Goal: Task Accomplishment & Management: Complete application form

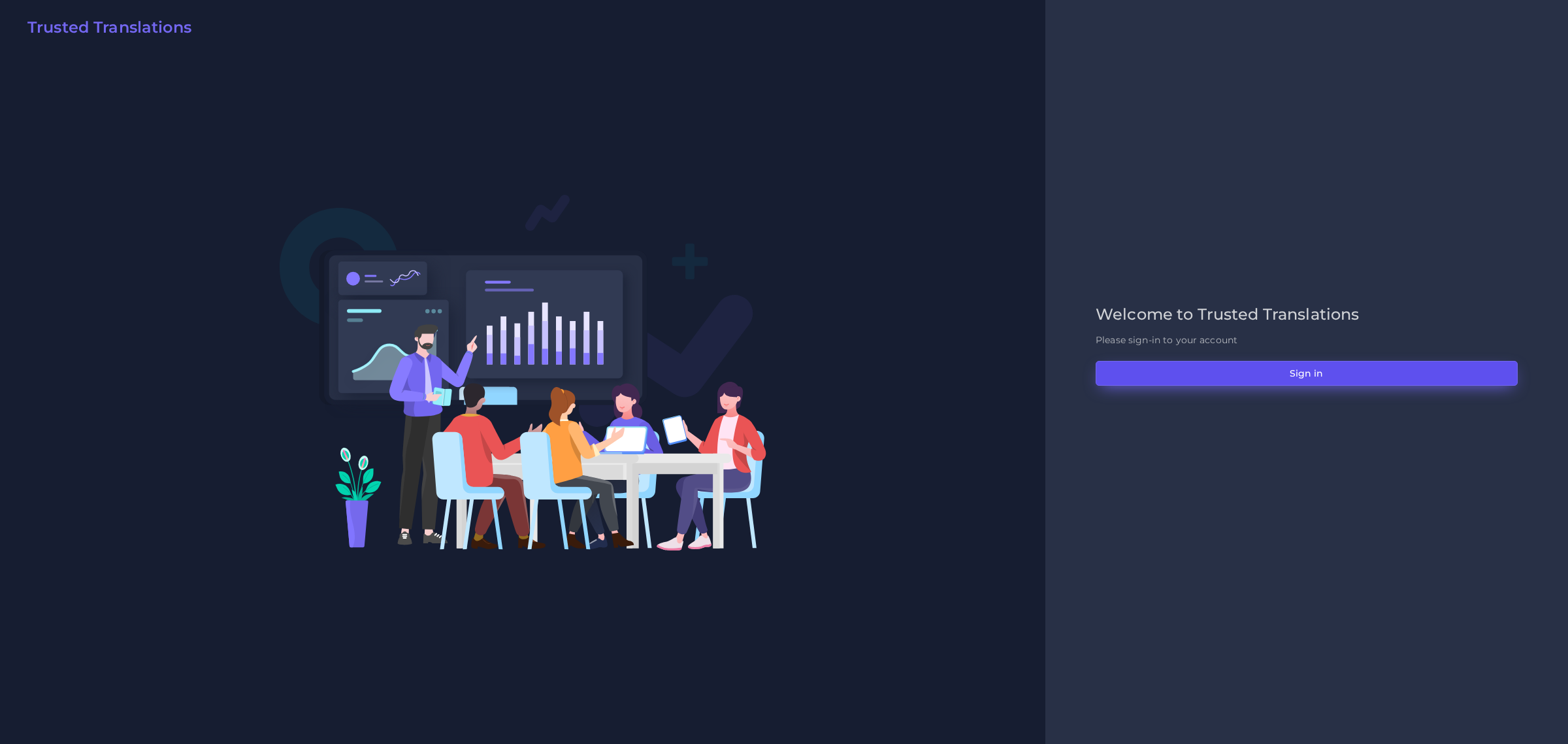
click at [1372, 364] on button "Sign in" at bounding box center [1307, 373] width 422 height 25
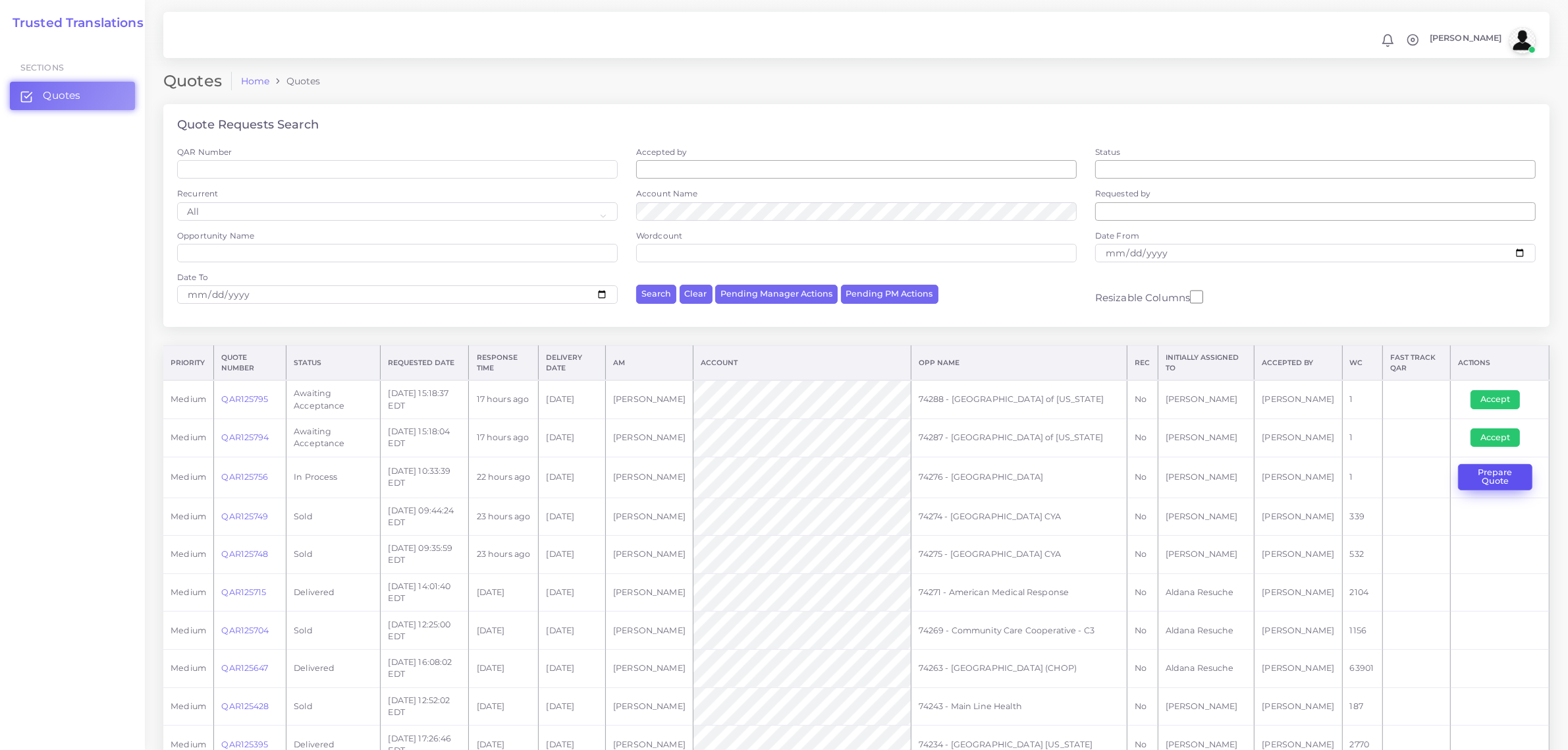
click at [1514, 475] on button "Prepare Quote" at bounding box center [1495, 478] width 74 height 27
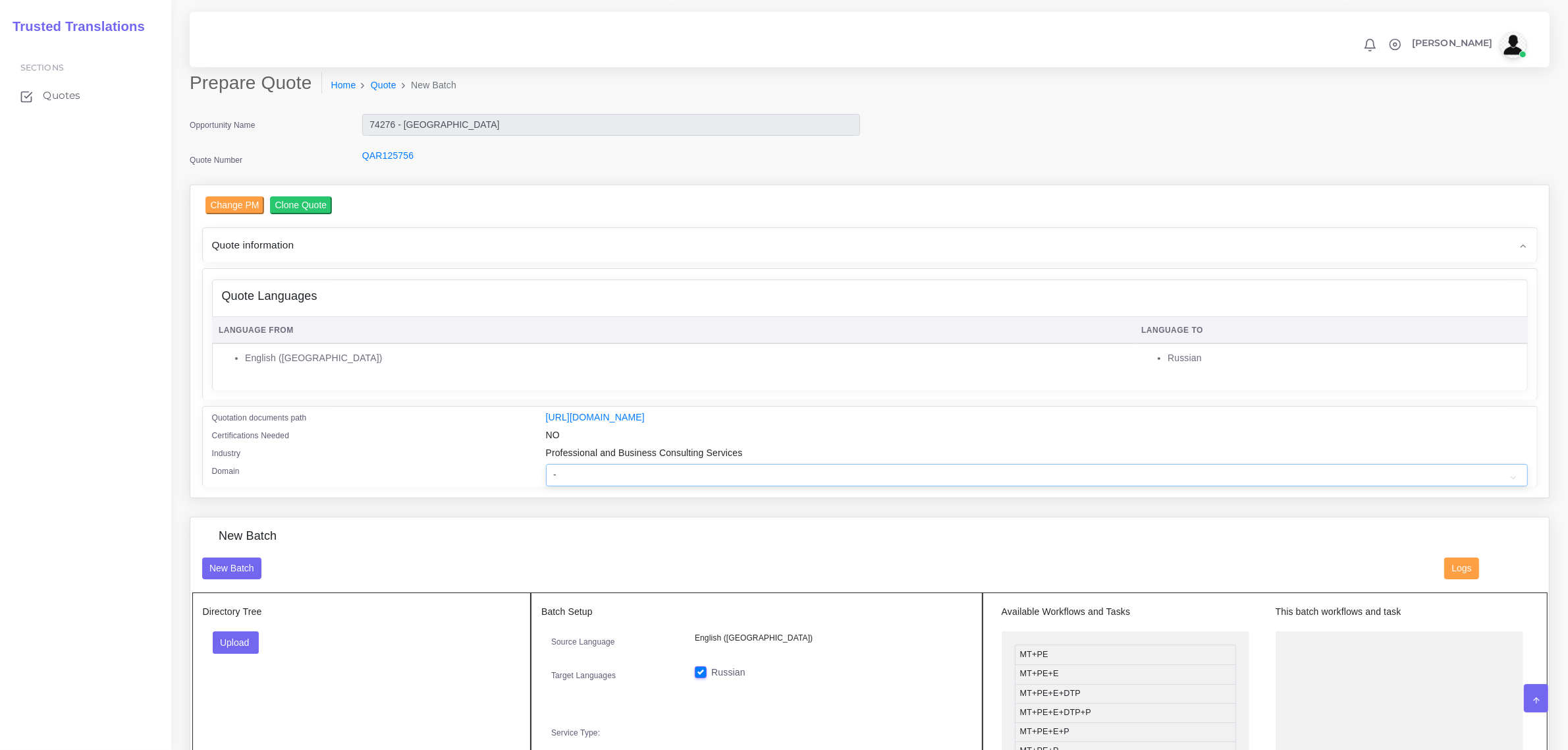
click at [599, 465] on select "- Advertising and Media Agriculture, Forestry and Fishing Architecture, Buildin…" at bounding box center [1037, 475] width 982 height 23
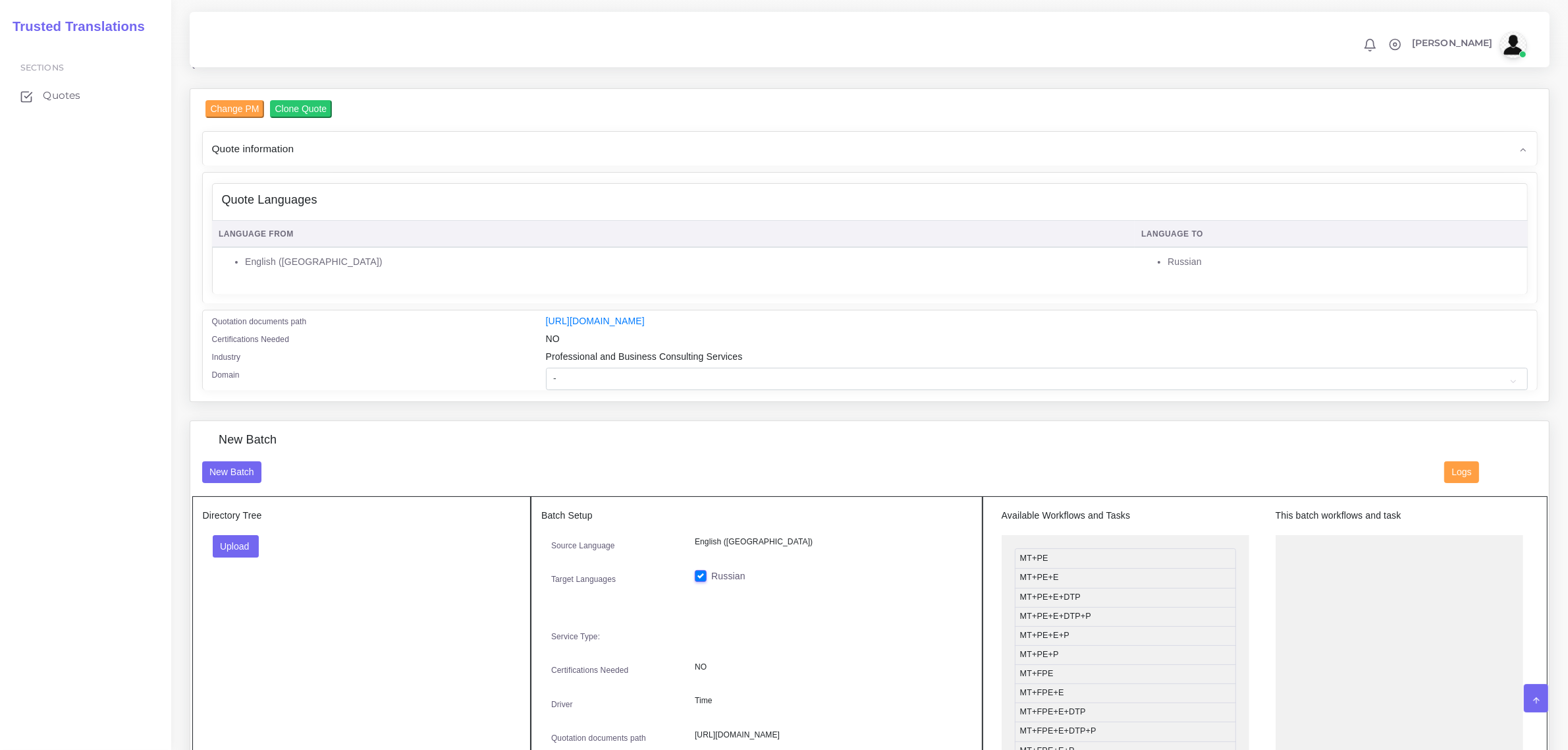
scroll to position [247, 0]
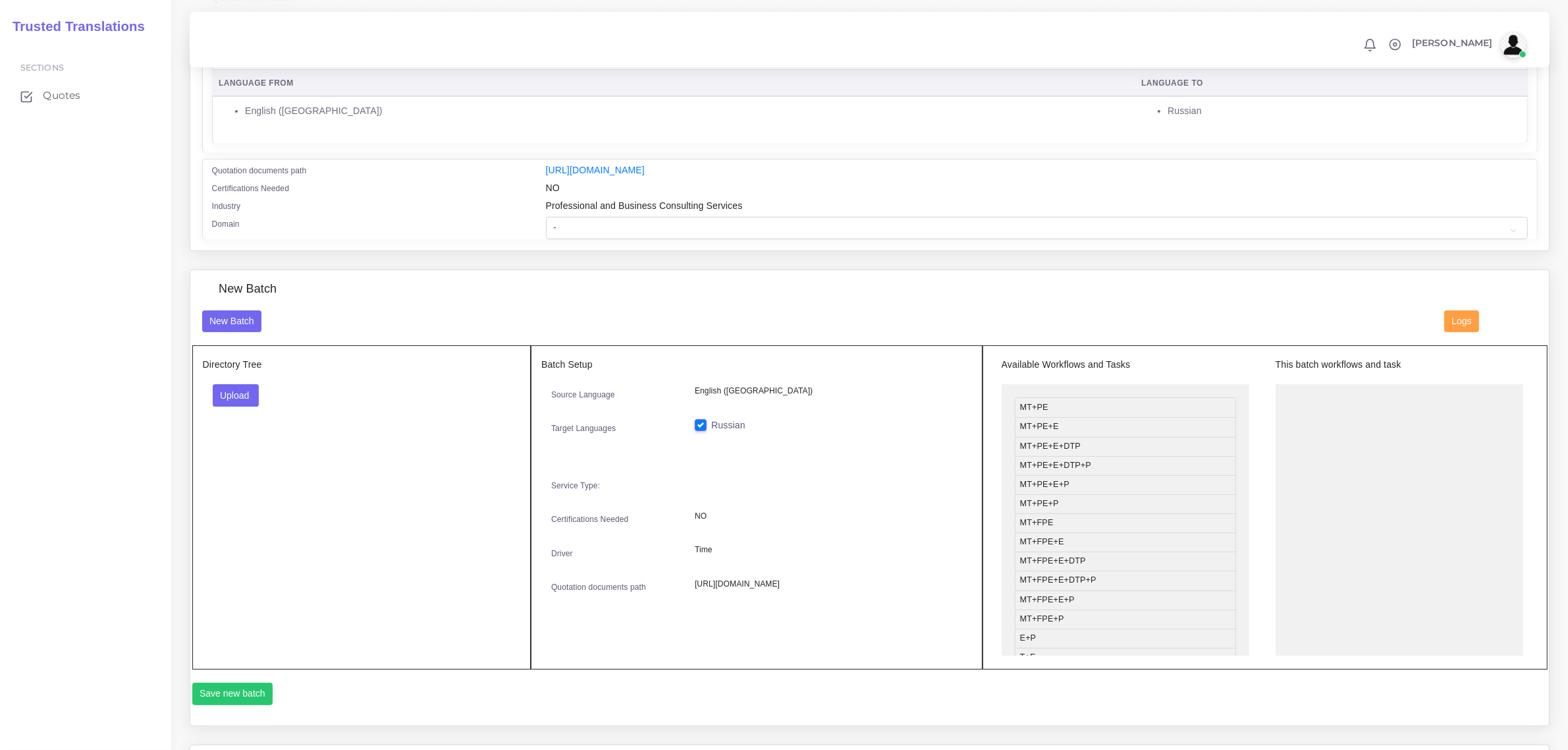
click at [227, 409] on div "Upload Folder Files un/check all" at bounding box center [362, 400] width 318 height 32
click at [231, 393] on button "Upload" at bounding box center [236, 396] width 47 height 23
click at [663, 233] on select "- Advertising and Media Agriculture, Forestry and Fishing Architecture, Buildin…" at bounding box center [1037, 228] width 982 height 23
select select "Legal Services"
click at [546, 217] on select "- Advertising and Media Agriculture, Forestry and Fishing Architecture, Buildin…" at bounding box center [1037, 228] width 982 height 23
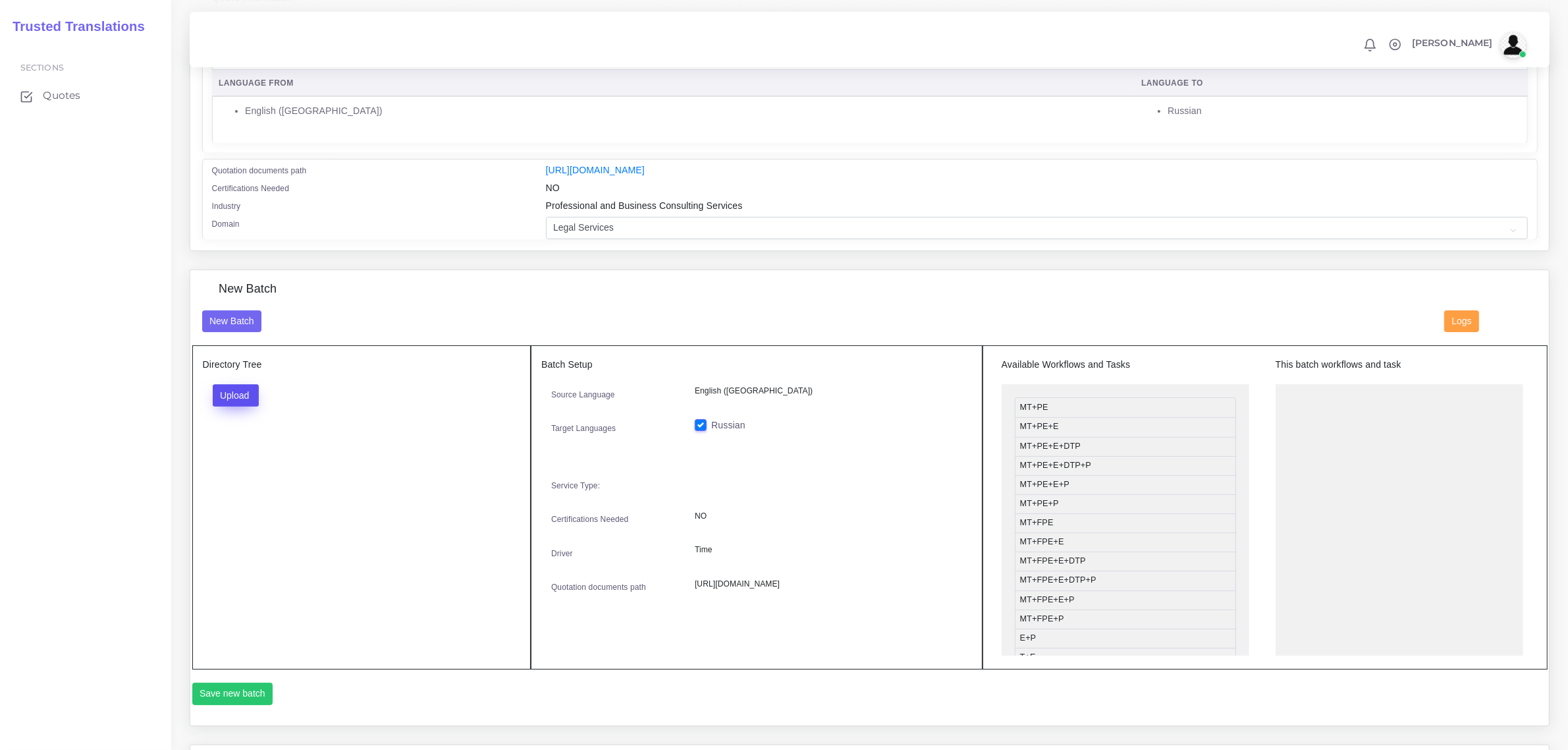
click at [247, 398] on button "Upload" at bounding box center [236, 396] width 47 height 23
click at [238, 443] on label "Files" at bounding box center [259, 444] width 91 height 16
drag, startPoint x: 1047, startPoint y: 468, endPoint x: 1350, endPoint y: 412, distance: 308.1
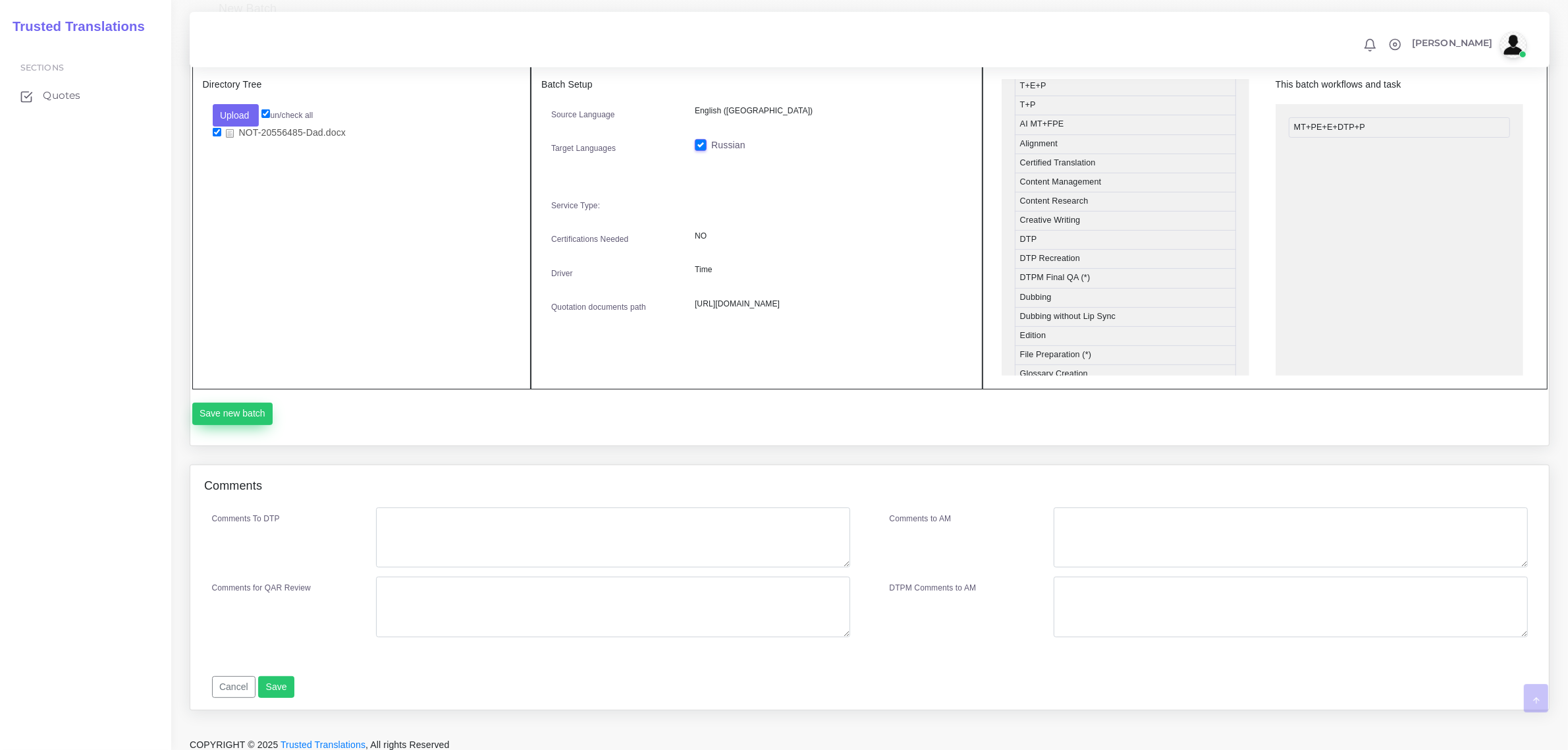
scroll to position [535, 0]
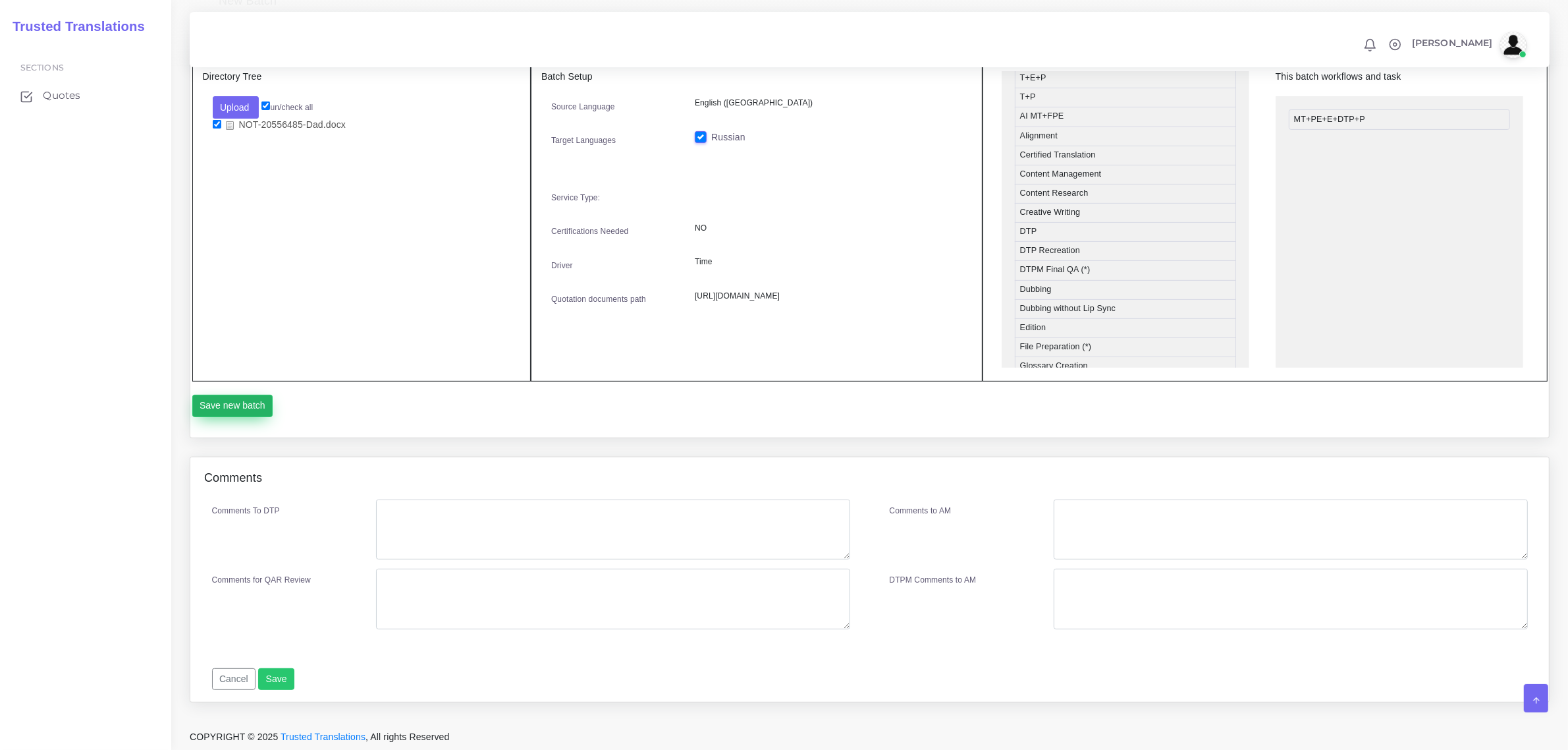
click at [243, 397] on button "Save new batch" at bounding box center [233, 406] width 81 height 23
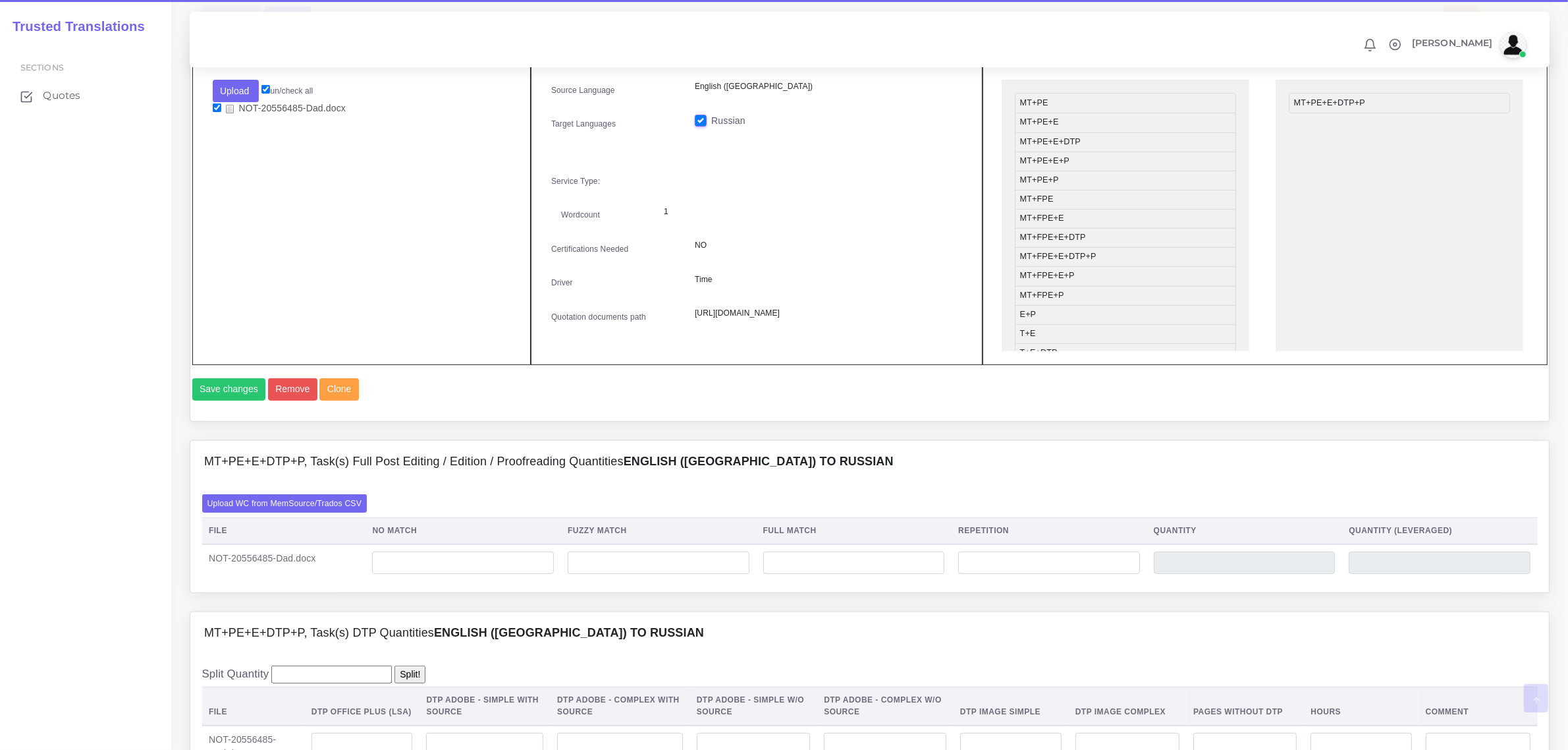
scroll to position [742, 0]
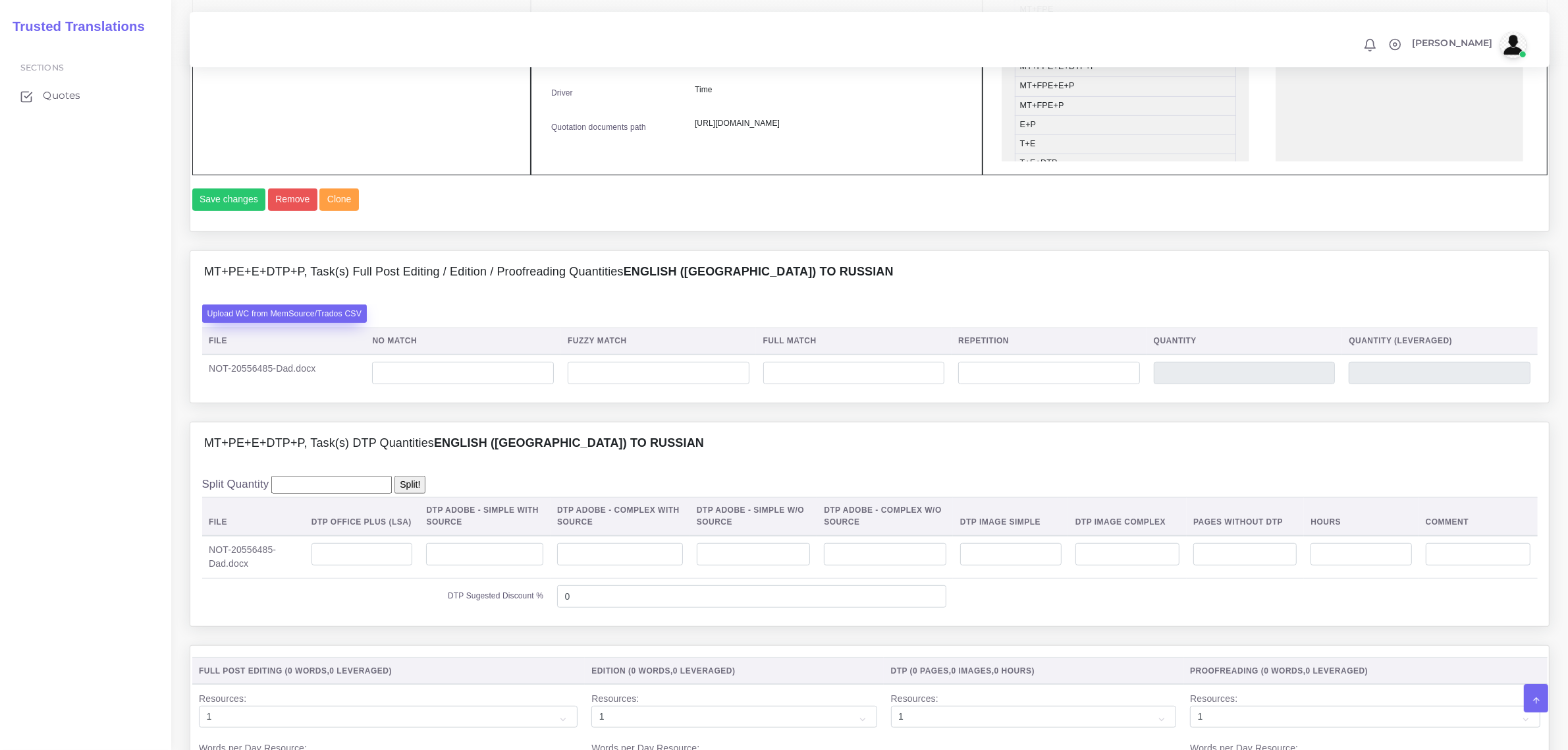
click at [344, 322] on label "Upload WC from MemSource/Trados CSV" at bounding box center [285, 313] width 165 height 18
click at [0, 0] on input "Upload WC from MemSource/Trados CSV" at bounding box center [0, 0] width 0 height 0
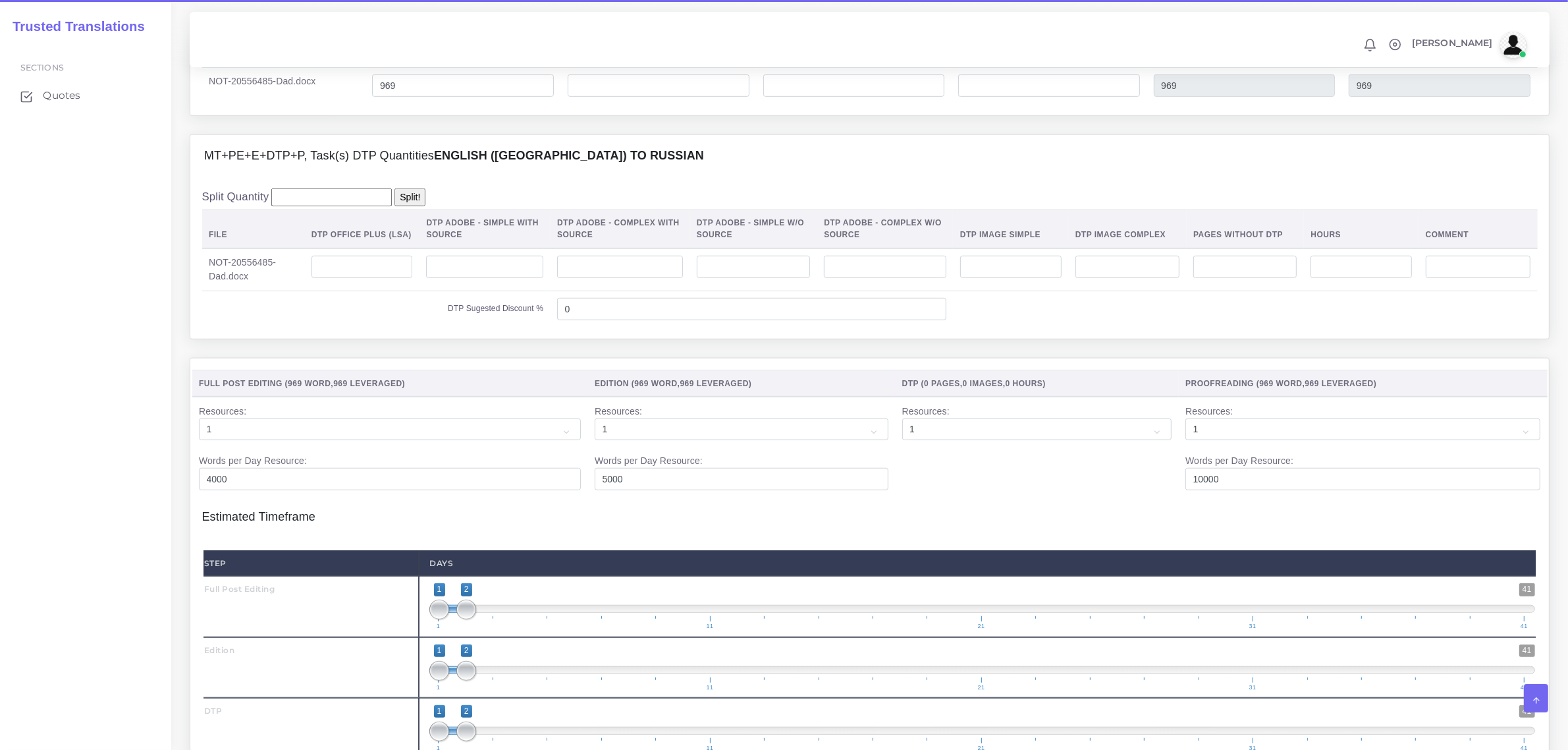
scroll to position [1076, 0]
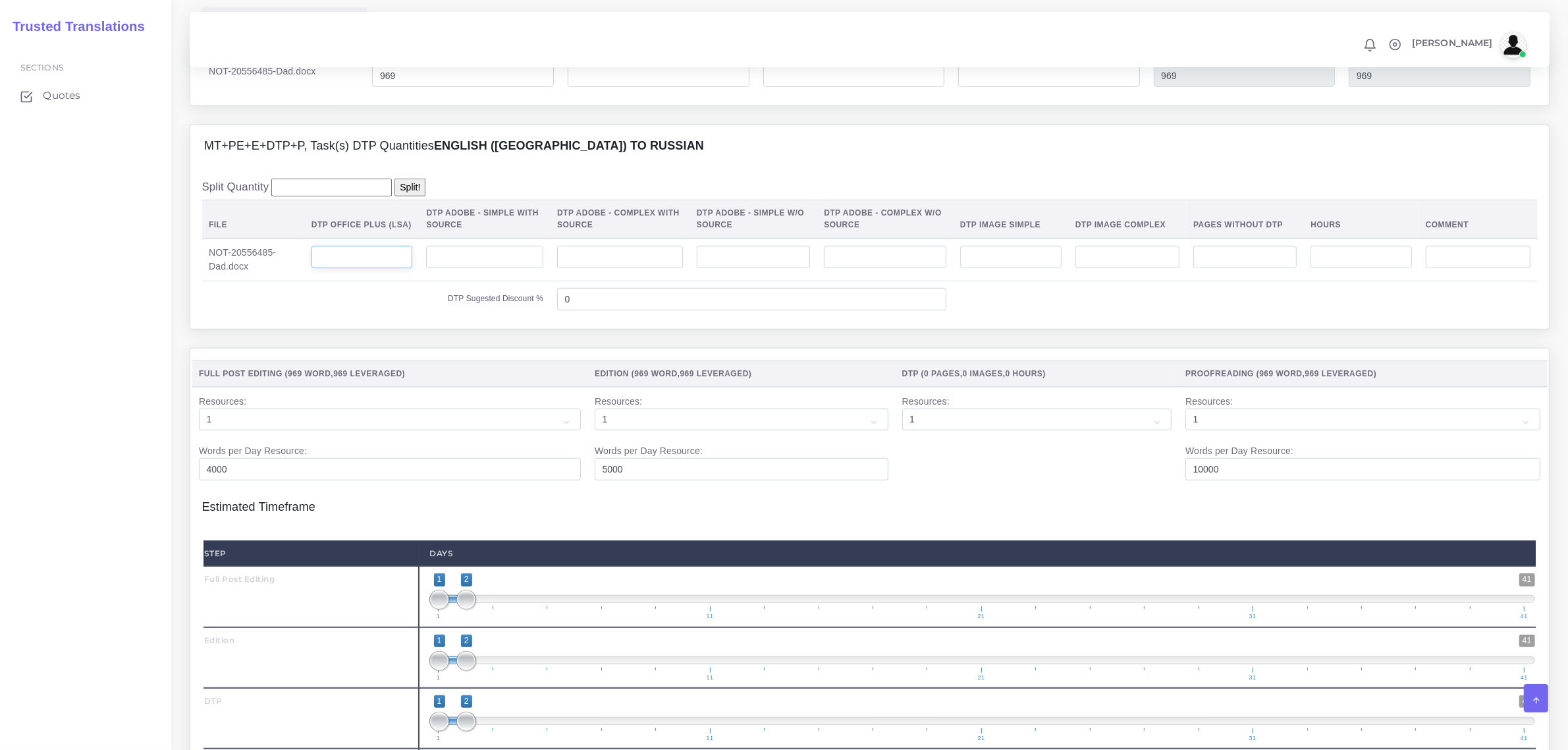
click at [385, 268] on input "number" at bounding box center [361, 257] width 101 height 23
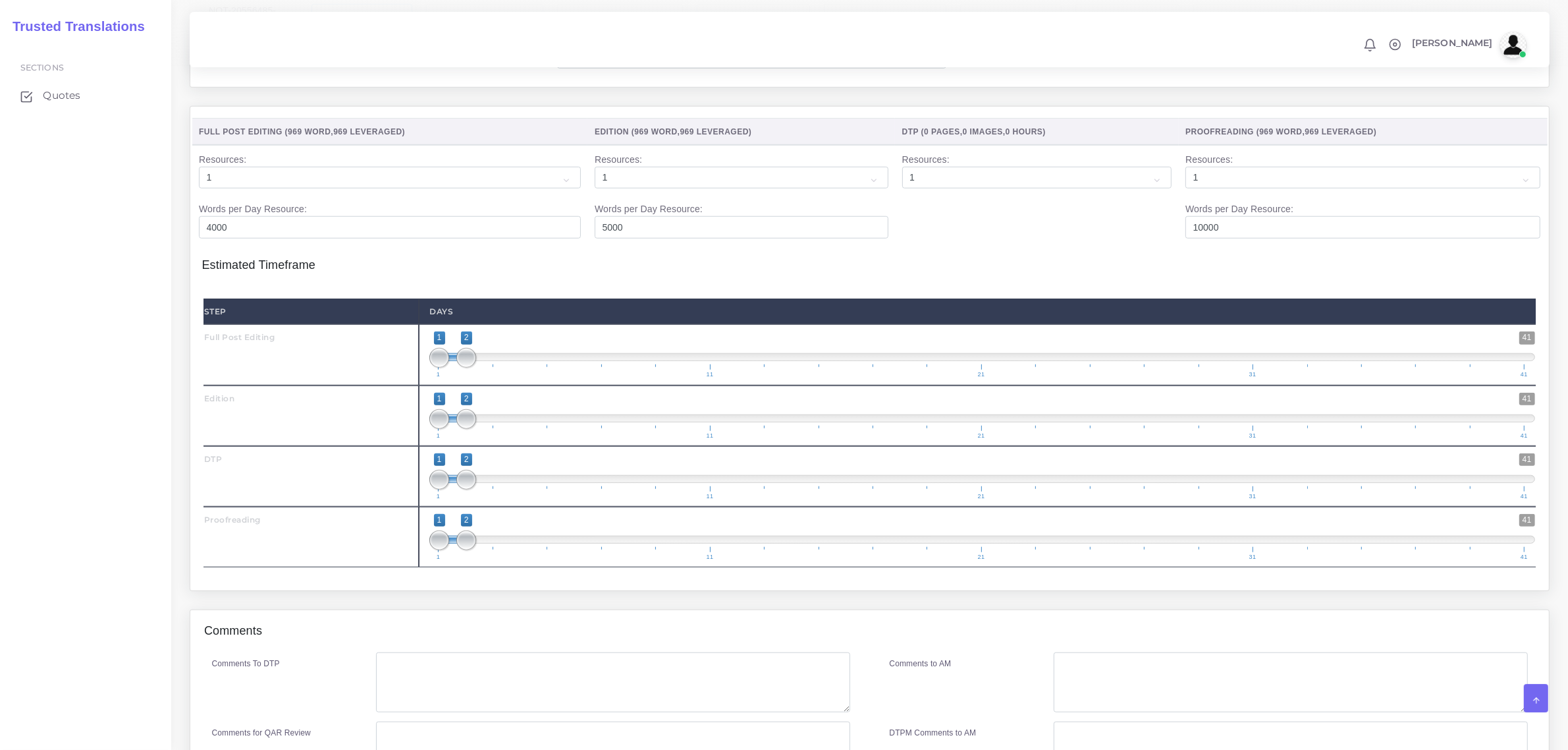
scroll to position [1488, 0]
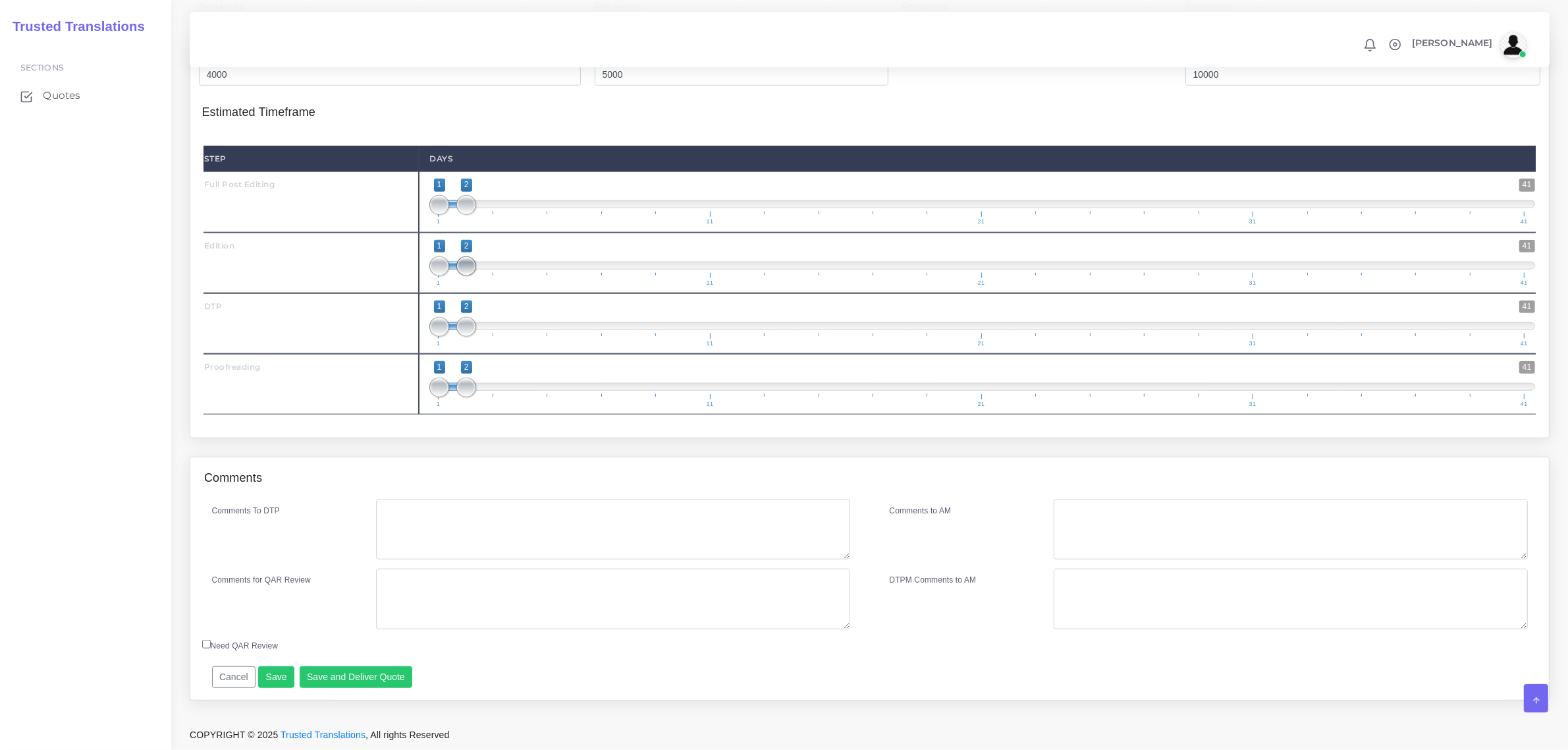
type input "2"
drag, startPoint x: 465, startPoint y: 273, endPoint x: 475, endPoint y: 277, distance: 10.8
click at [503, 275] on span at bounding box center [494, 266] width 20 height 20
type input "2;3"
drag, startPoint x: 433, startPoint y: 277, endPoint x: 458, endPoint y: 277, distance: 25.0
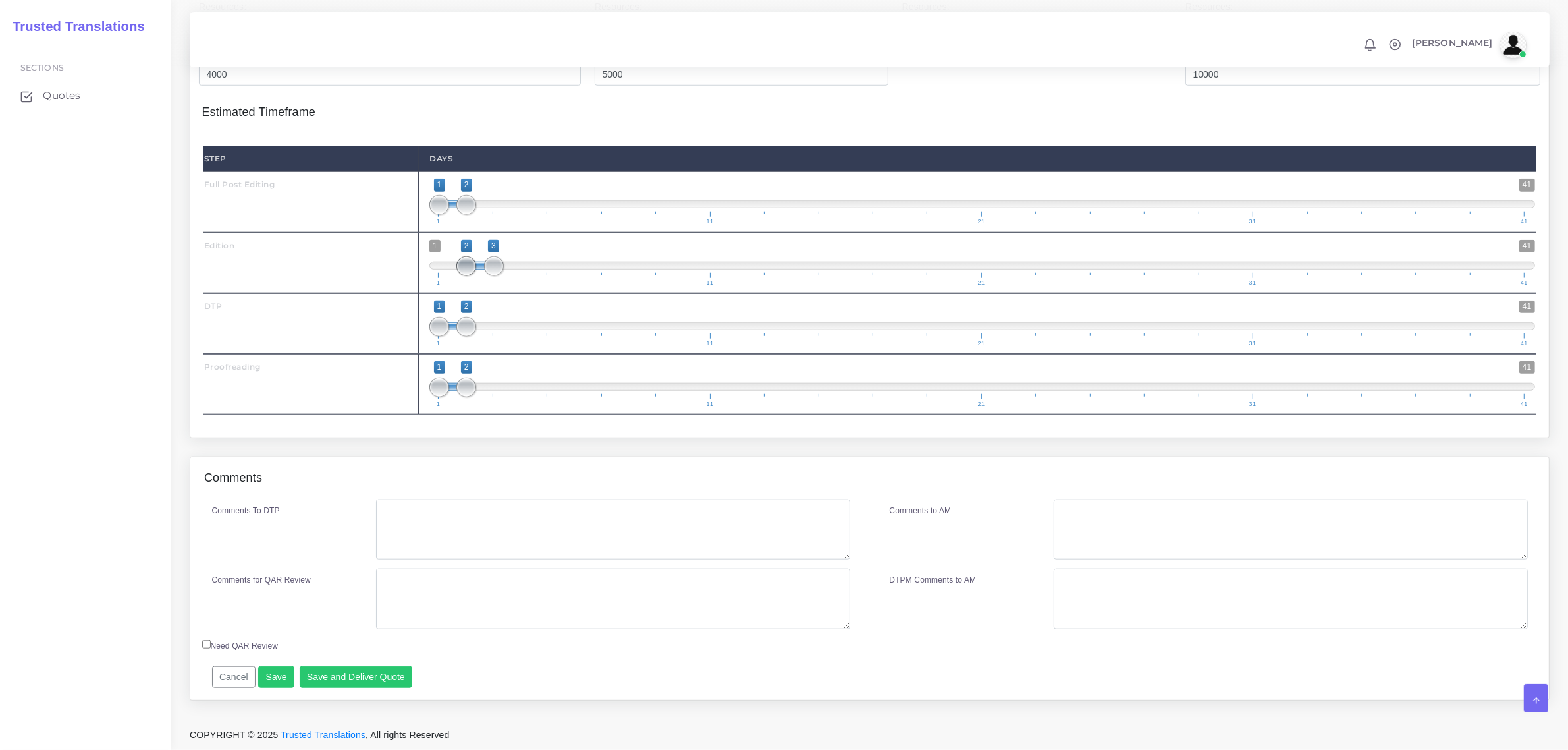
click at [458, 276] on span at bounding box center [466, 266] width 20 height 20
drag, startPoint x: 463, startPoint y: 333, endPoint x: 513, endPoint y: 333, distance: 50.0
click at [513, 333] on span at bounding box center [521, 327] width 20 height 20
type input "3;4"
drag, startPoint x: 462, startPoint y: 331, endPoint x: 507, endPoint y: 328, distance: 45.1
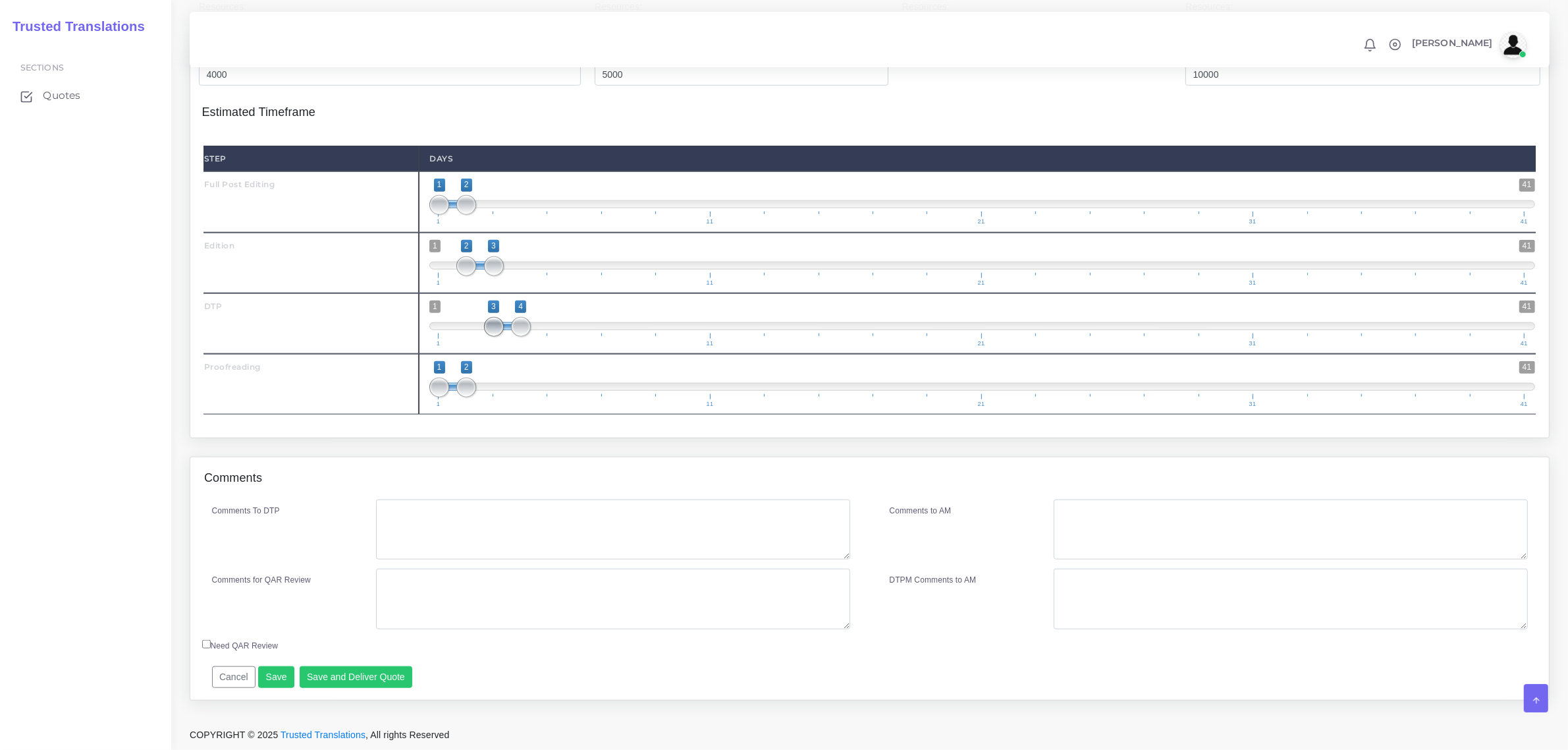
click at [507, 328] on span "1 41 3 4 3 — 4 1 11 21 31 41" at bounding box center [982, 323] width 1106 height 46
click at [478, 397] on span "1 41 2 3 2 — 3 1 11 21 31 41" at bounding box center [982, 383] width 1106 height 46
drag, startPoint x: 472, startPoint y: 398, endPoint x: 512, endPoint y: 396, distance: 40.0
click at [512, 396] on span "1 41 3 3 3 — 3 1 11 21 31 41" at bounding box center [982, 383] width 1106 height 46
drag, startPoint x: 503, startPoint y: 398, endPoint x: 524, endPoint y: 403, distance: 21.6
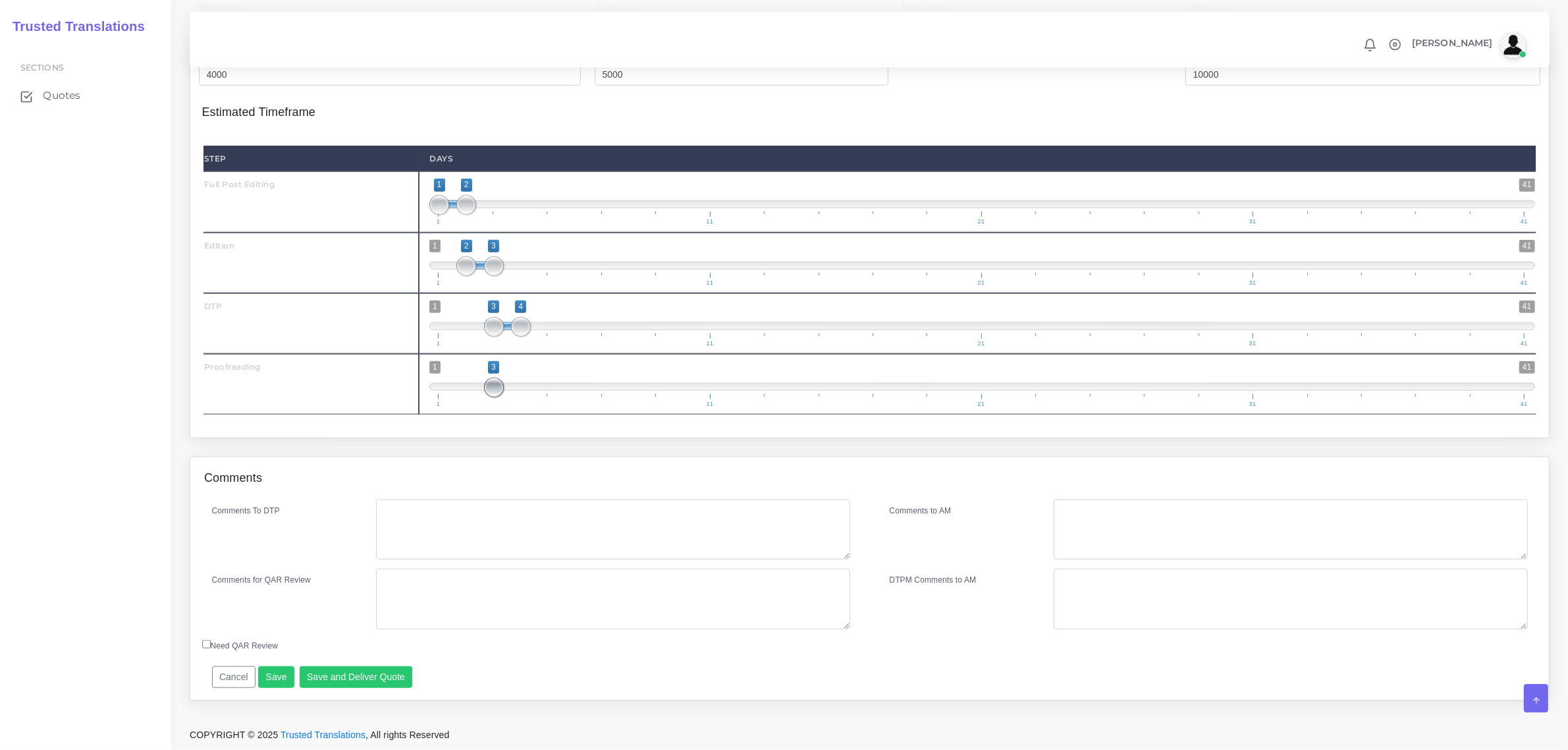
click at [578, 399] on span "1 41 3 3 3 — 3 1 11 21 31 41" at bounding box center [982, 383] width 1106 height 46
drag, startPoint x: 504, startPoint y: 402, endPoint x: 561, endPoint y: 398, distance: 57.1
click at [561, 391] on span at bounding box center [982, 386] width 1106 height 8
click at [545, 391] on span at bounding box center [982, 386] width 1106 height 8
click at [545, 398] on span at bounding box center [548, 388] width 20 height 20
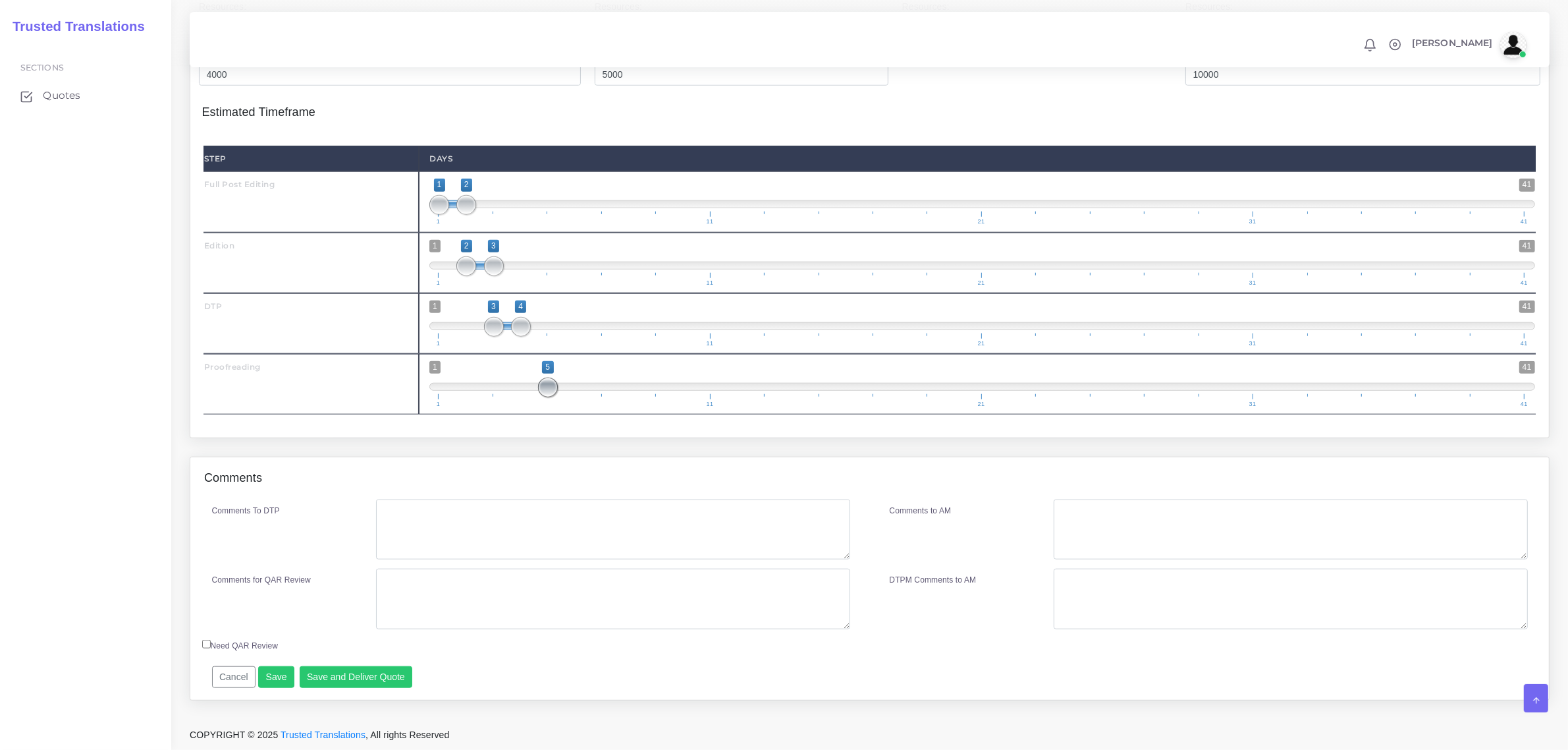
type input "4;5"
drag, startPoint x: 542, startPoint y: 400, endPoint x: 519, endPoint y: 397, distance: 23.2
click at [538, 397] on span at bounding box center [548, 388] width 20 height 20
click at [465, 539] on textarea "Comments To DTP" at bounding box center [613, 530] width 474 height 61
type textarea "DTP in Word"
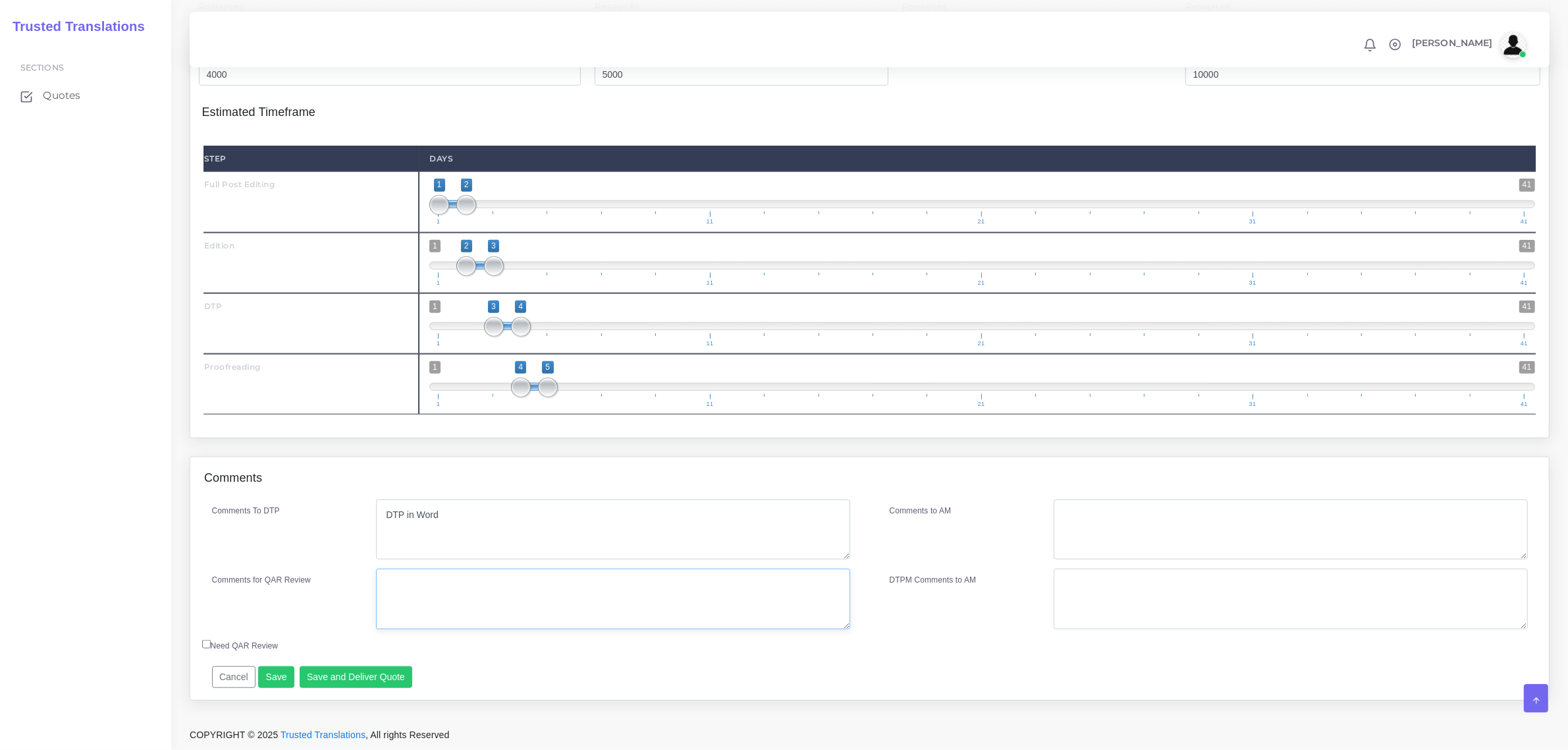
click at [474, 605] on textarea "Comments for QAR Review" at bounding box center [613, 599] width 474 height 61
drag, startPoint x: 474, startPoint y: 605, endPoint x: 287, endPoint y: 608, distance: 187.0
click at [287, 608] on div "Comments for QAR Review PEE+DTP+PRF" at bounding box center [531, 599] width 658 height 61
type textarea "PEE+DTP+PRF"
click at [1212, 546] on textarea "Comments to AM" at bounding box center [1291, 530] width 474 height 61
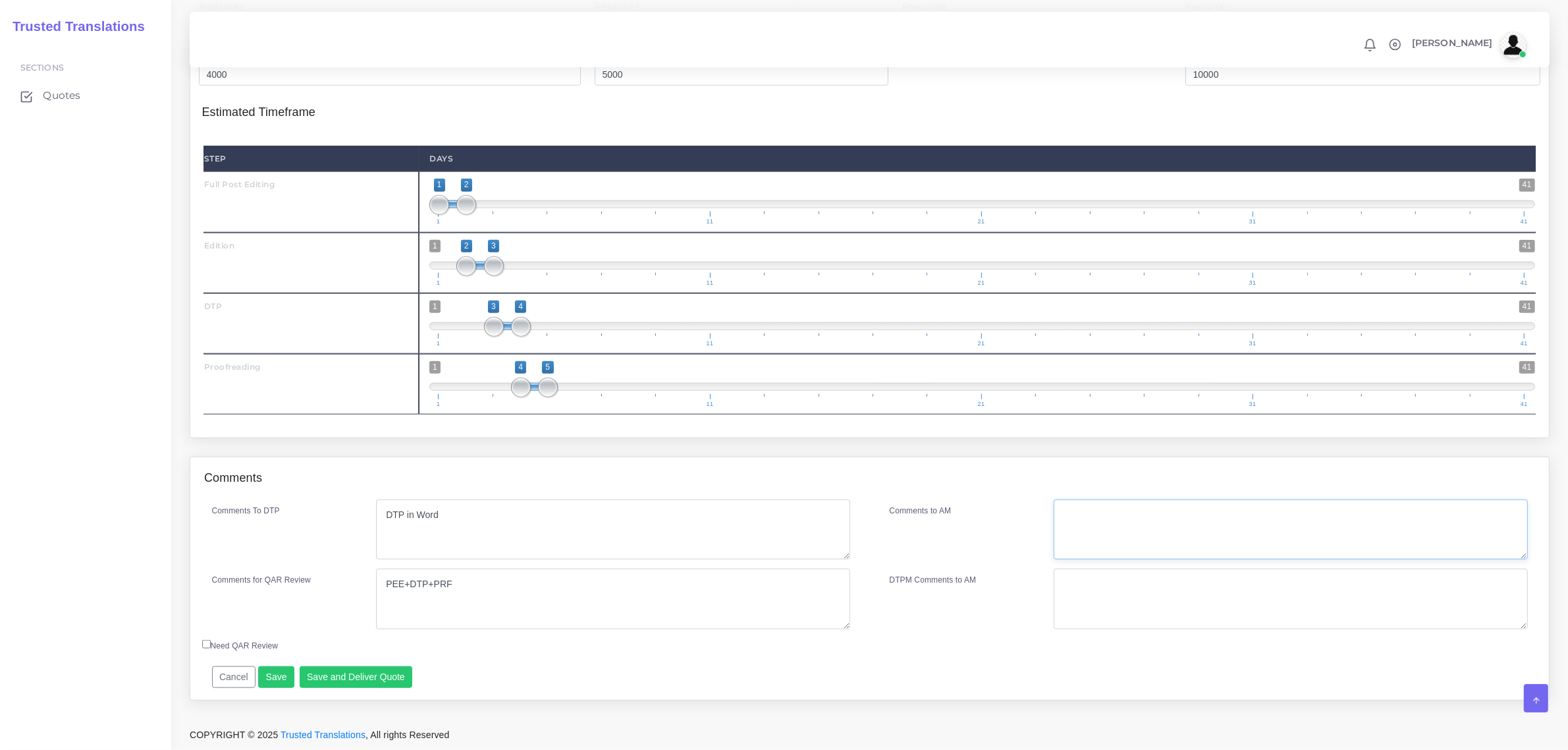
paste textarea "PEE+DTP+PRF"
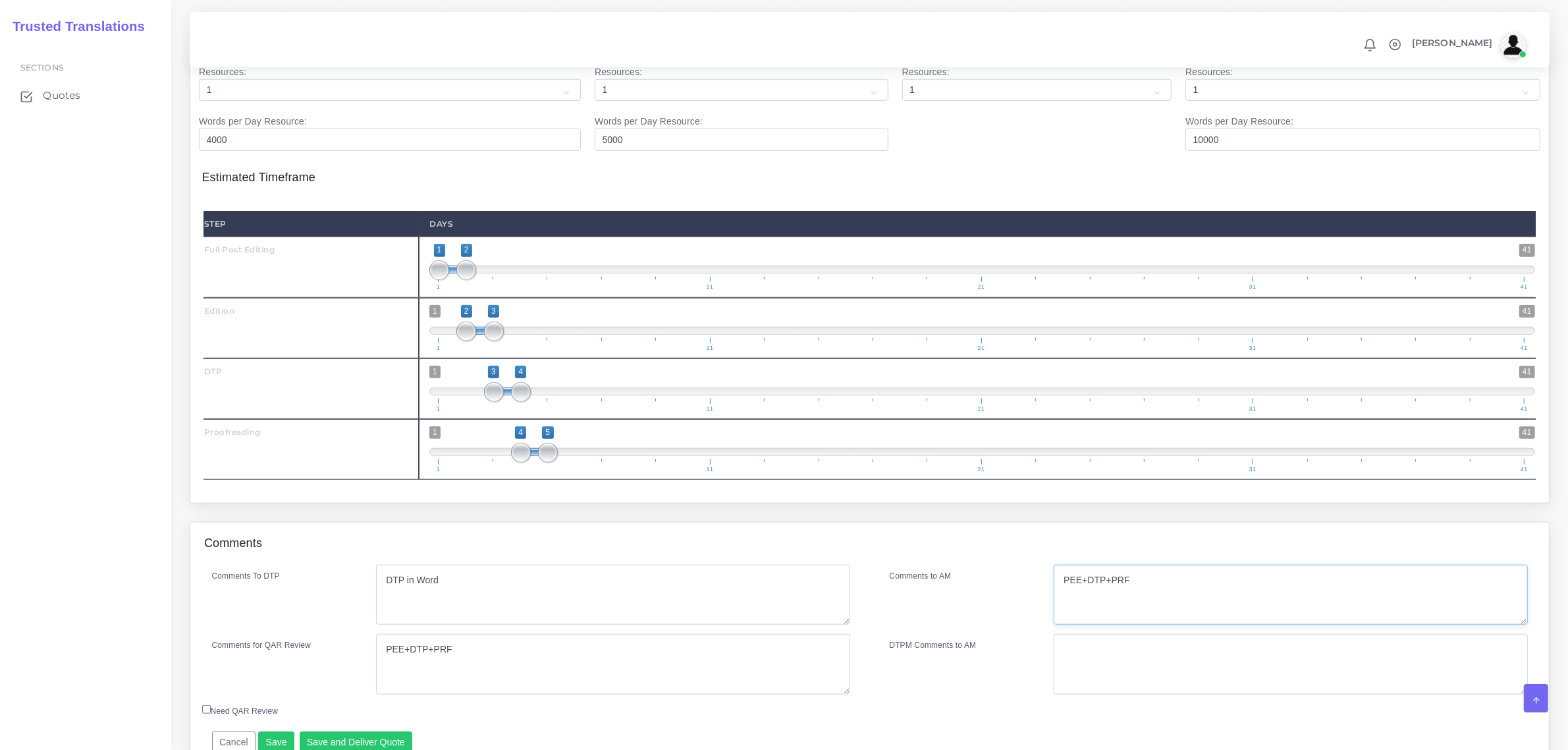
scroll to position [1500, 0]
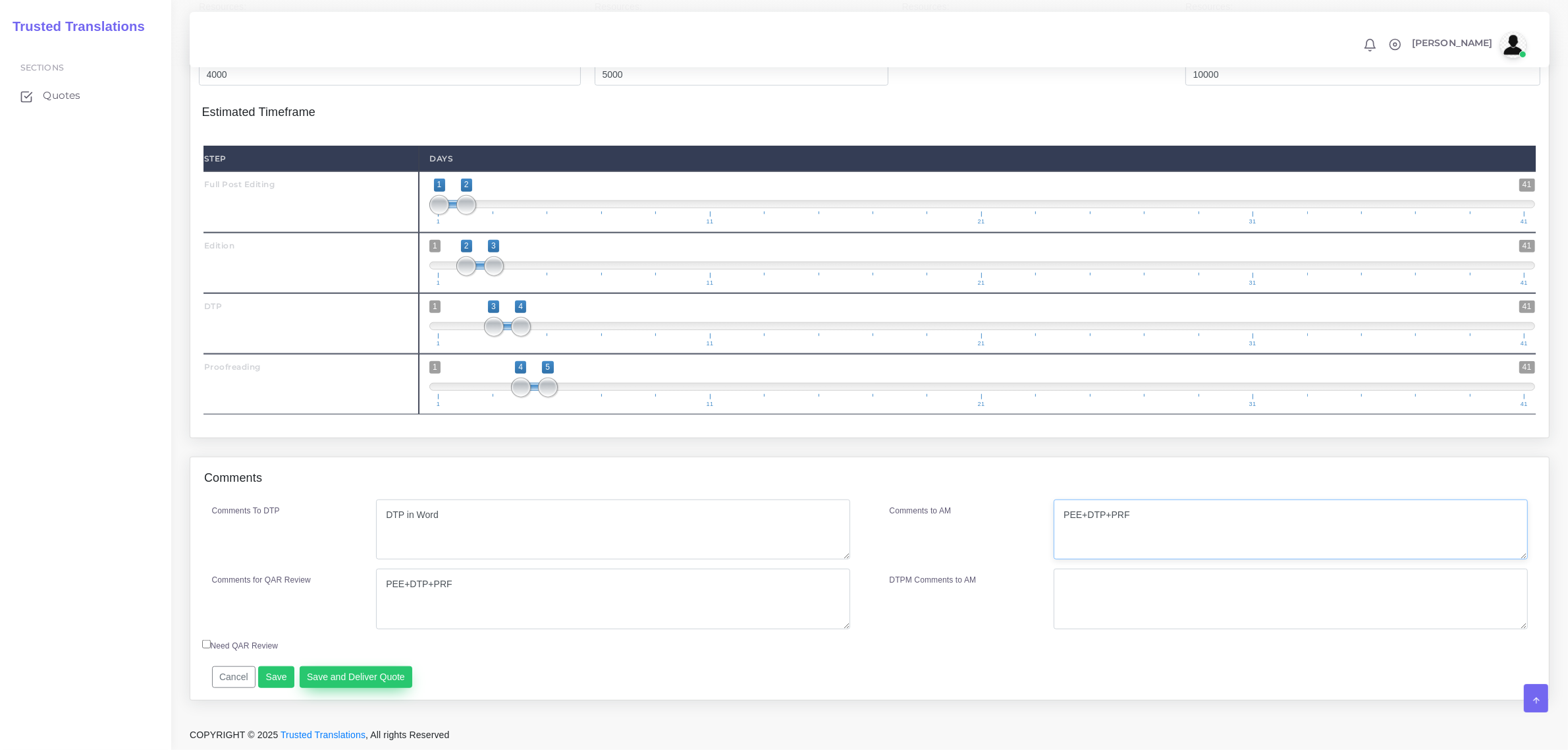
type textarea "PEE+DTP+PRF"
click at [364, 677] on button "Save and Deliver Quote" at bounding box center [356, 677] width 113 height 23
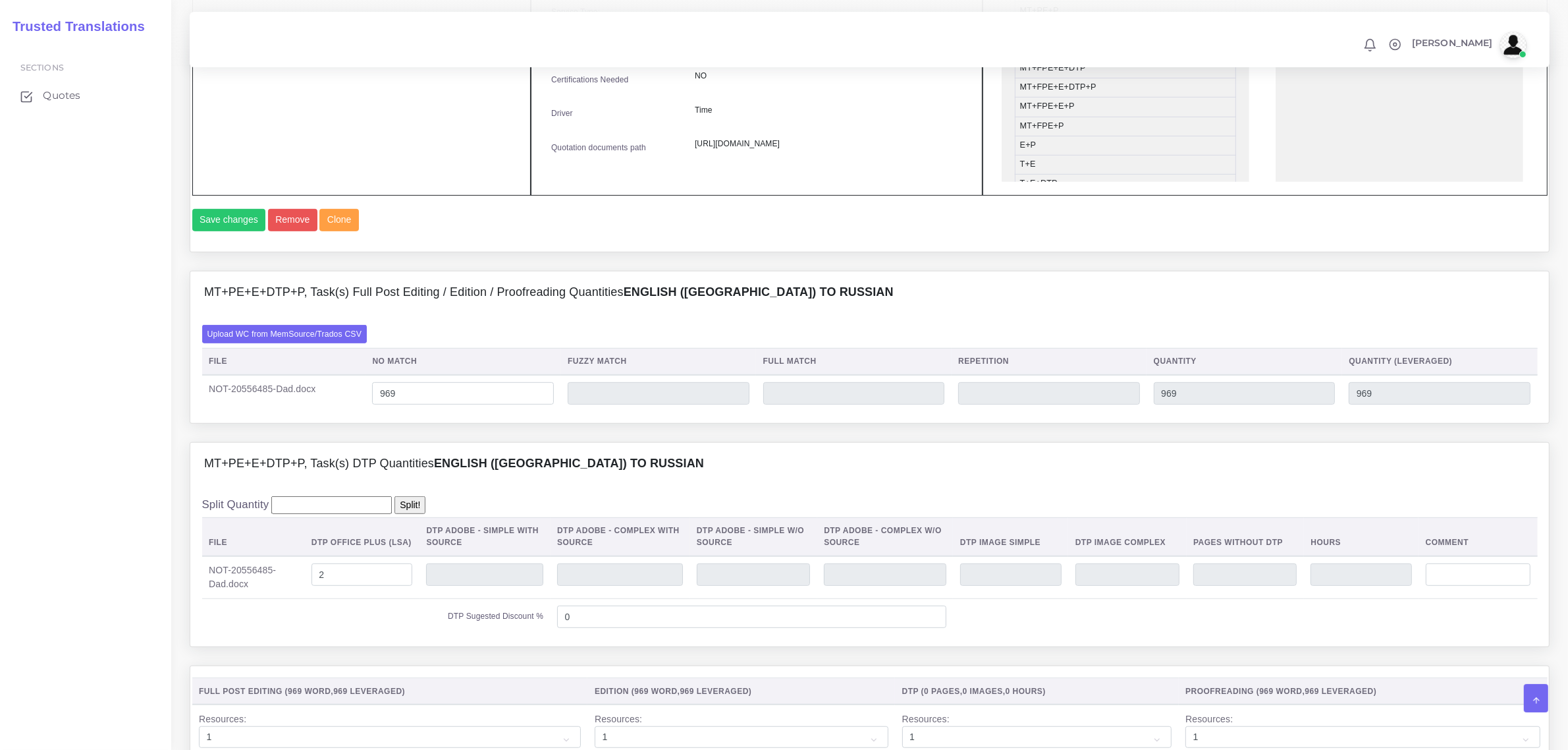
scroll to position [264, 0]
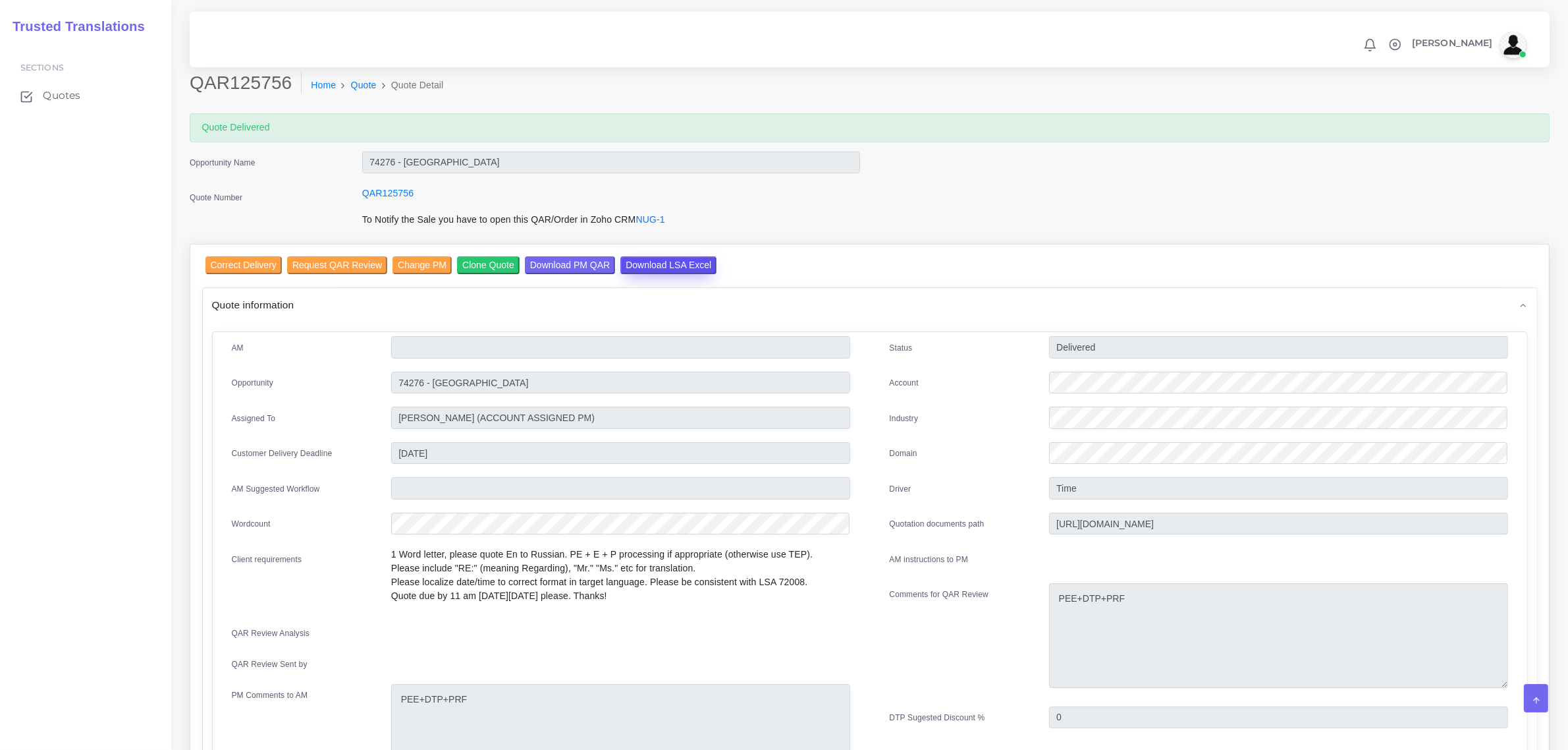
click at [684, 264] on input "Download LSA Excel" at bounding box center [668, 265] width 96 height 18
click at [357, 81] on link "Quote" at bounding box center [364, 86] width 25 height 14
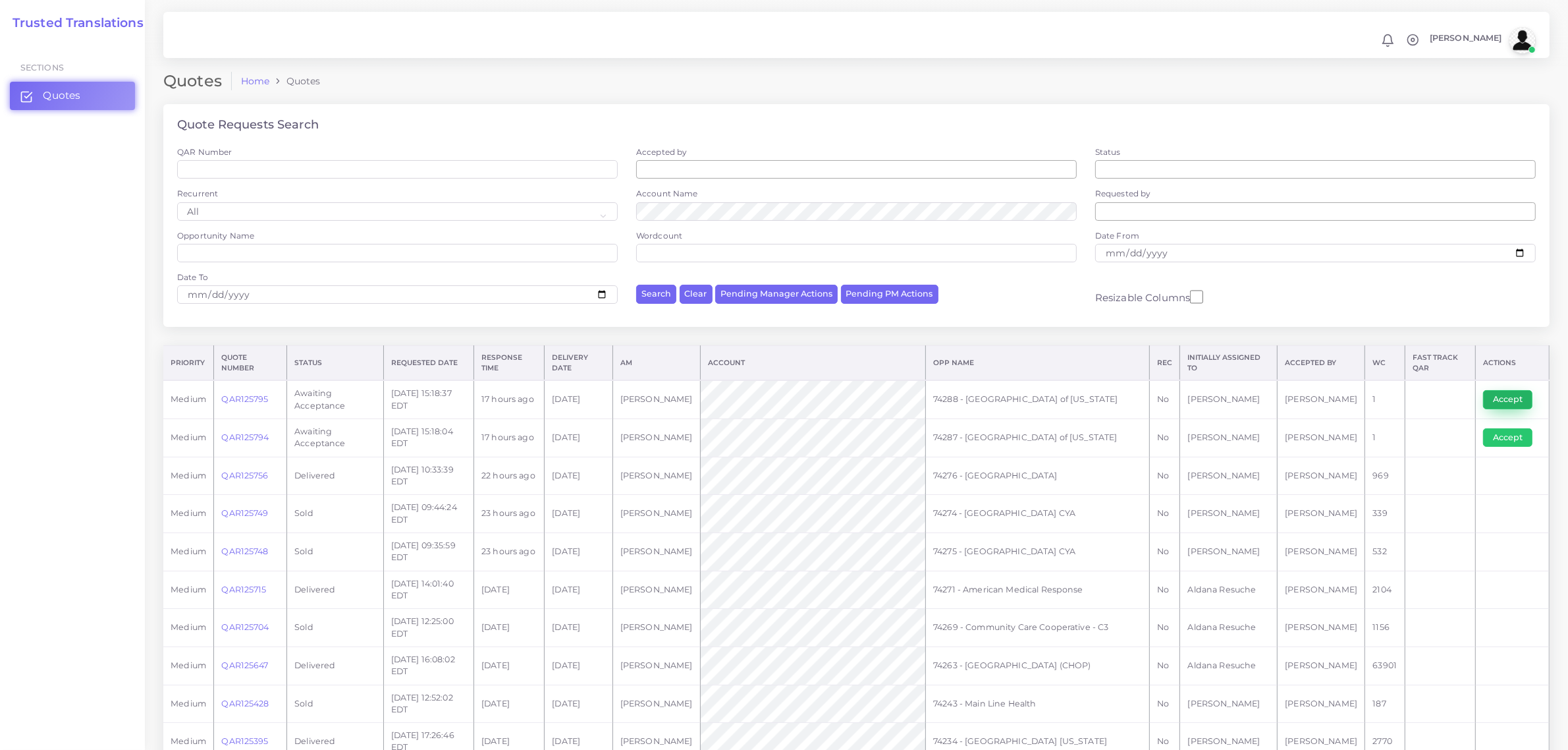
click at [1521, 398] on button "Accept" at bounding box center [1508, 399] width 50 height 18
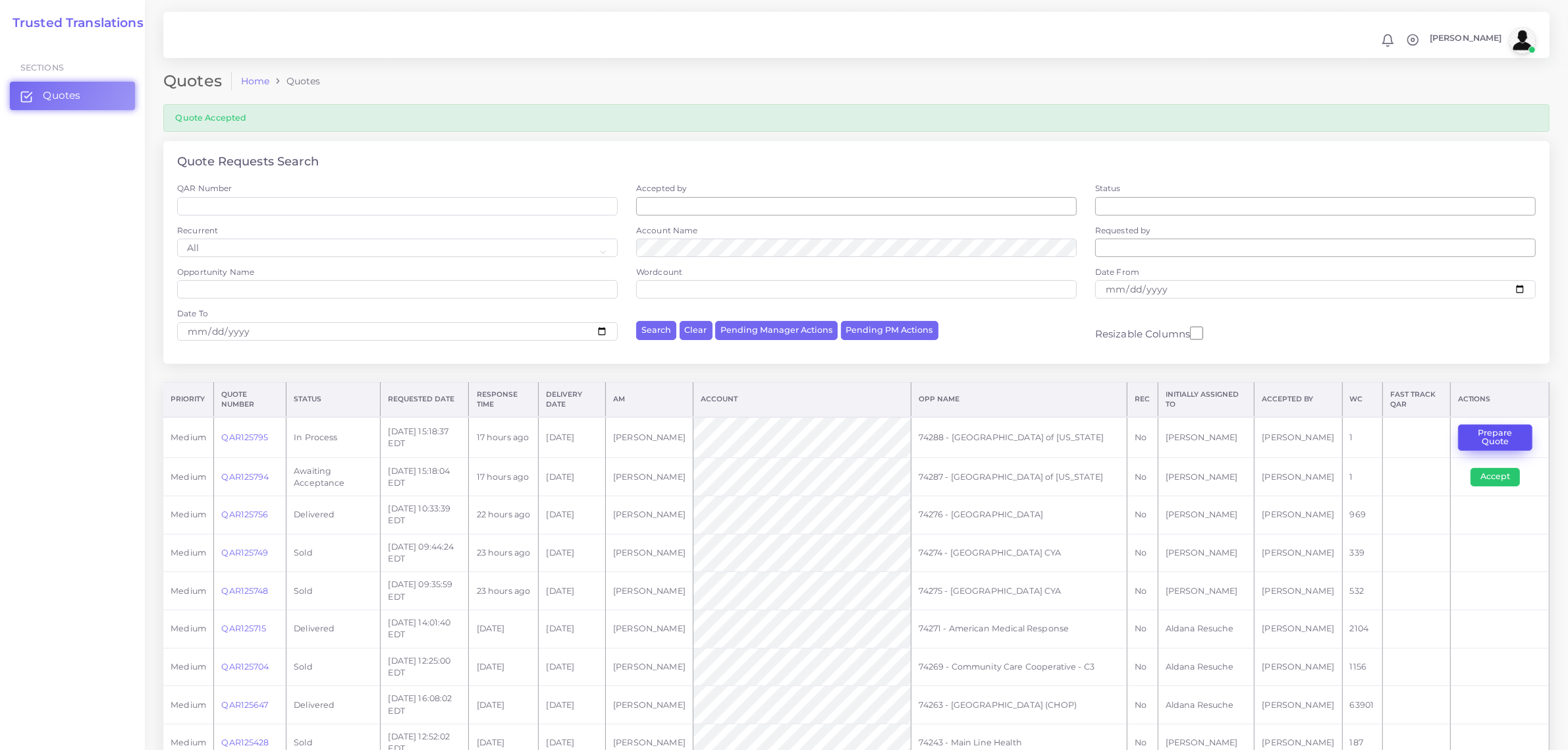
click at [1502, 426] on button "Prepare Quote" at bounding box center [1495, 438] width 74 height 27
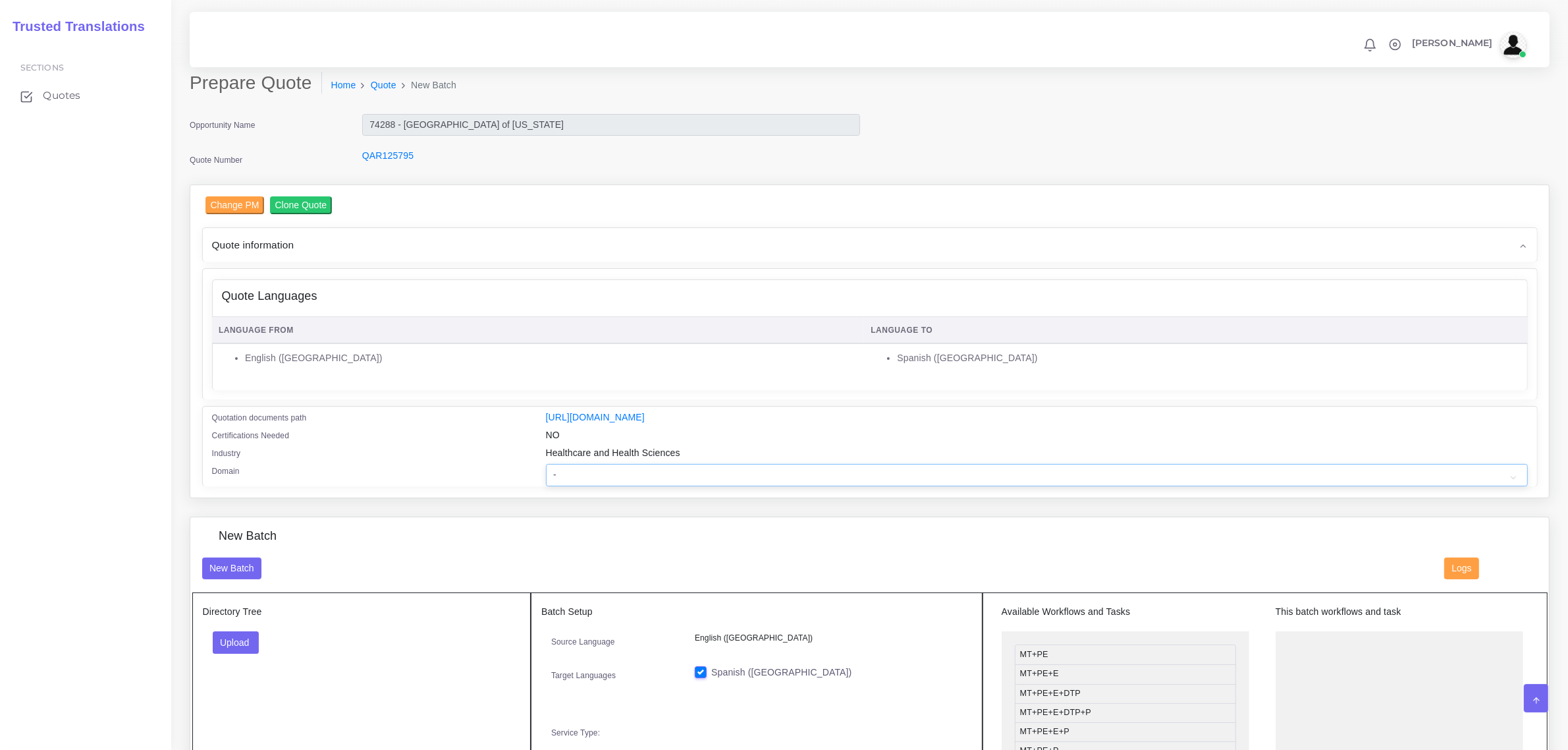
click at [575, 464] on select "- Advertising and Media Agriculture, Forestry and Fishing Architecture, Buildin…" at bounding box center [1037, 475] width 982 height 23
select select "Healthcare and Health Sciences"
click at [546, 464] on select "- Advertising and Media Agriculture, Forestry and Fishing Architecture, Buildin…" at bounding box center [1037, 475] width 982 height 23
click at [643, 532] on div "New Batch" at bounding box center [870, 543] width 1356 height 28
click at [223, 631] on button "Upload" at bounding box center [236, 642] width 47 height 23
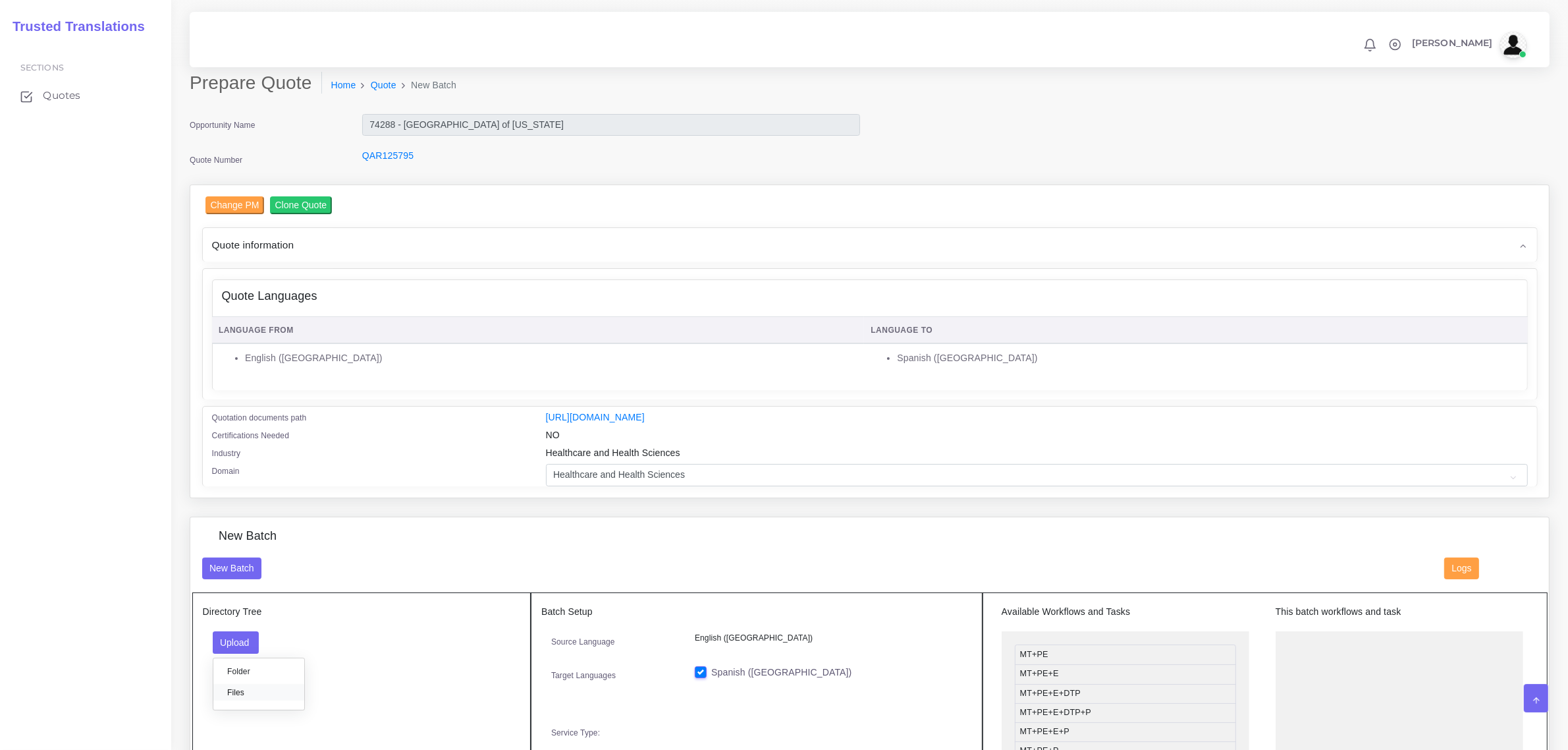
click at [257, 689] on label "Files" at bounding box center [259, 692] width 91 height 16
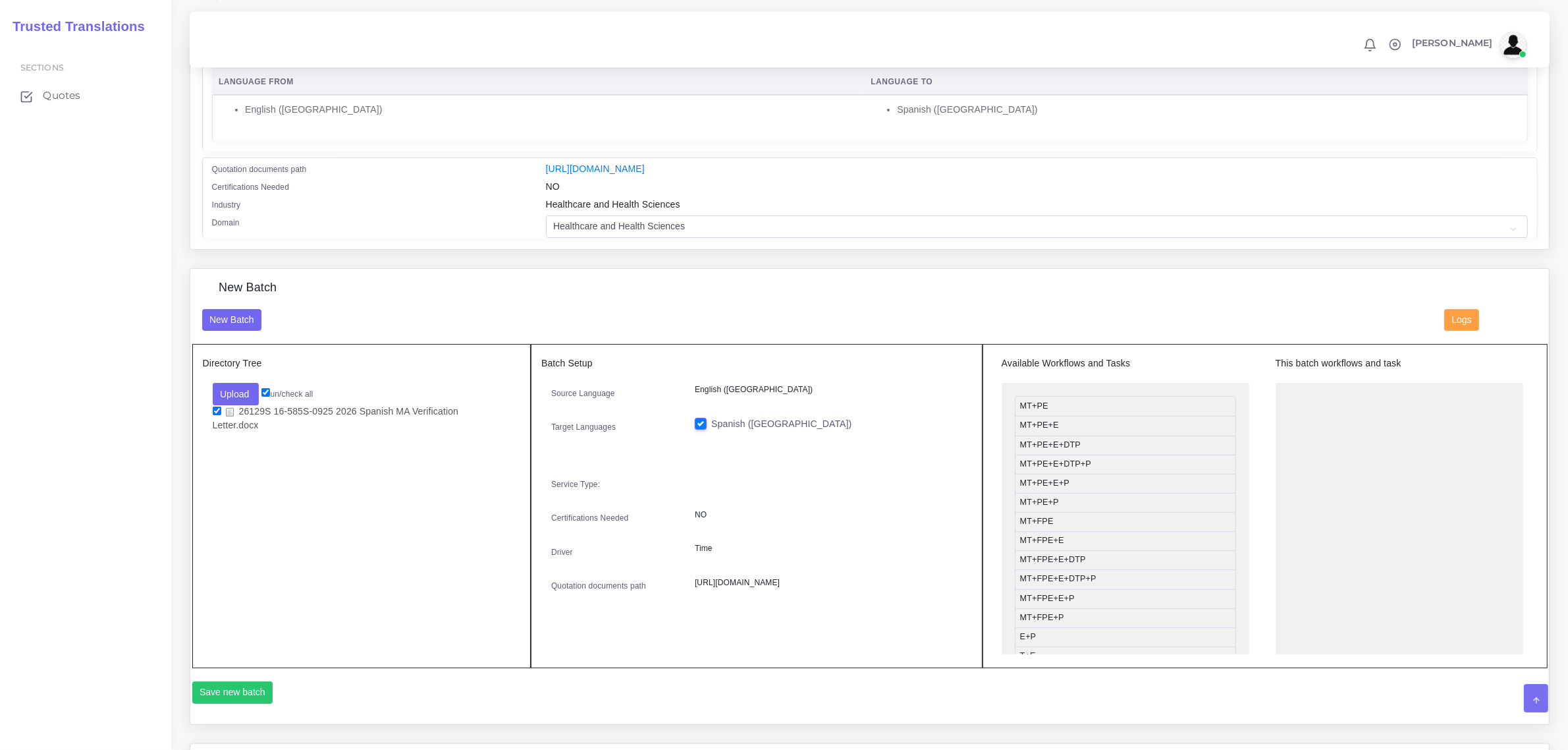
scroll to position [330, 0]
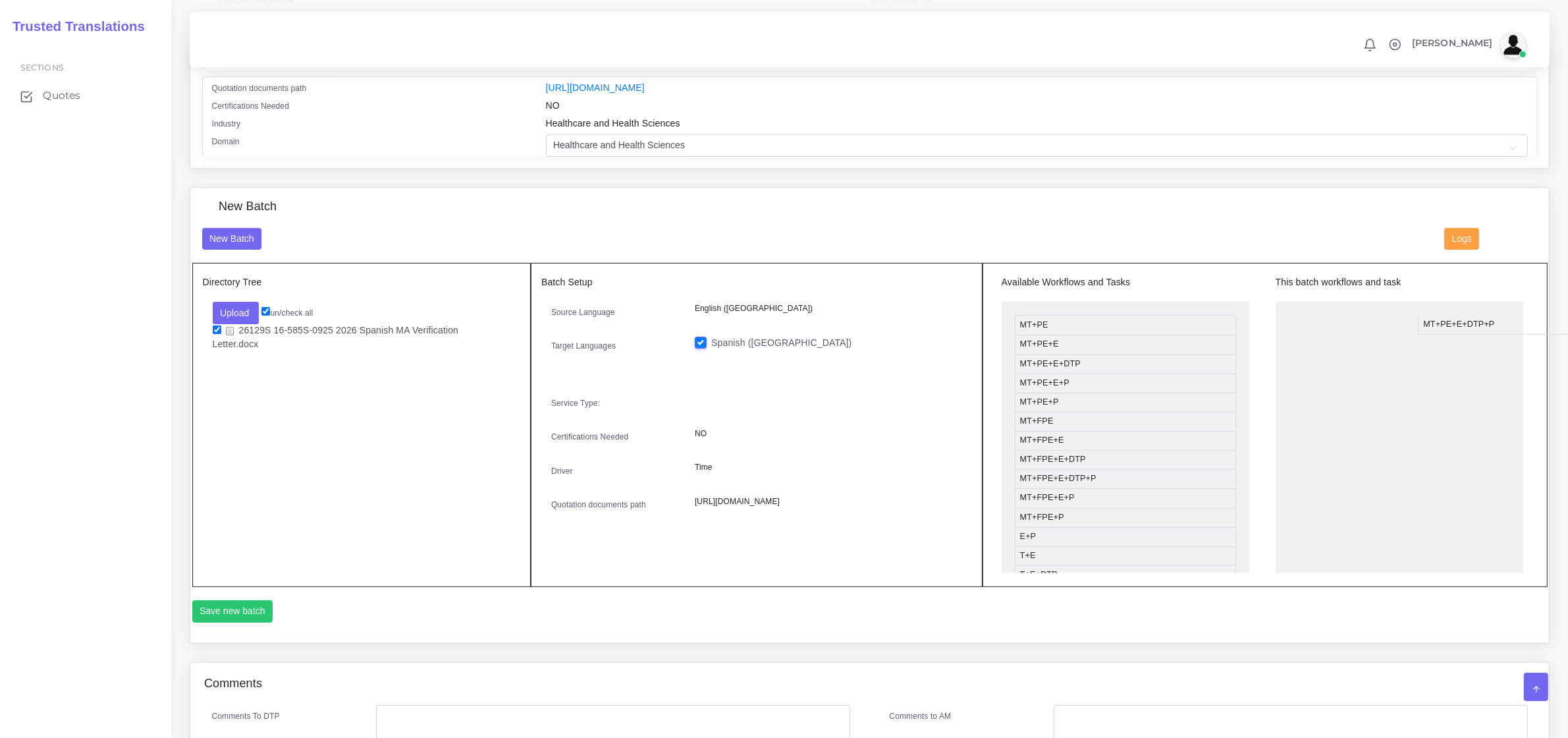
drag, startPoint x: 1055, startPoint y: 387, endPoint x: 1460, endPoint y: 328, distance: 409.3
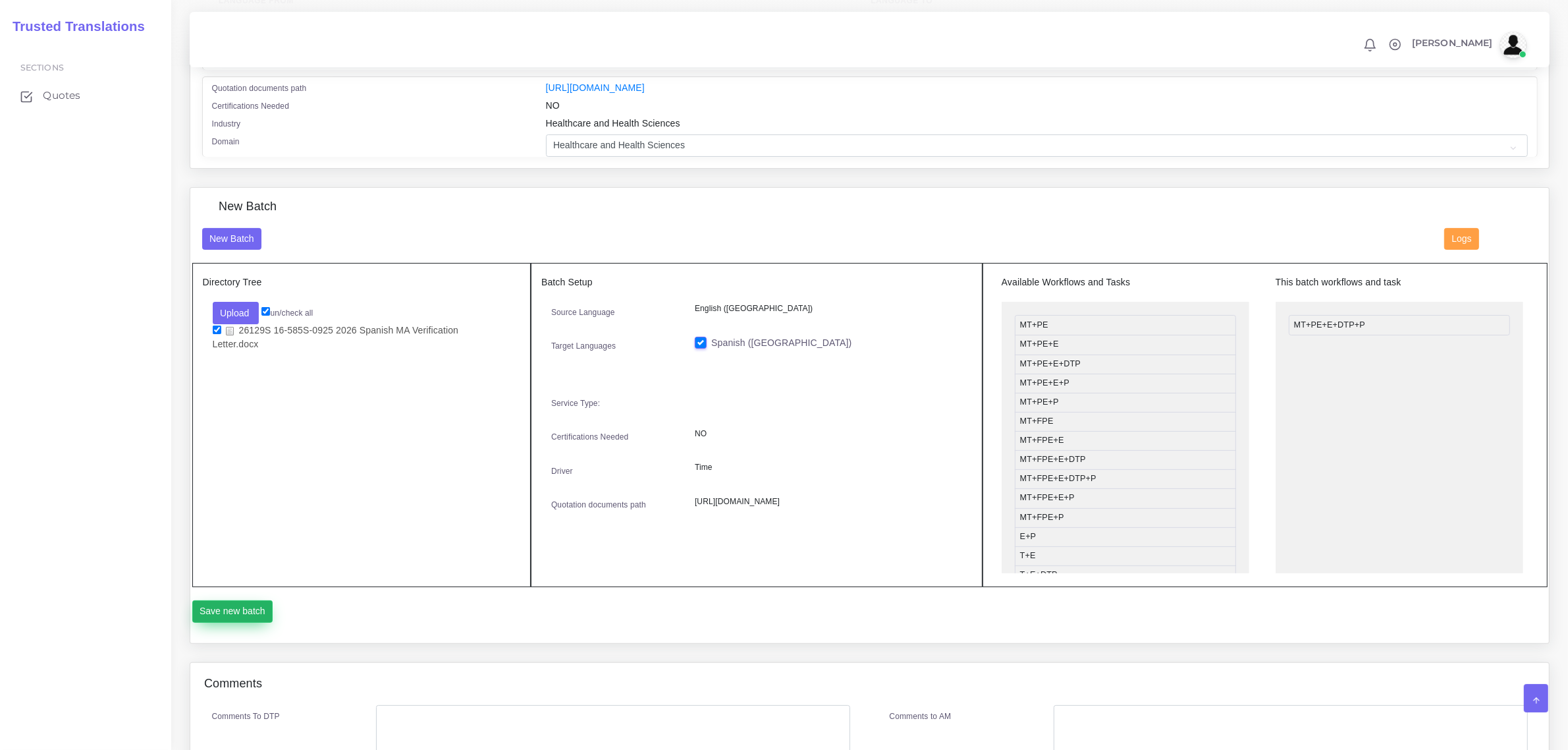
click at [252, 611] on button "Save new batch" at bounding box center [233, 611] width 81 height 23
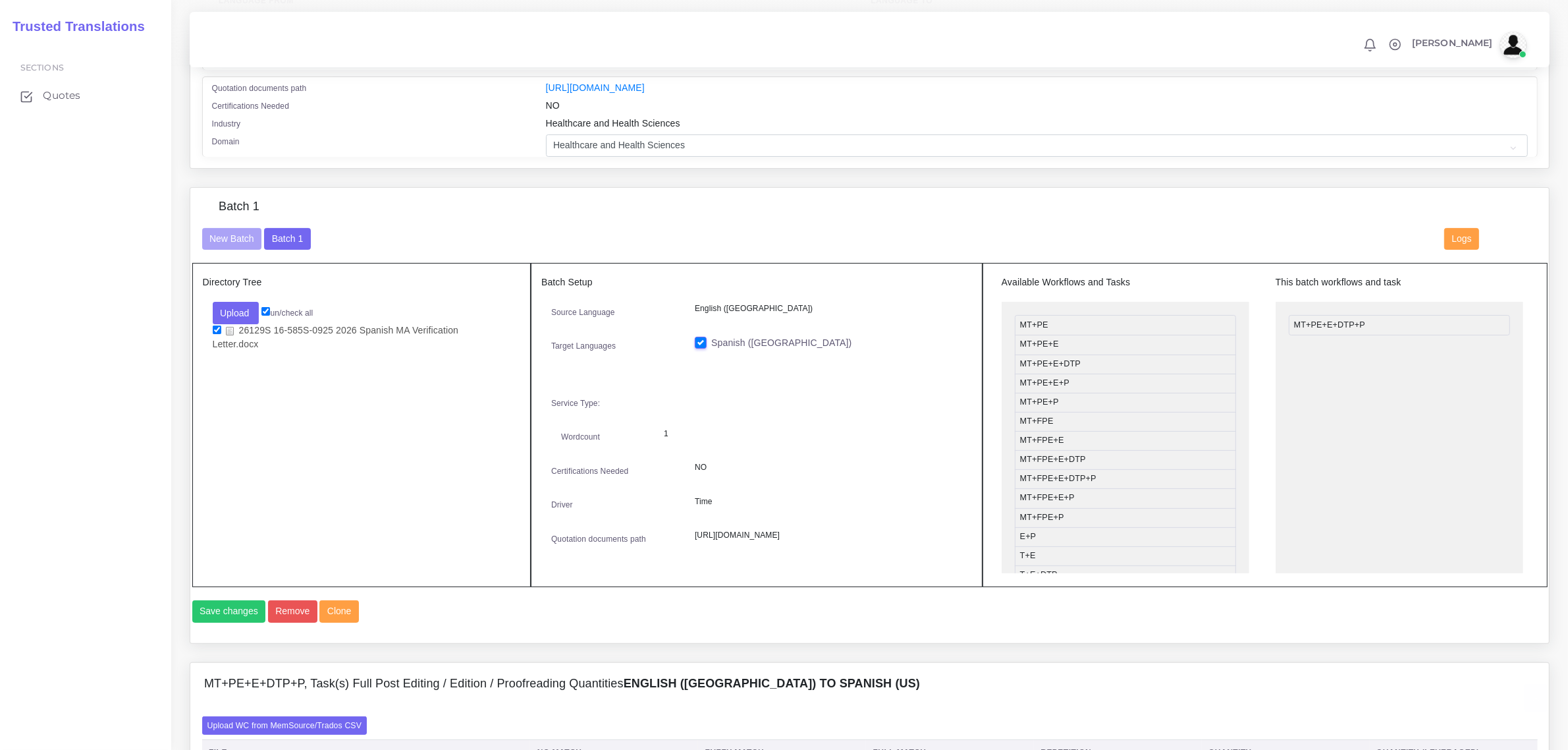
scroll to position [659, 0]
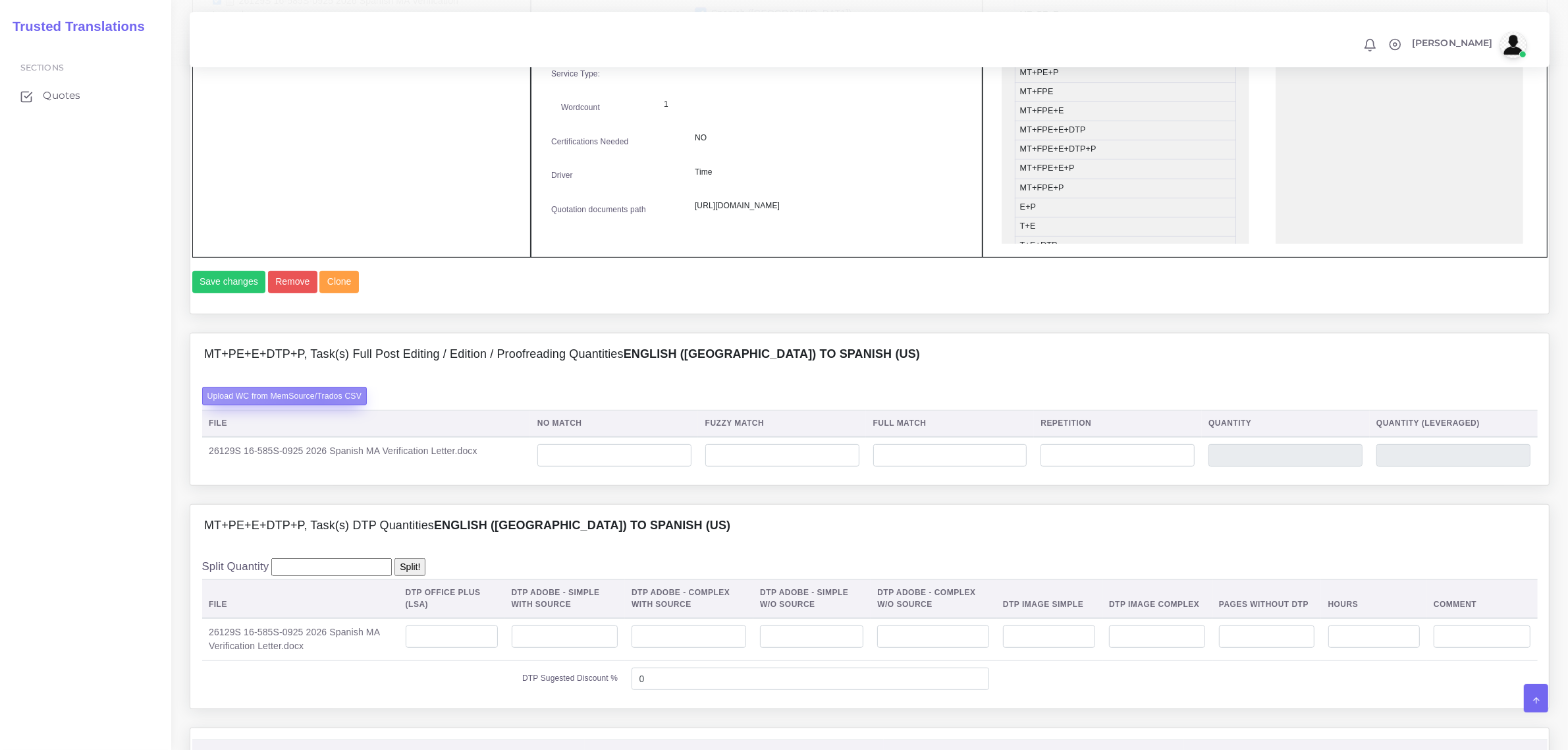
click at [320, 405] on label "Upload WC from MemSource/Trados CSV" at bounding box center [285, 396] width 165 height 18
click at [0, 0] on input "Upload WC from MemSource/Trados CSV" at bounding box center [0, 0] width 0 height 0
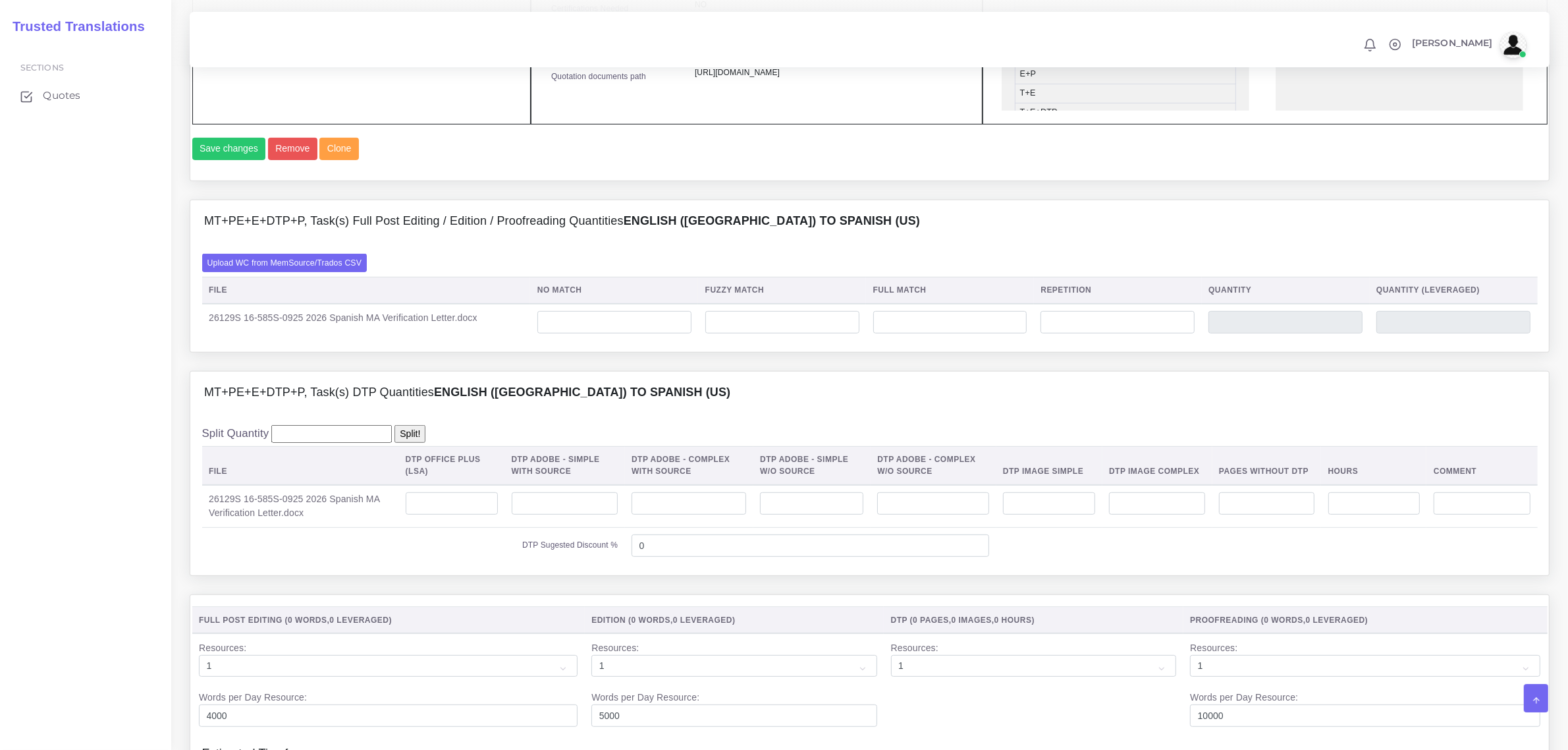
scroll to position [988, 0]
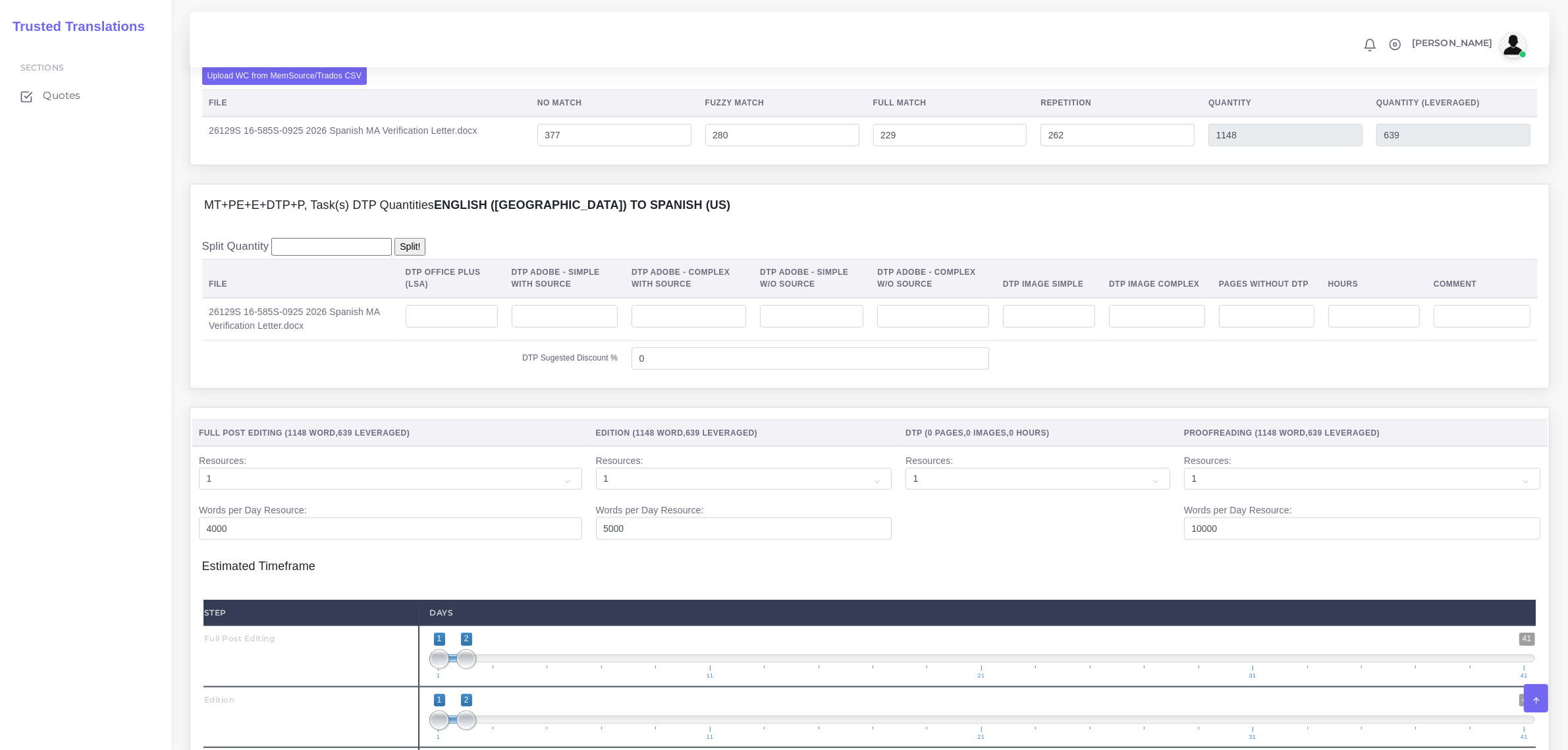
scroll to position [988, 0]
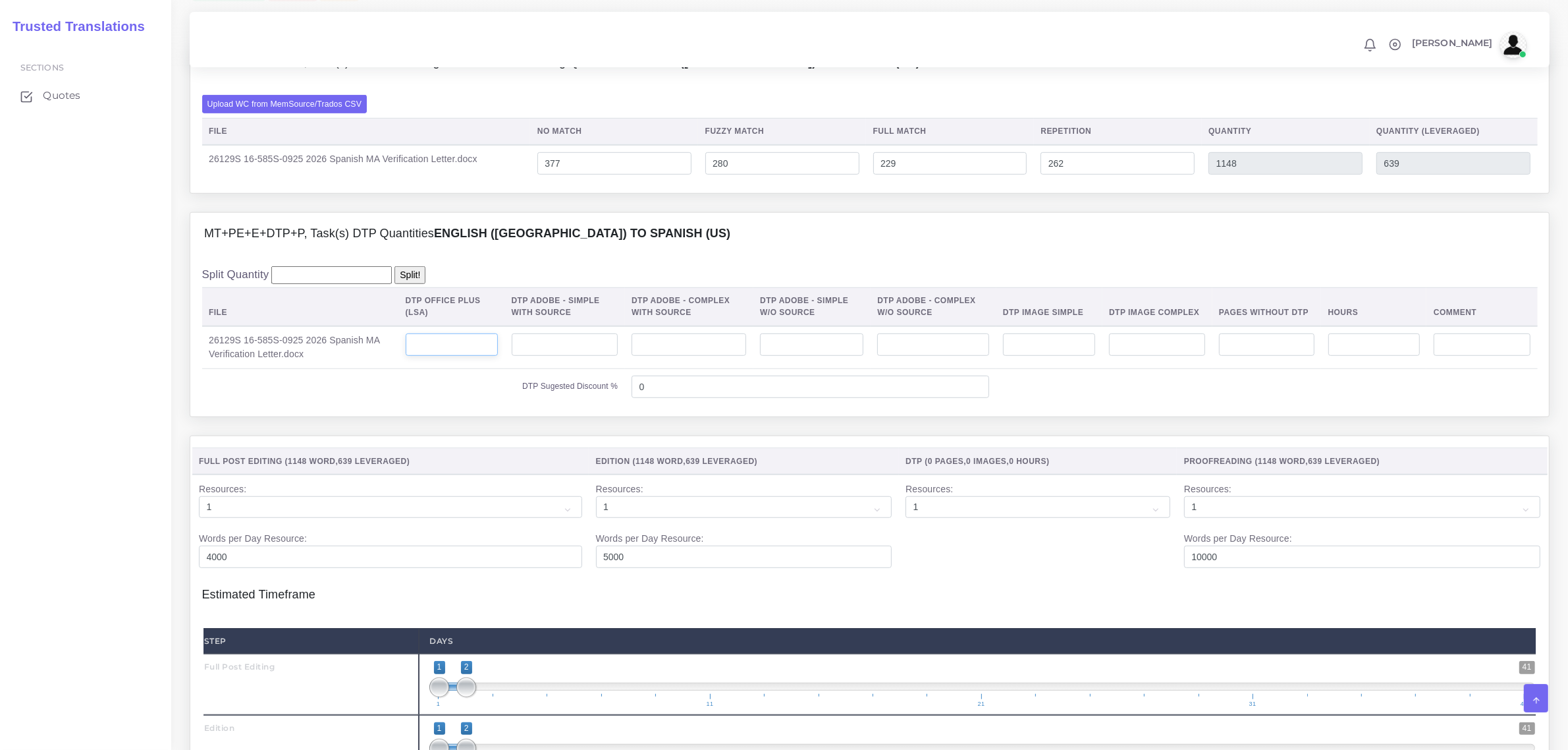
click at [498, 356] on input "number" at bounding box center [452, 345] width 92 height 23
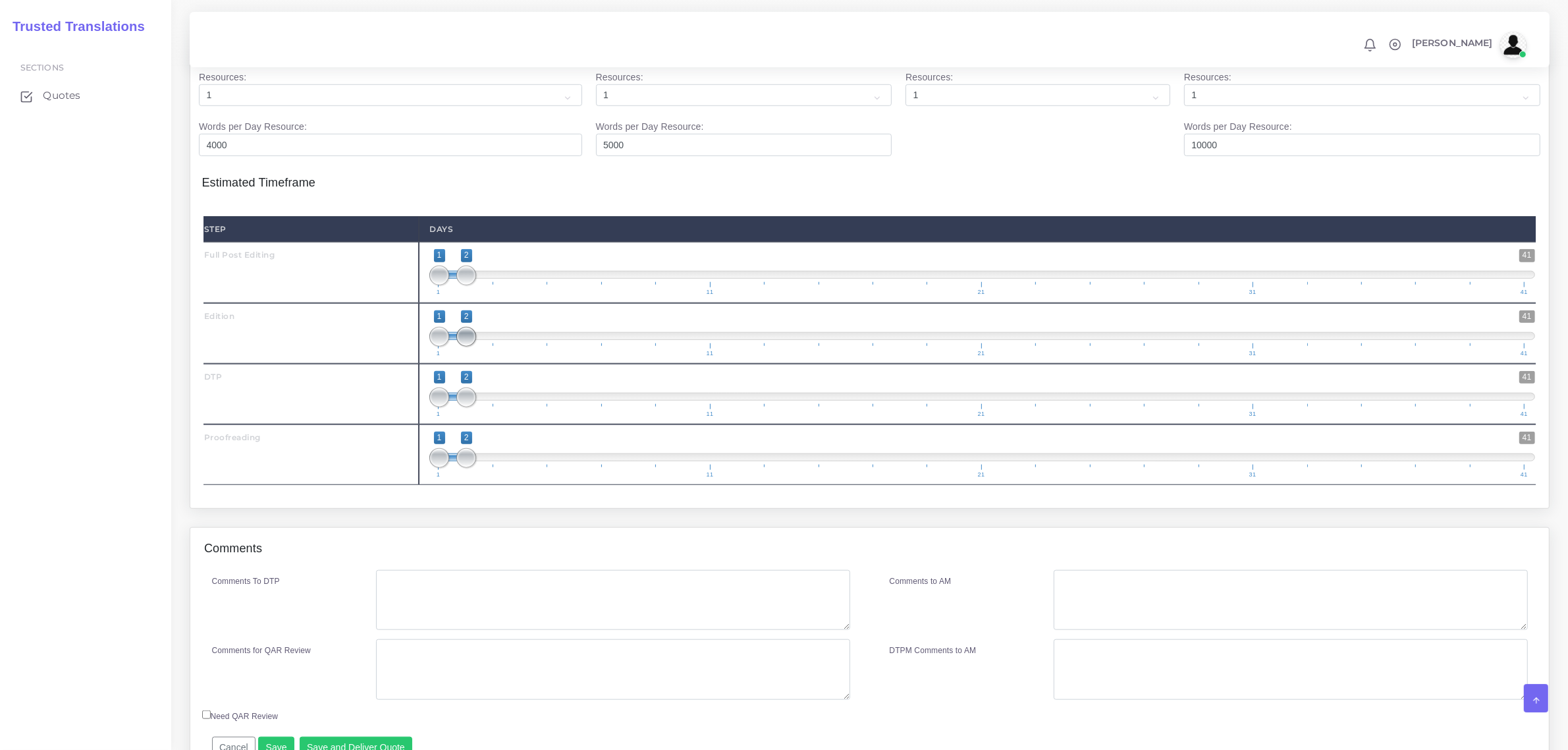
type input "4"
drag, startPoint x: 475, startPoint y: 360, endPoint x: 488, endPoint y: 359, distance: 13.0
click at [488, 347] on span at bounding box center [494, 337] width 20 height 20
type input "2;3"
drag, startPoint x: 442, startPoint y: 371, endPoint x: 463, endPoint y: 378, distance: 22.1
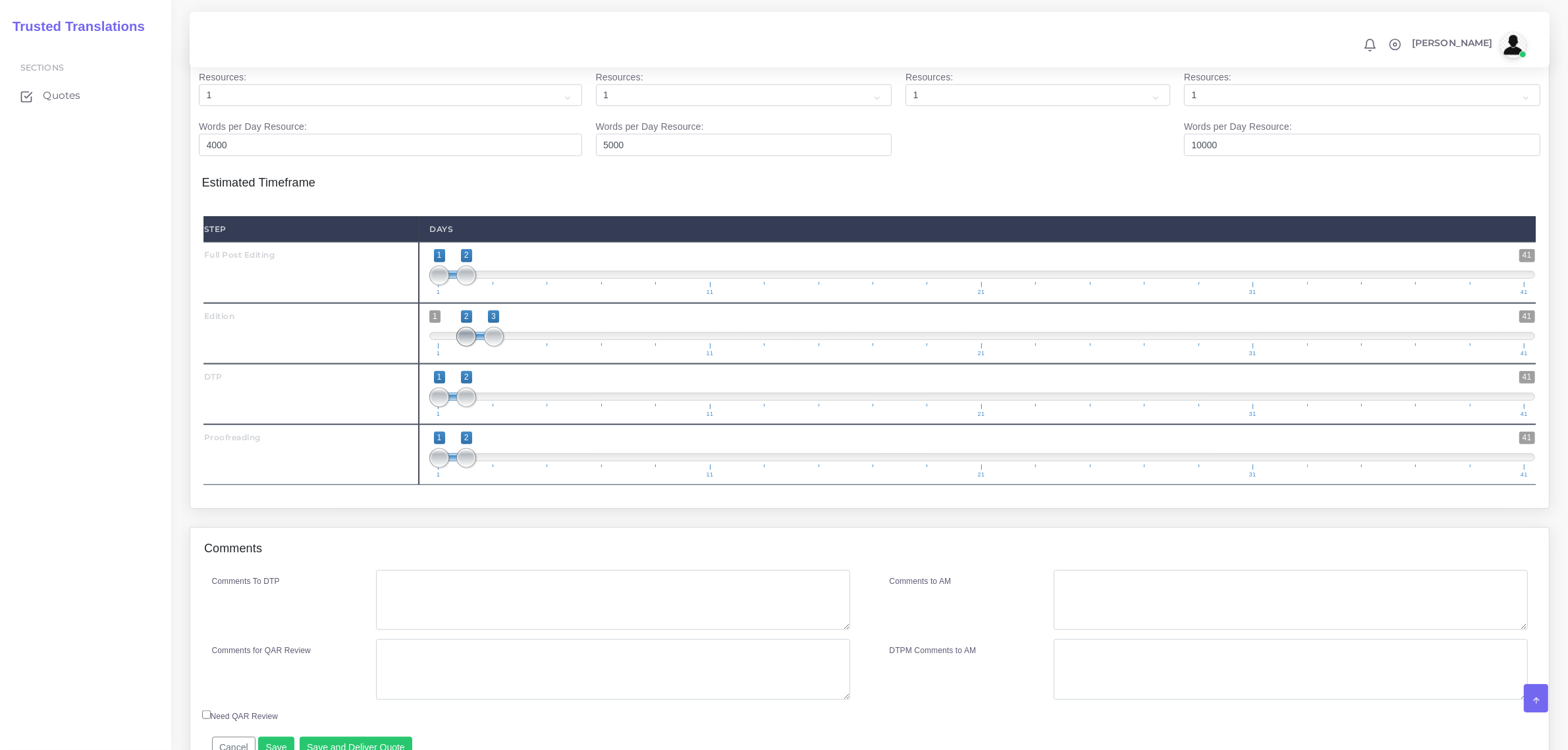
click at [462, 357] on span "1 41 2 3 2 — 3 1 11 21 31 41" at bounding box center [982, 333] width 1106 height 46
drag, startPoint x: 465, startPoint y: 424, endPoint x: 486, endPoint y: 427, distance: 21.2
click at [492, 408] on span at bounding box center [494, 398] width 20 height 20
type input "3;3"
drag, startPoint x: 442, startPoint y: 435, endPoint x: 494, endPoint y: 429, distance: 52.3
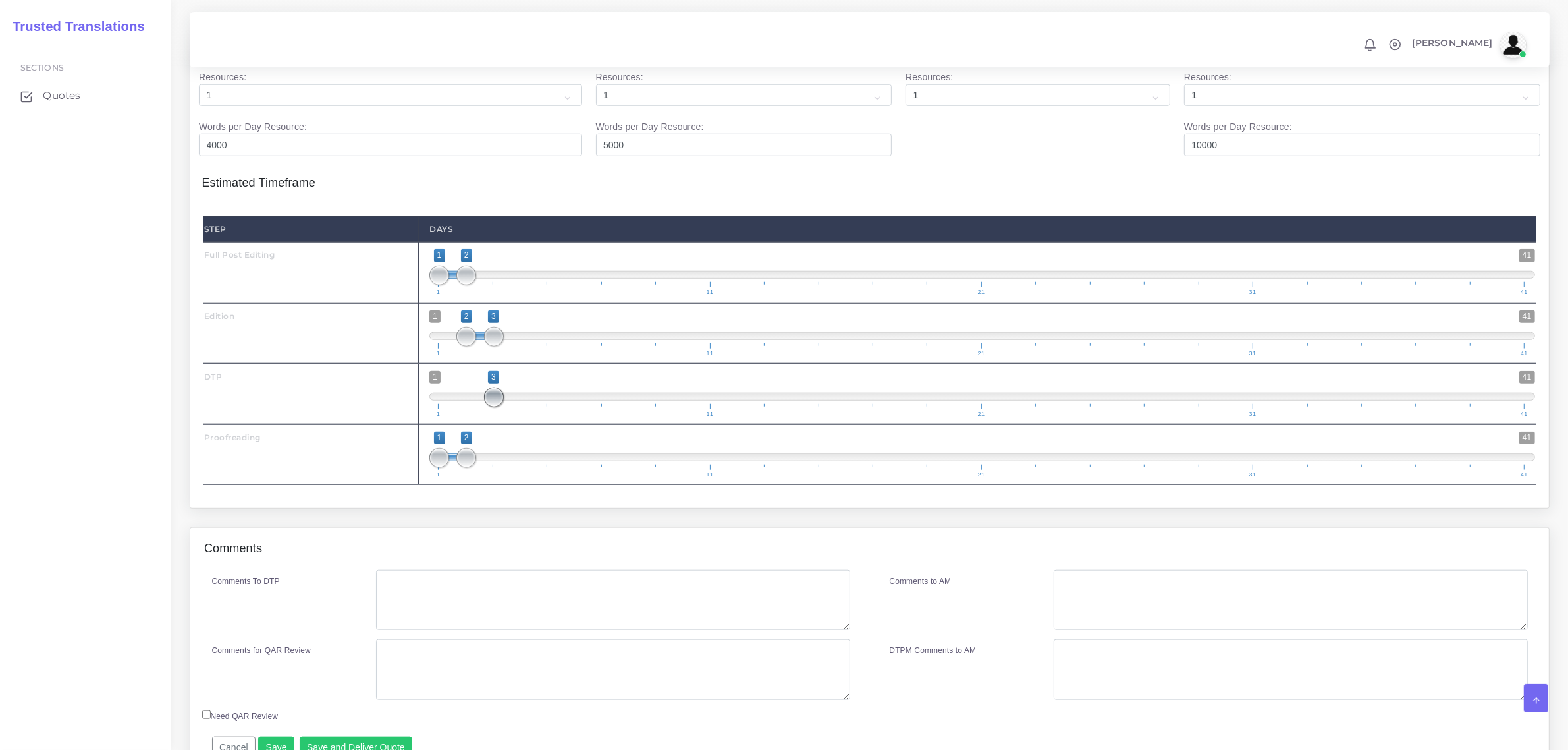
click at [494, 408] on span at bounding box center [494, 398] width 20 height 20
drag, startPoint x: 474, startPoint y: 481, endPoint x: 530, endPoint y: 483, distance: 56.0
click at [530, 468] on span at bounding box center [521, 458] width 20 height 20
type input "3;4"
drag, startPoint x: 436, startPoint y: 487, endPoint x: 486, endPoint y: 487, distance: 50.0
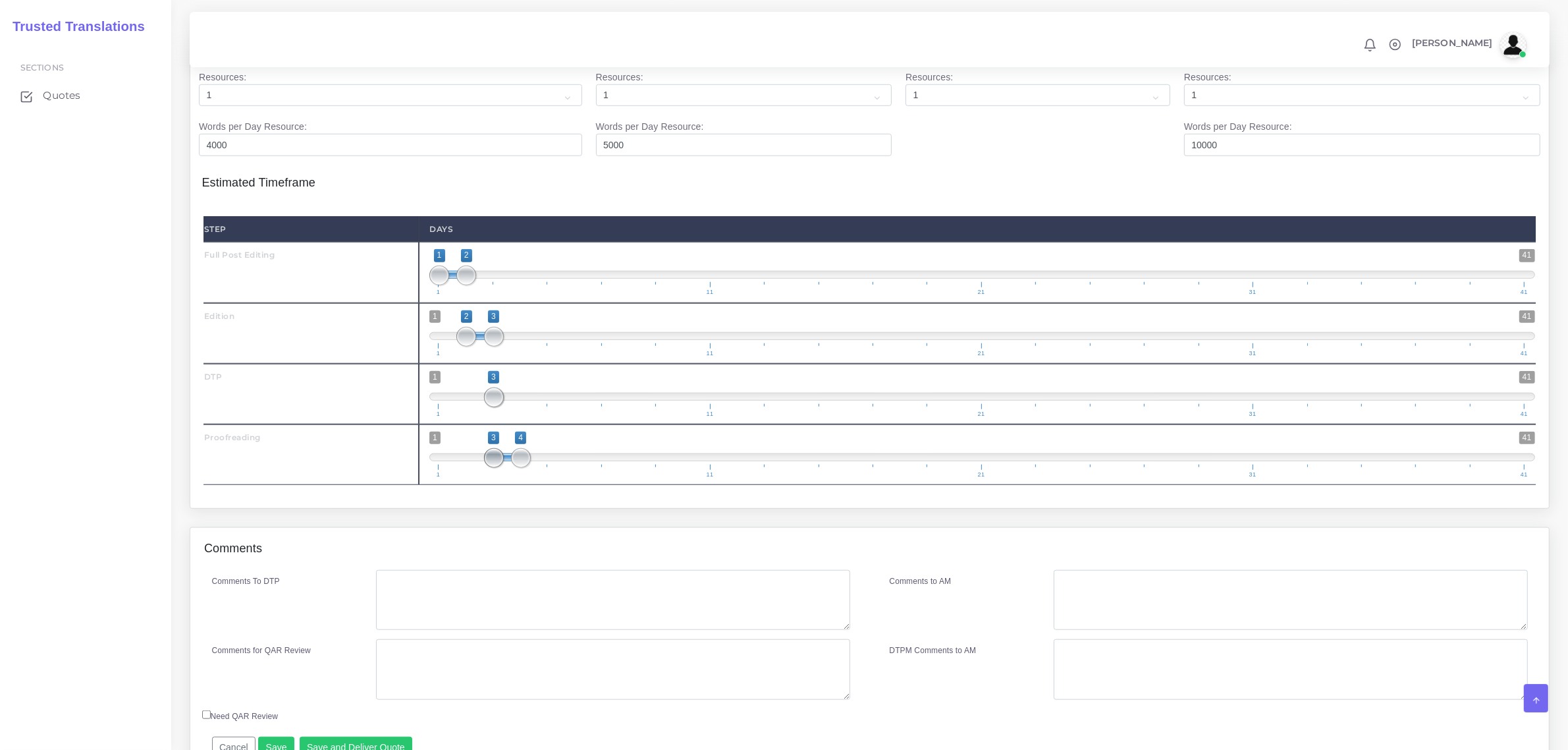
click at [486, 468] on span at bounding box center [494, 458] width 20 height 20
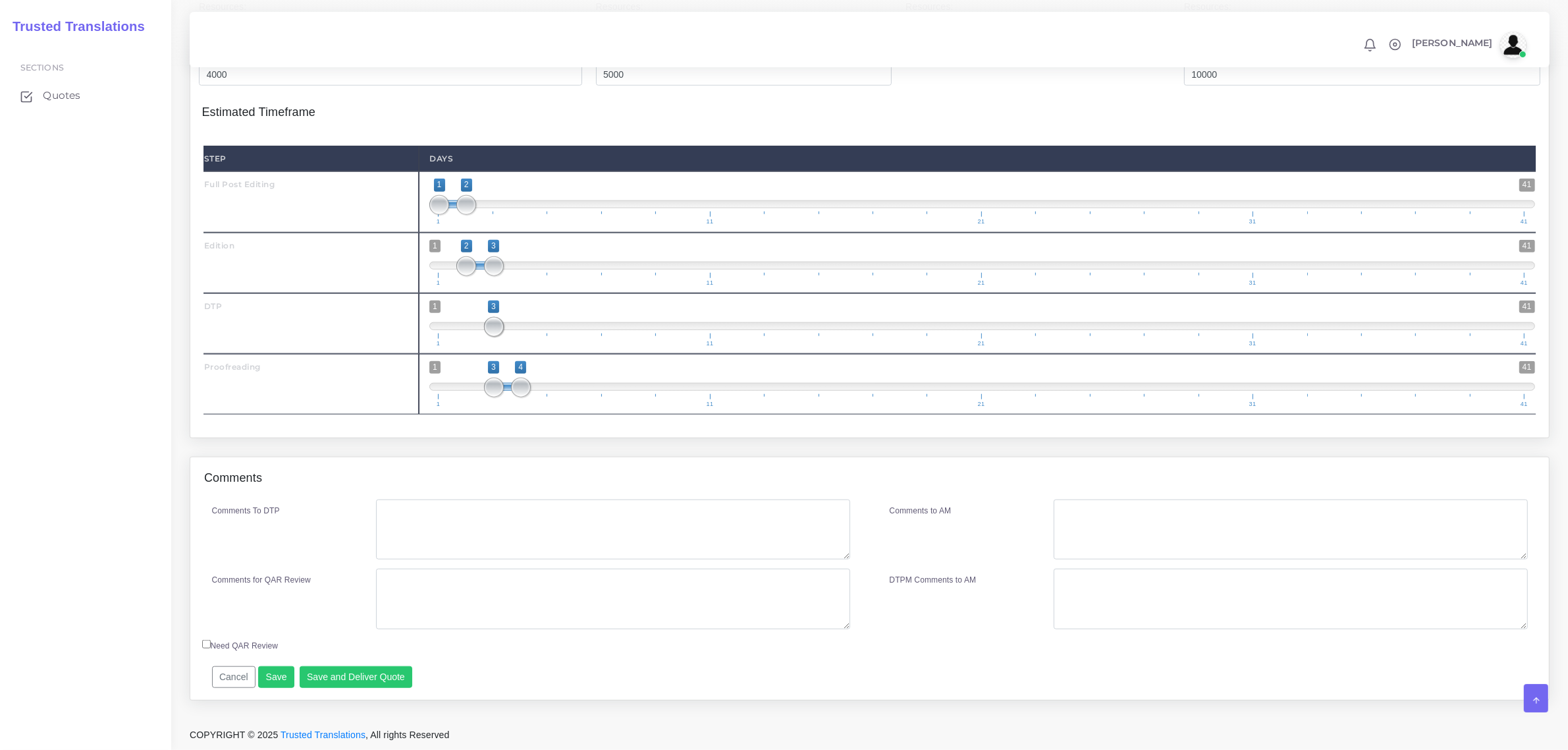
scroll to position [1500, 0]
click at [472, 533] on textarea "Comments To DTP" at bounding box center [613, 530] width 474 height 61
paste textarea "Keep point size the same. Text can flow onto additional pages. Do not translate…"
type textarea "Keep point size the same. Text can flow onto additional pages. Do not translate…"
click at [560, 623] on textarea "Comments for QAR Review" at bounding box center [613, 599] width 474 height 61
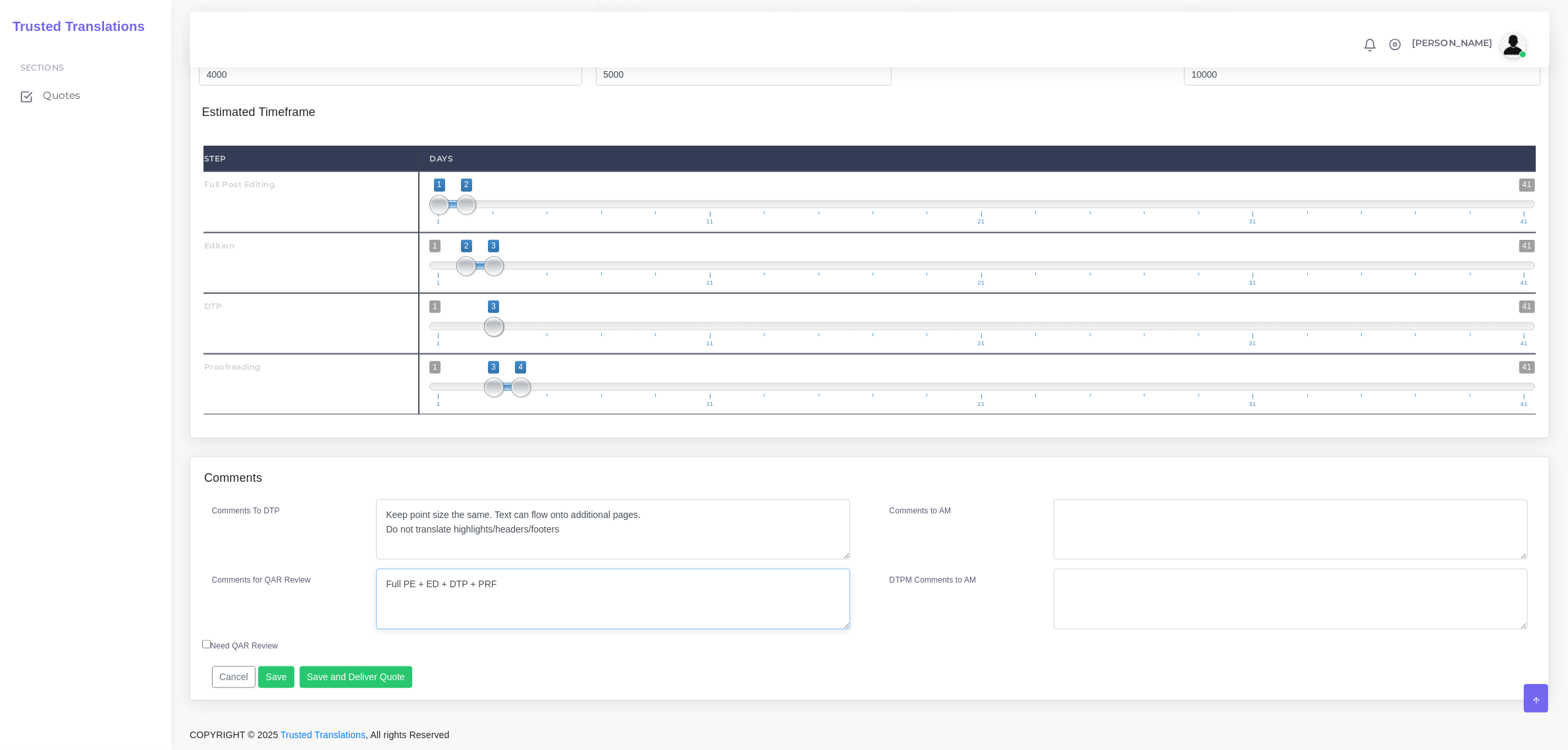
drag, startPoint x: 563, startPoint y: 617, endPoint x: 262, endPoint y: 594, distance: 301.9
click at [262, 594] on div "Comments for QAR Review Full PE + ED + DTP + PRF" at bounding box center [531, 599] width 658 height 61
type textarea "Full PE + ED + DTP + PRF"
drag, startPoint x: 1255, startPoint y: 525, endPoint x: 1227, endPoint y: 528, distance: 28.2
click at [1253, 525] on textarea "Comments to AM" at bounding box center [1291, 530] width 474 height 61
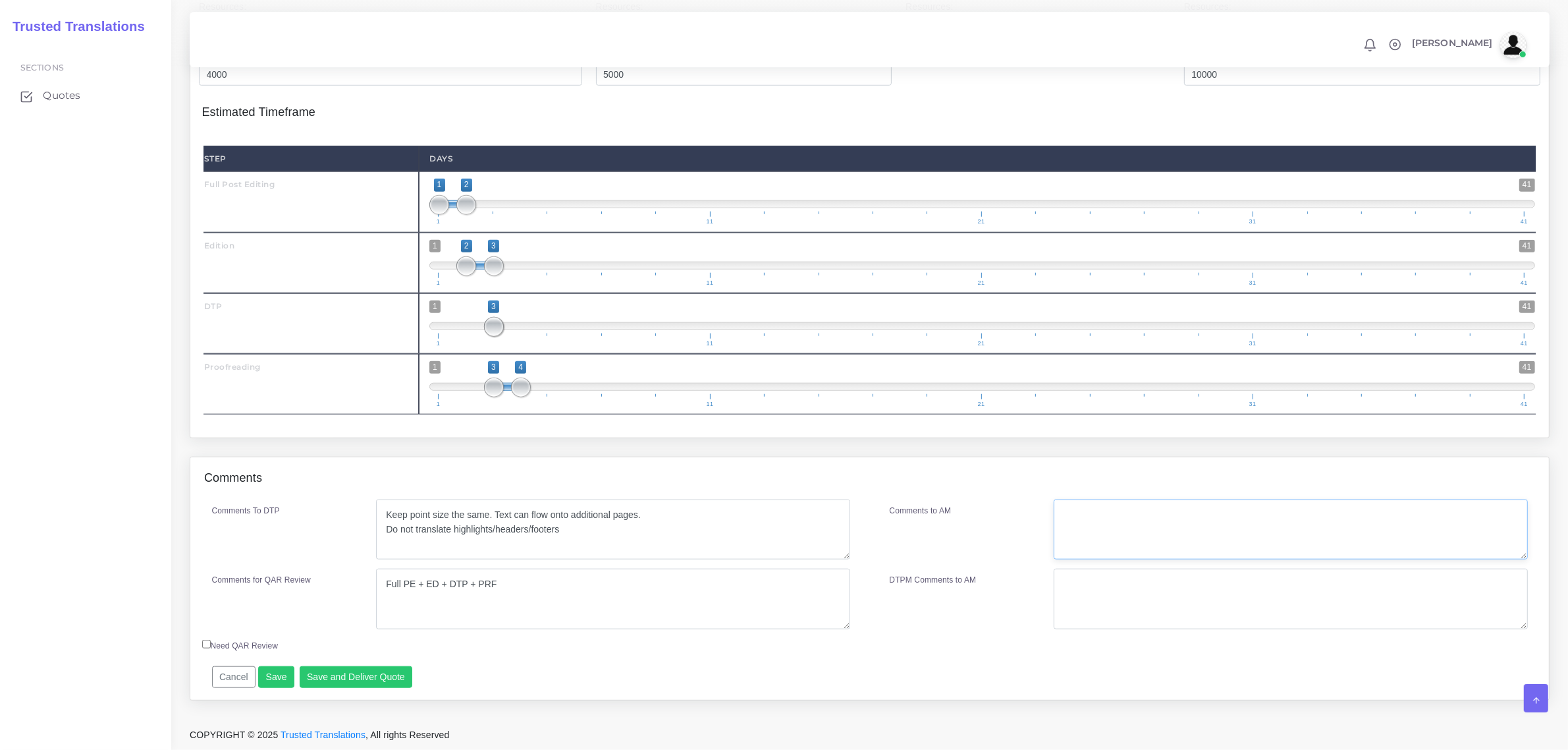
paste textarea "Full PE + ED + DTP + PRF"
type textarea "Full PE + ED + DTP + PRF"
click at [387, 518] on textarea "Keep point size the same. Text can flow onto additional pages. Do not translate…" at bounding box center [613, 530] width 474 height 61
type textarea "DTP in Word. Keep point size the same. Text can flow onto additional pages. Do …"
click at [358, 676] on button "Save and Deliver Quote" at bounding box center [356, 677] width 113 height 23
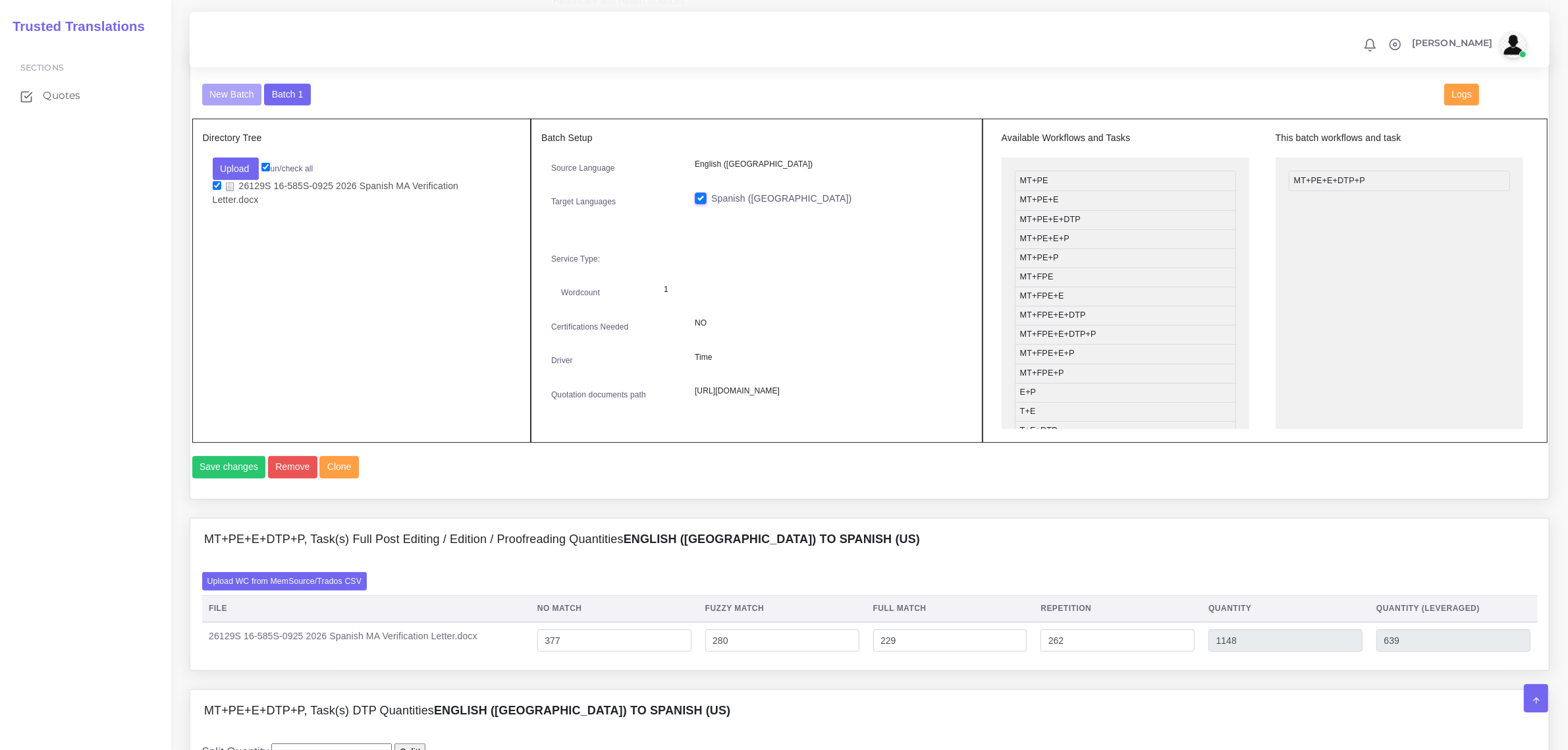
scroll to position [0, 0]
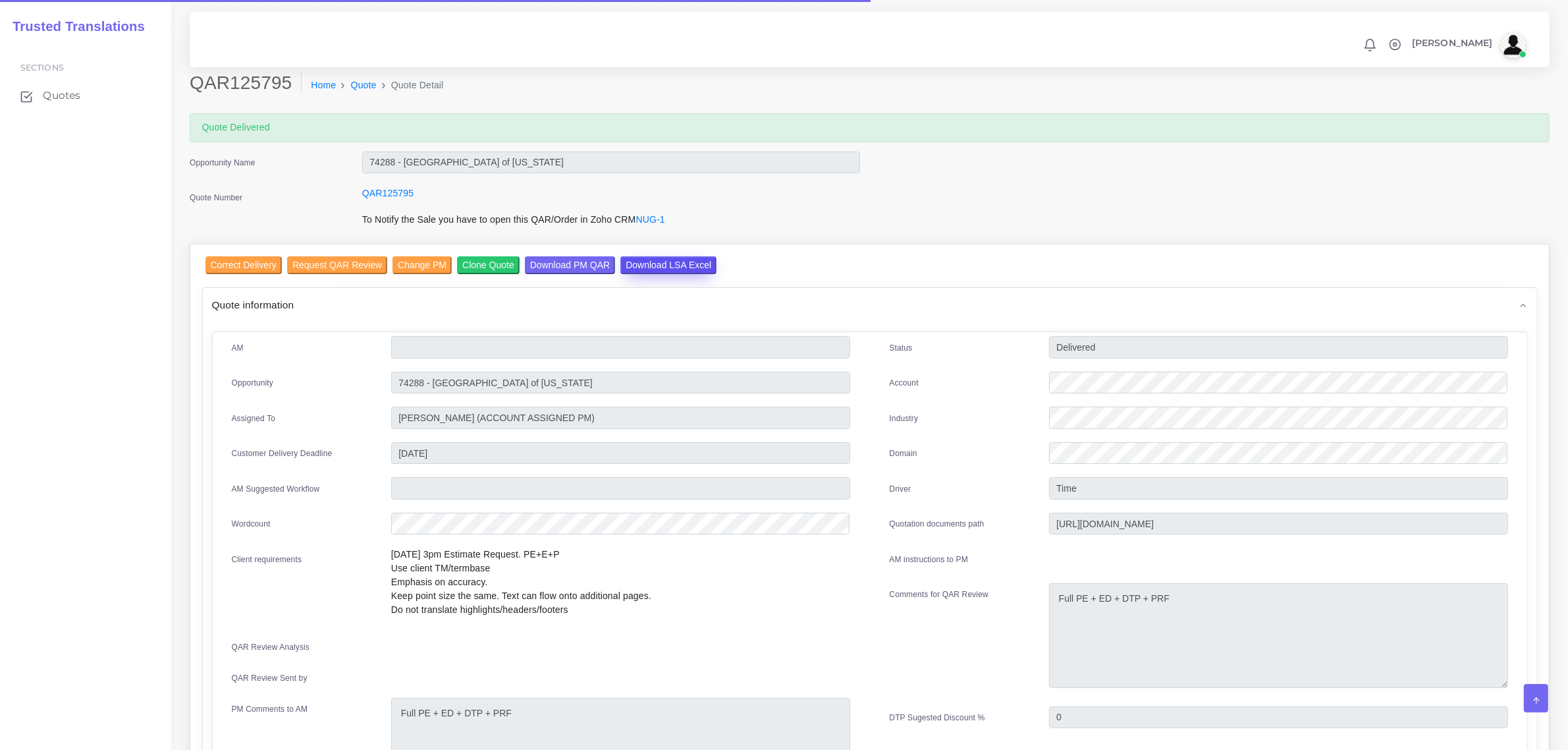
click at [651, 256] on input "Download LSA Excel" at bounding box center [668, 265] width 96 height 18
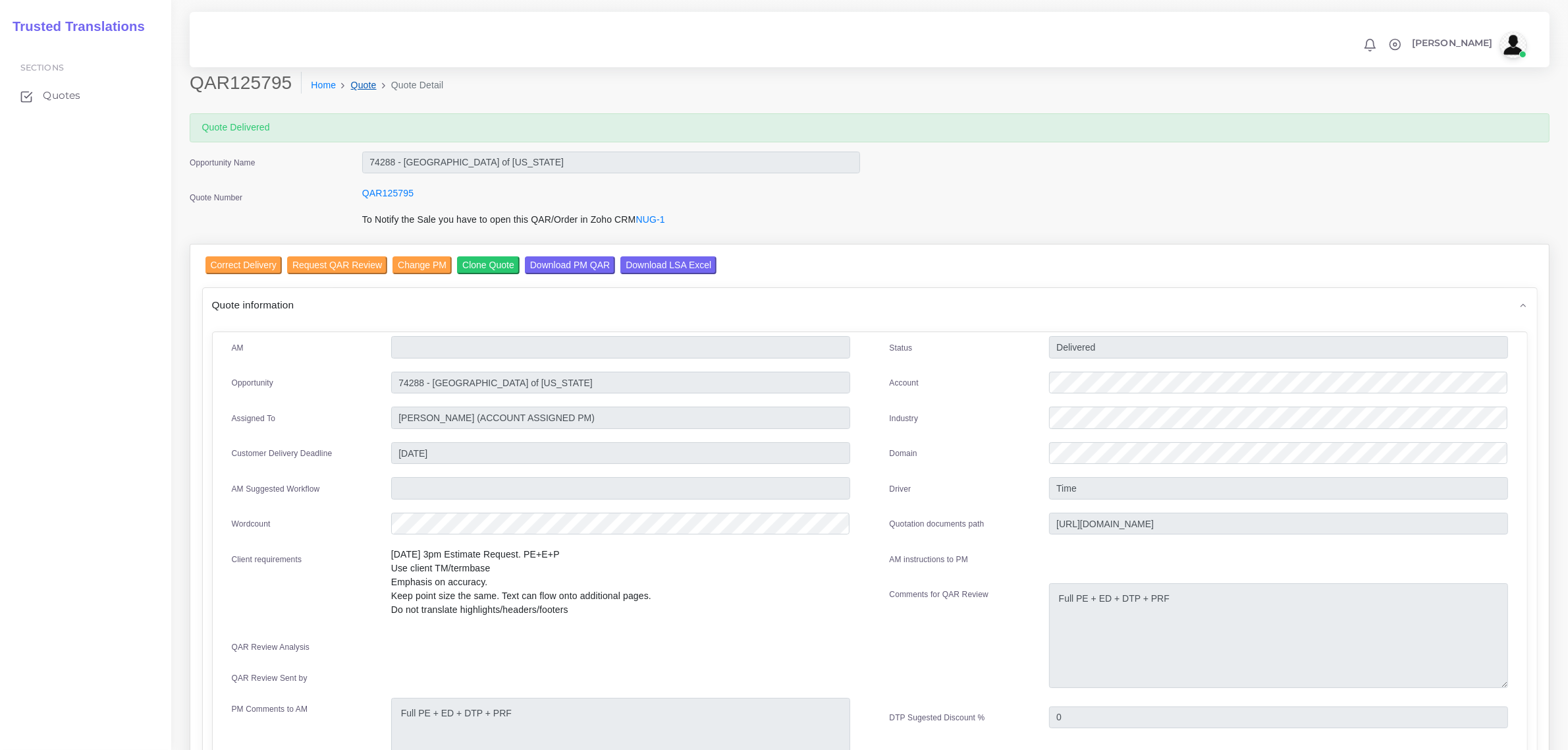
click at [351, 81] on link "Quote" at bounding box center [364, 86] width 25 height 14
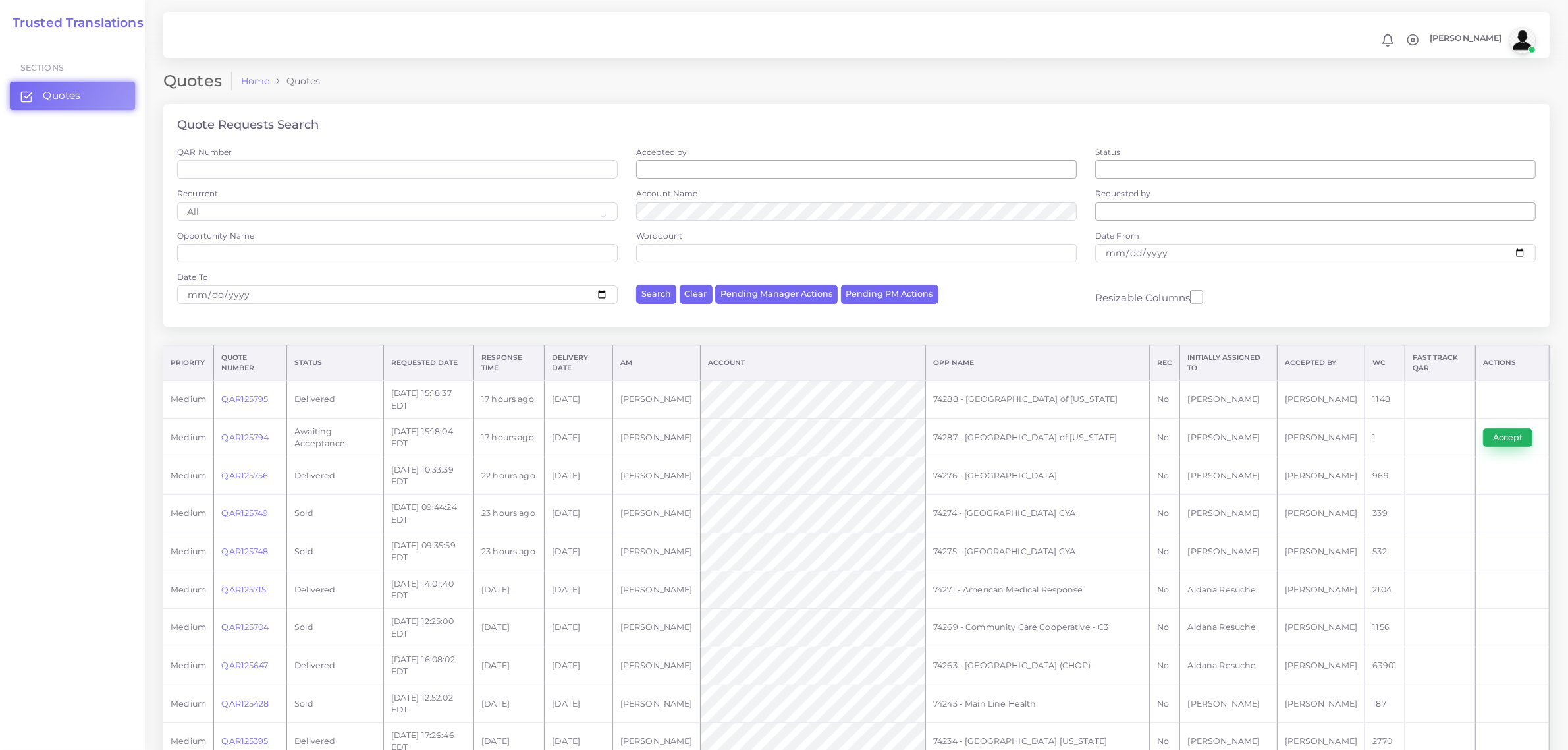
click at [1516, 434] on button "Accept" at bounding box center [1508, 437] width 50 height 18
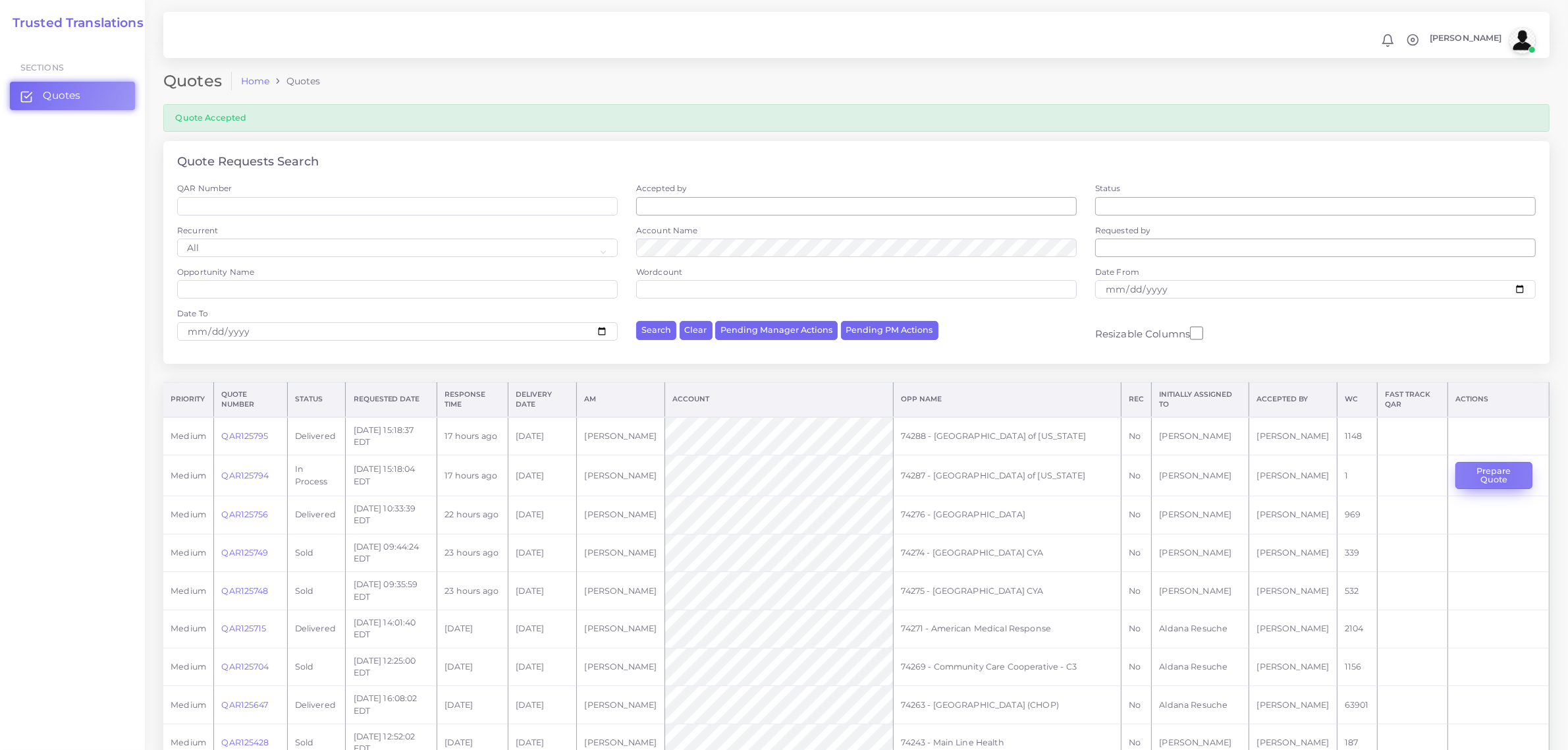
click at [1497, 474] on button "Prepare Quote" at bounding box center [1494, 475] width 76 height 27
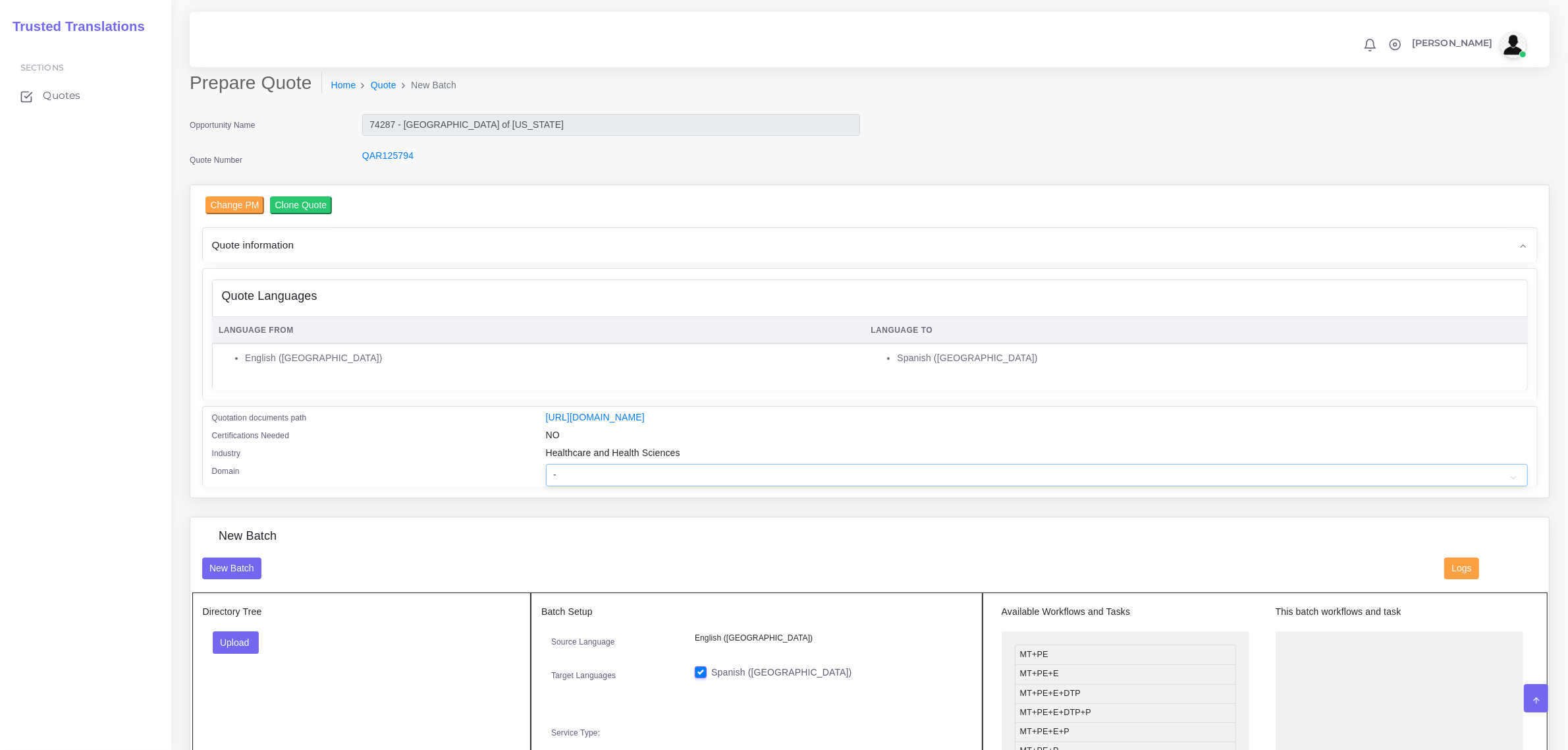
click at [564, 469] on select "- Advertising and Media Agriculture, Forestry and Fishing Architecture, Buildin…" at bounding box center [1037, 475] width 982 height 23
select select "Healthcare and Health Sciences"
click at [546, 464] on select "- Advertising and Media Agriculture, Forestry and Fishing Architecture, Buildin…" at bounding box center [1037, 475] width 982 height 23
click at [226, 637] on button "Upload" at bounding box center [236, 642] width 47 height 23
click at [239, 686] on label "Files" at bounding box center [259, 692] width 91 height 16
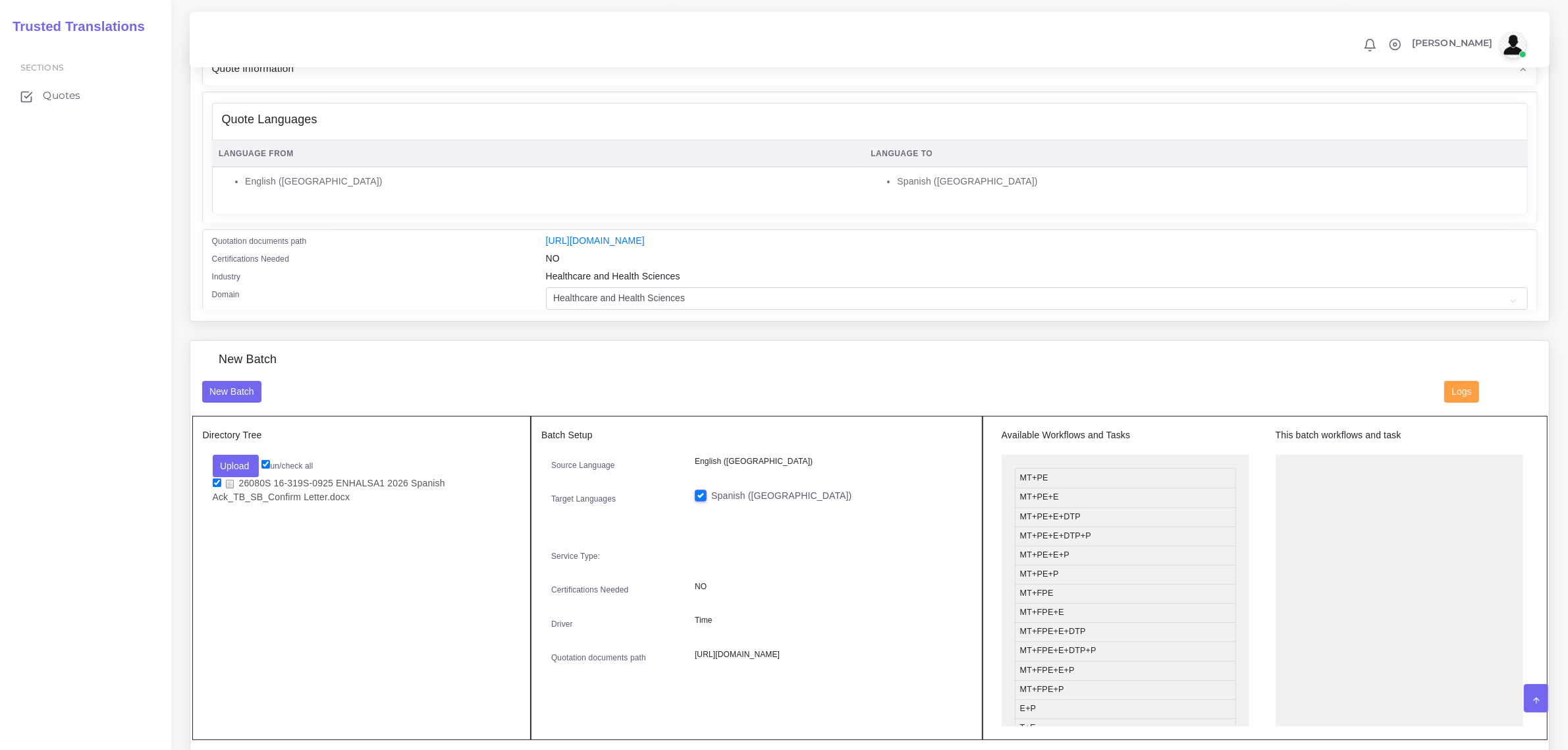
scroll to position [412, 0]
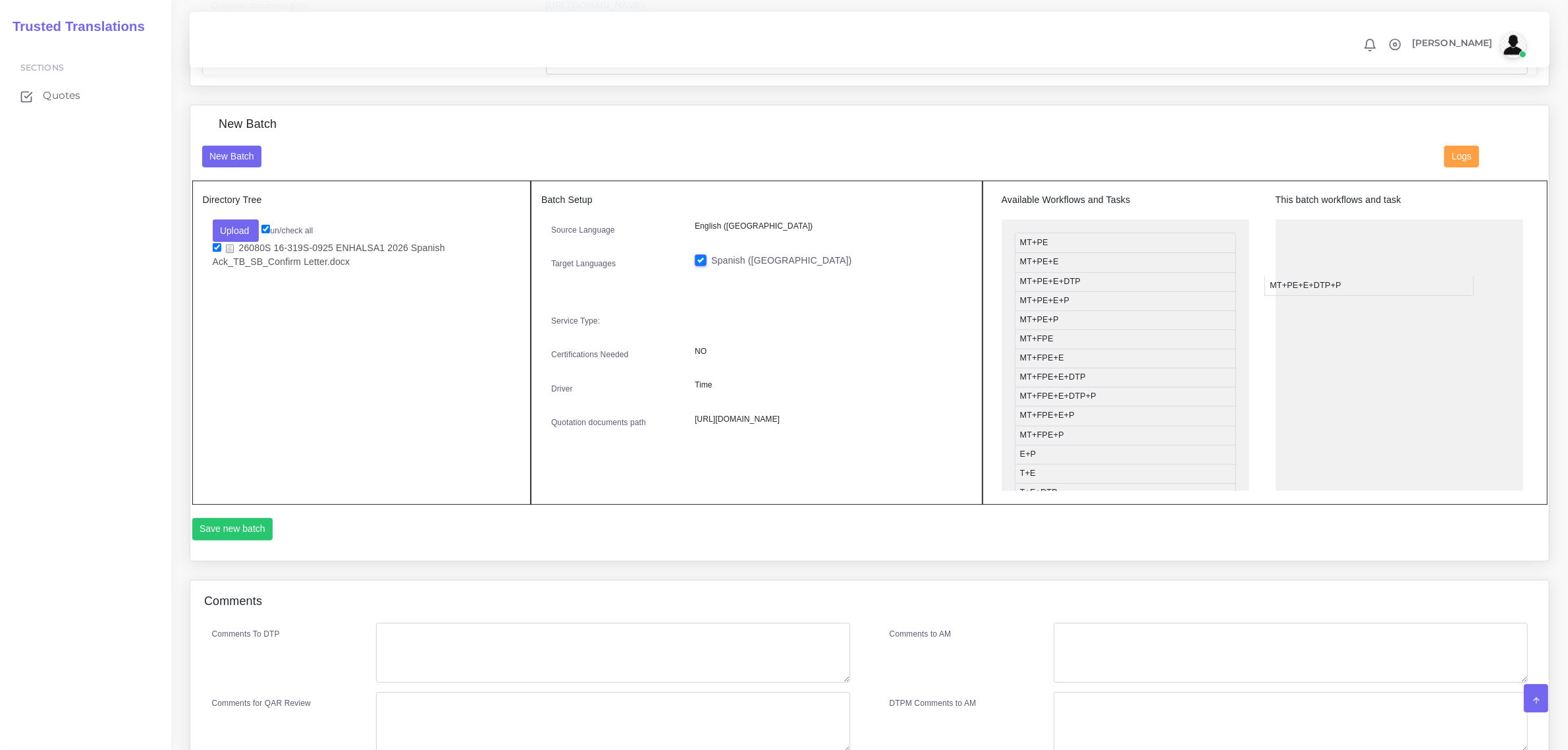
drag, startPoint x: 1087, startPoint y: 301, endPoint x: 1204, endPoint y: 199, distance: 155.2
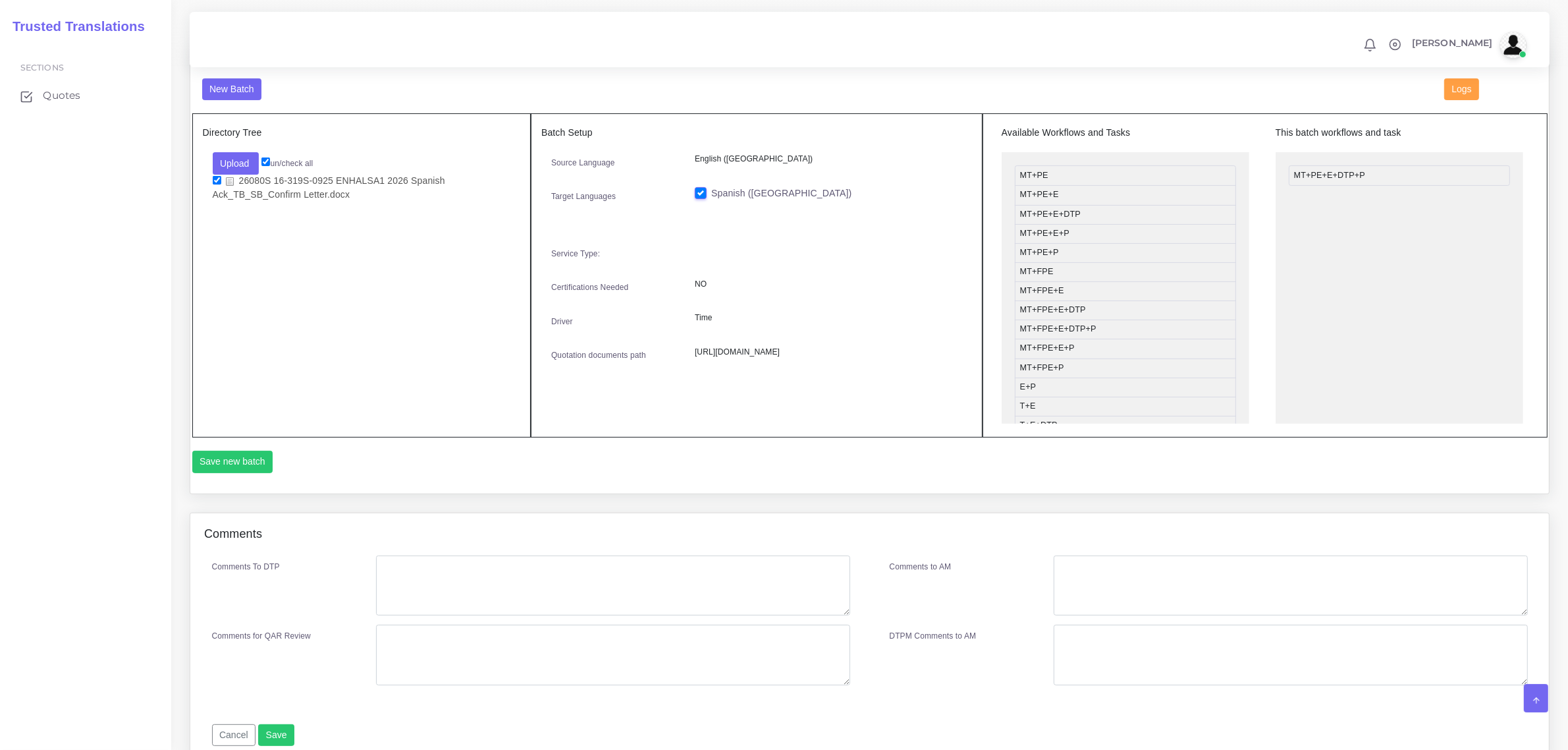
scroll to position [535, 0]
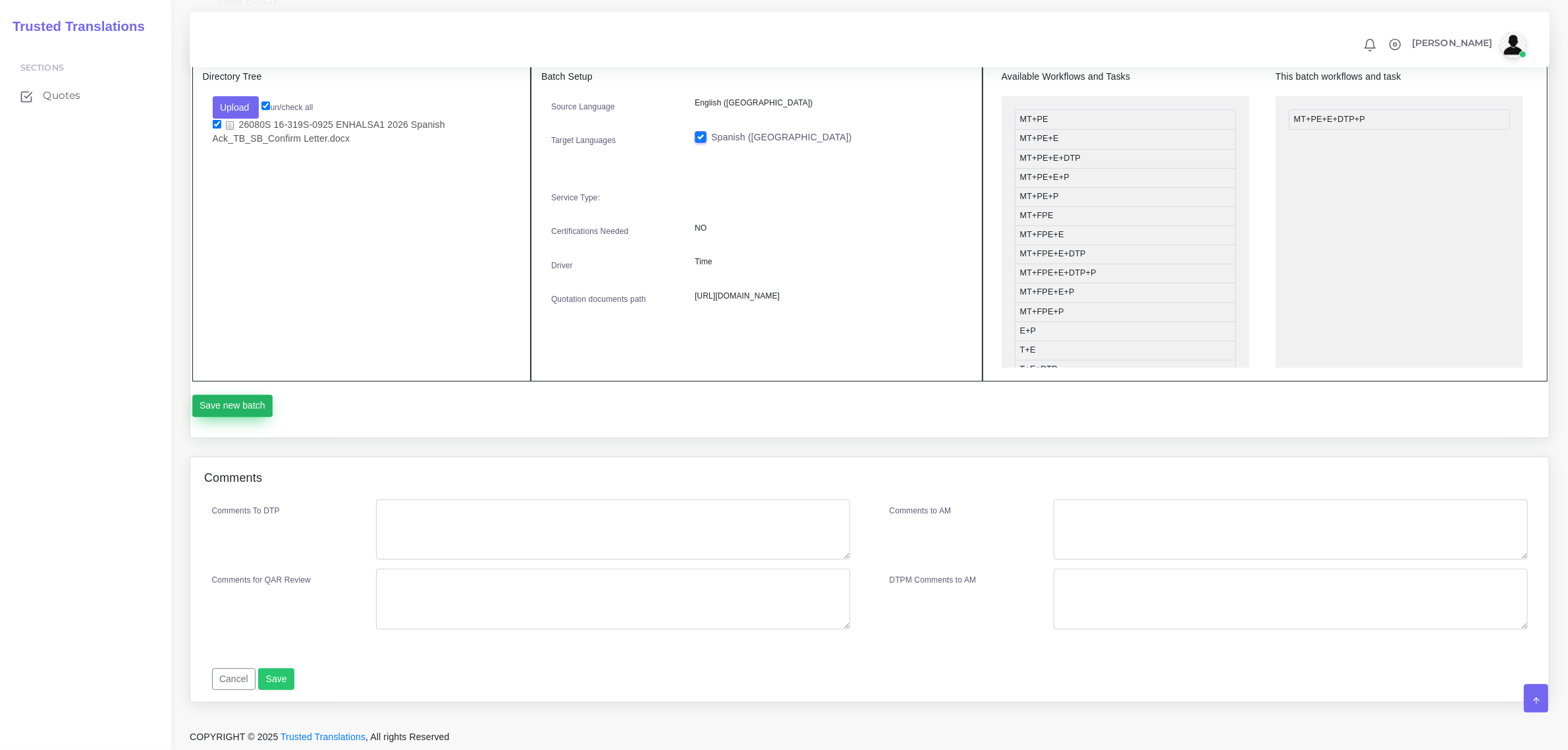
click at [262, 410] on button "Save new batch" at bounding box center [233, 406] width 81 height 23
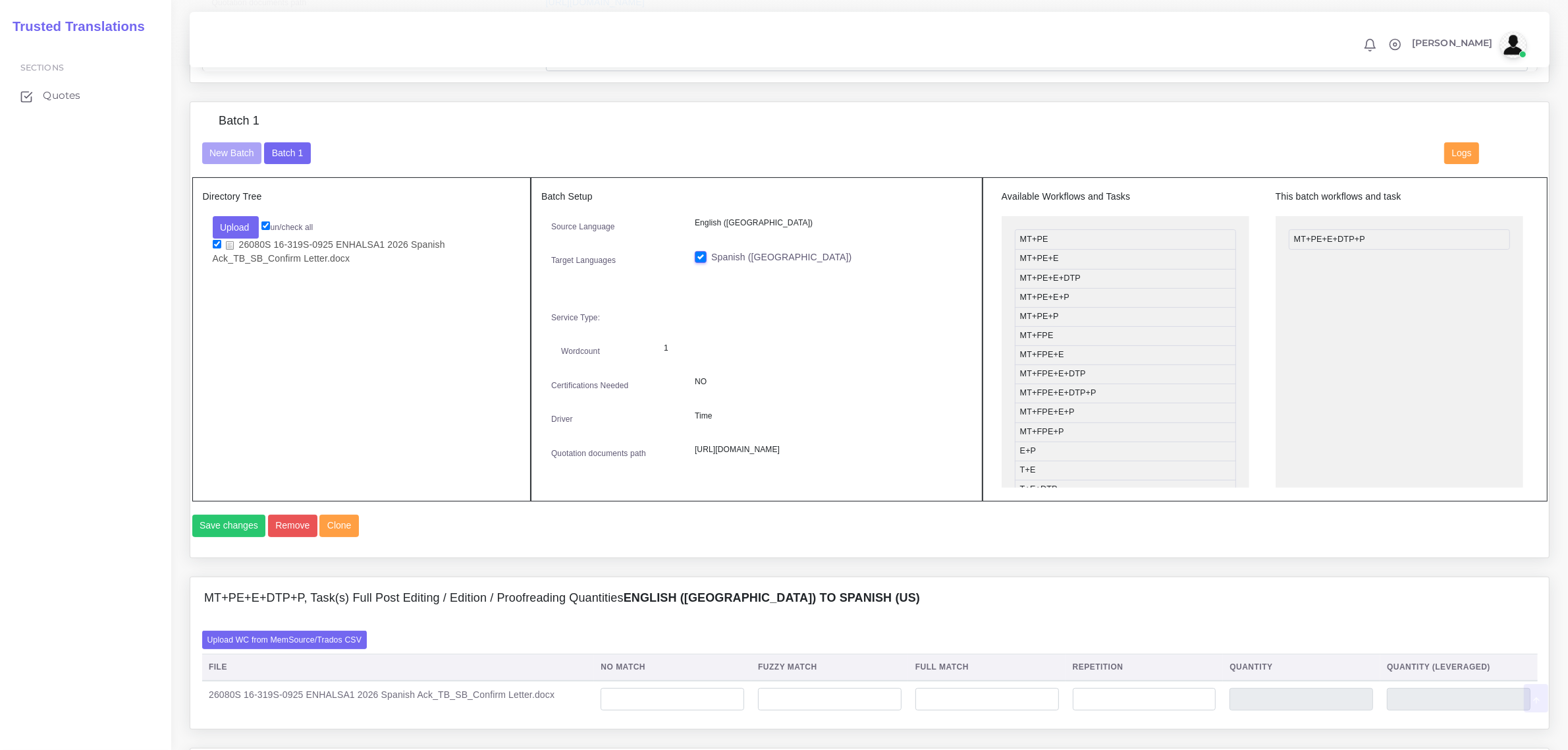
scroll to position [577, 0]
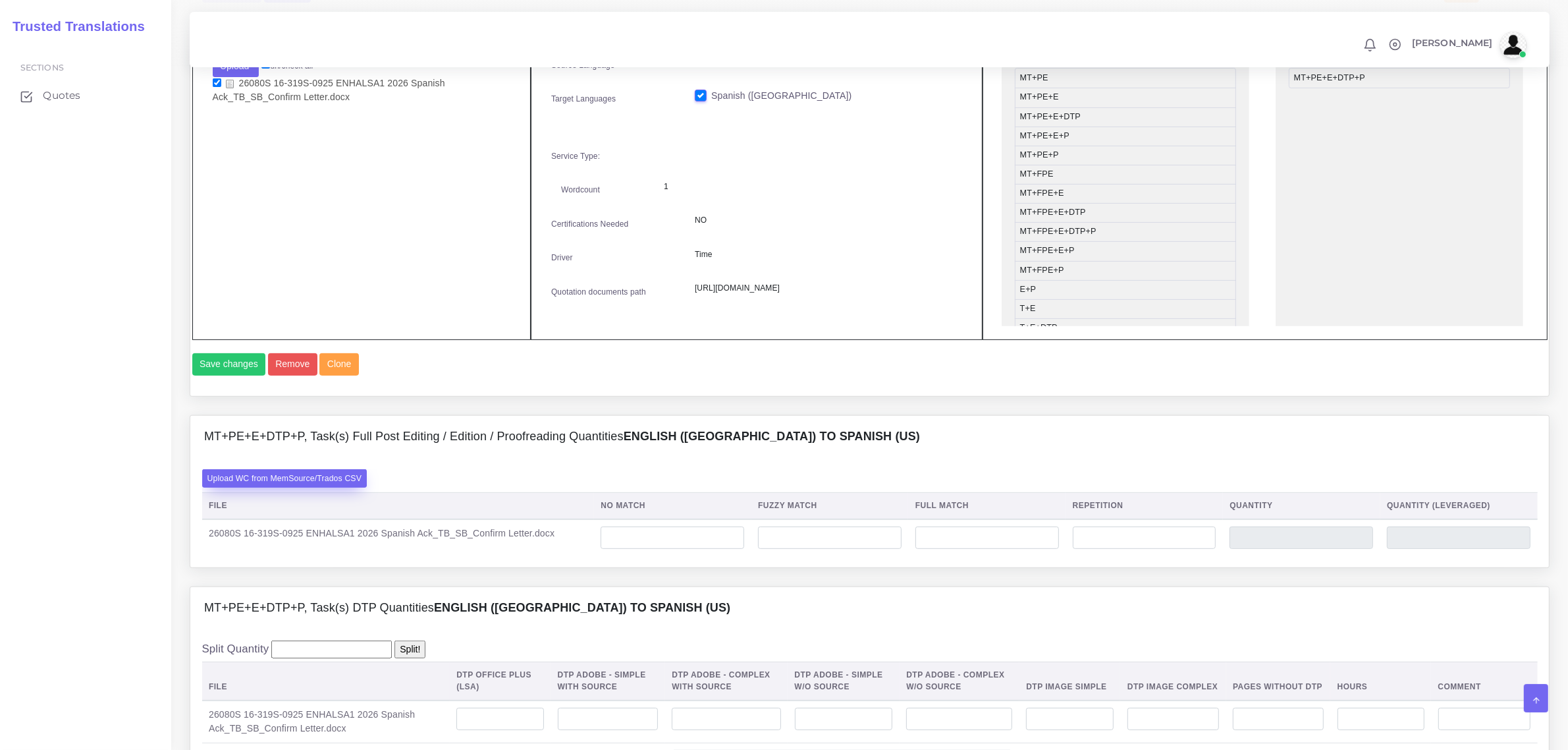
click at [296, 487] on label "Upload WC from MemSource/Trados CSV" at bounding box center [285, 478] width 165 height 18
click at [0, 0] on input "Upload WC from MemSource/Trados CSV" at bounding box center [0, 0] width 0 height 0
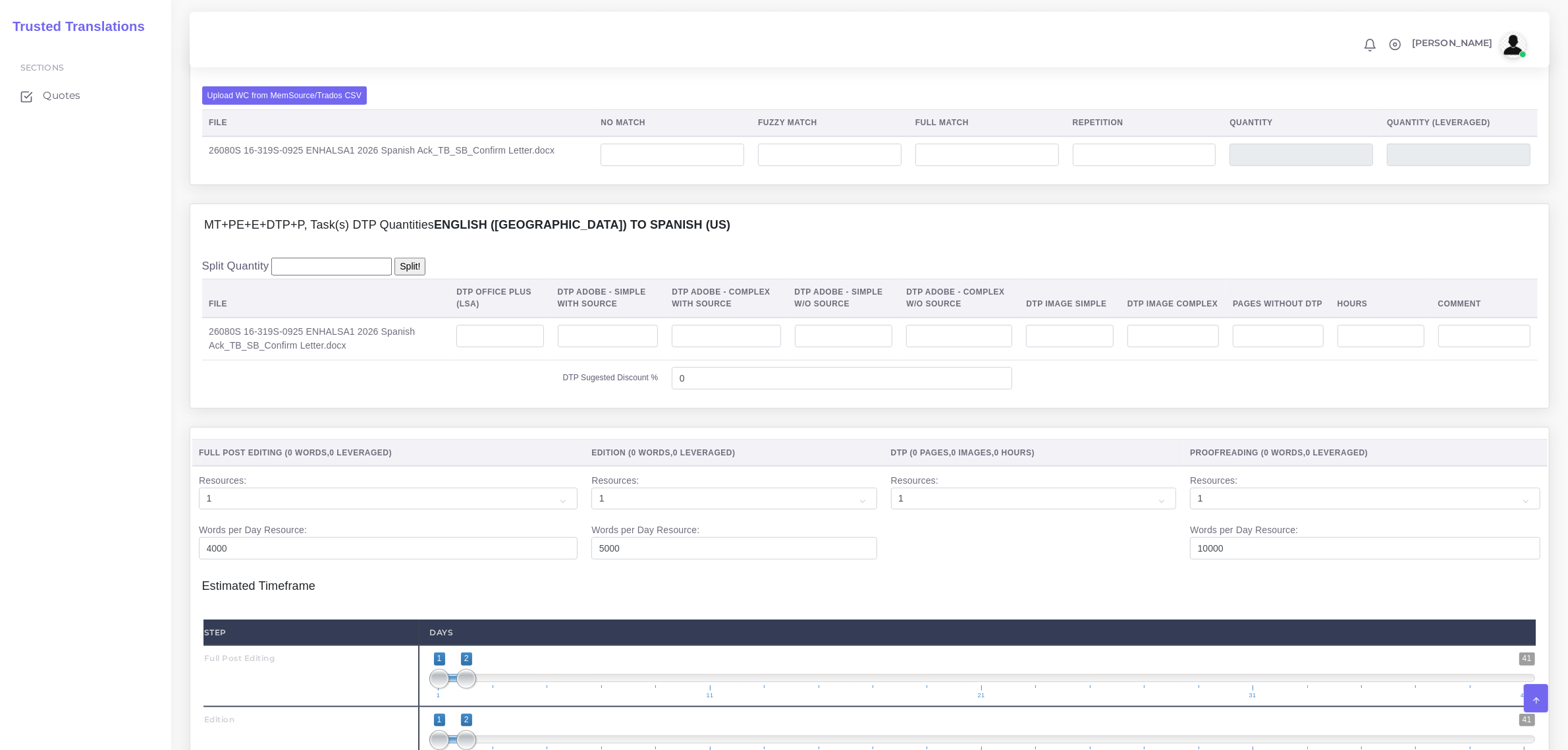
scroll to position [988, 0]
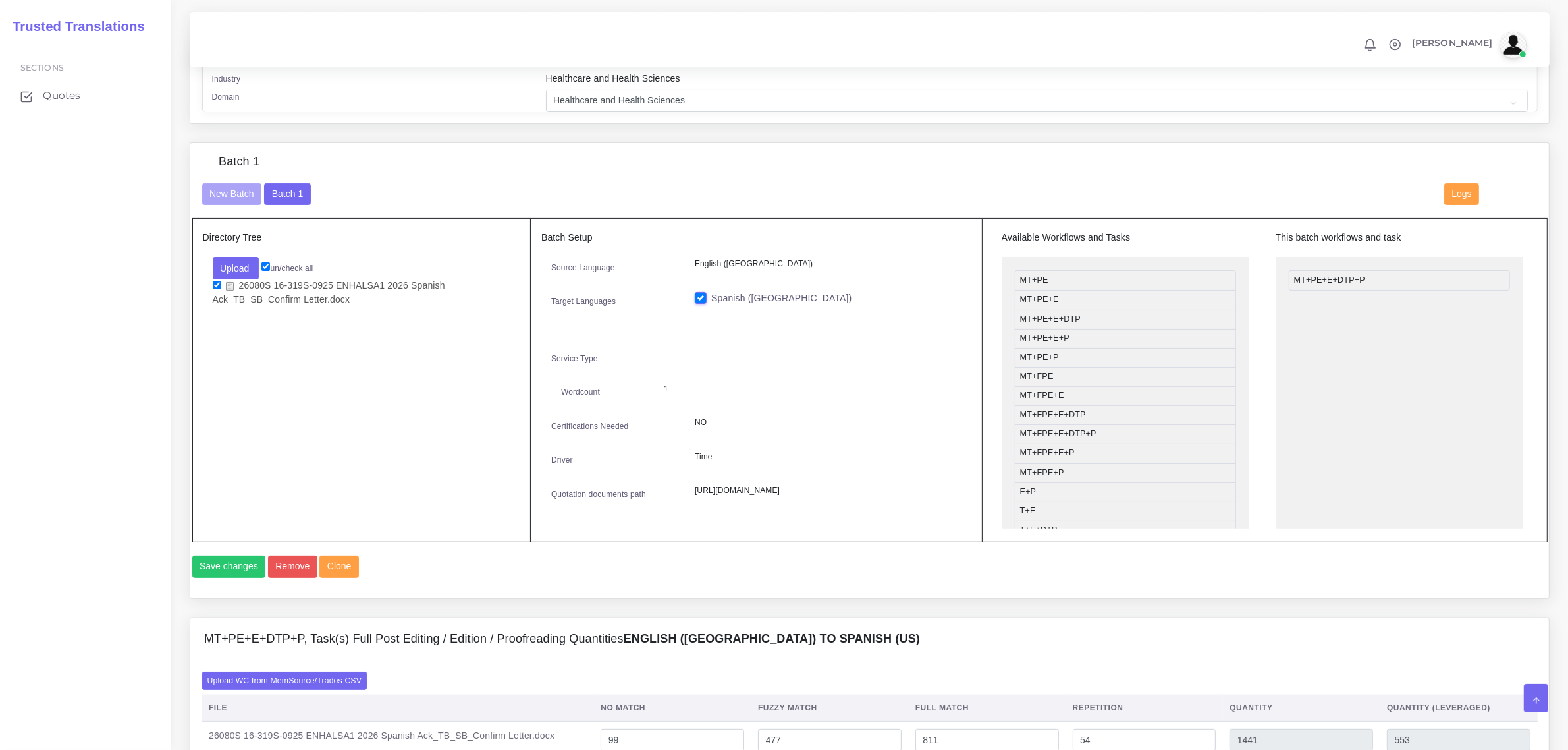
scroll to position [906, 0]
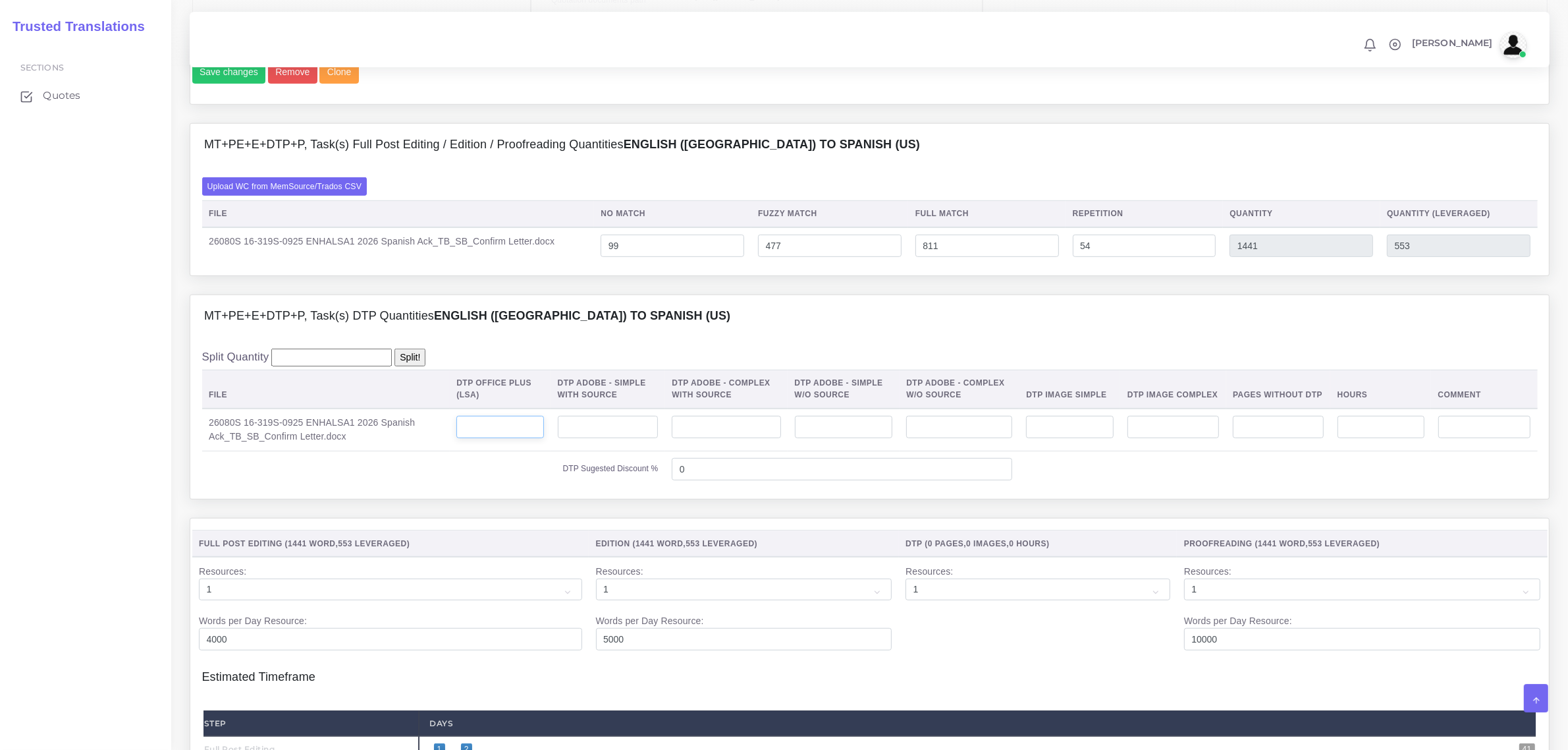
click at [525, 438] on input "number" at bounding box center [499, 427] width 87 height 23
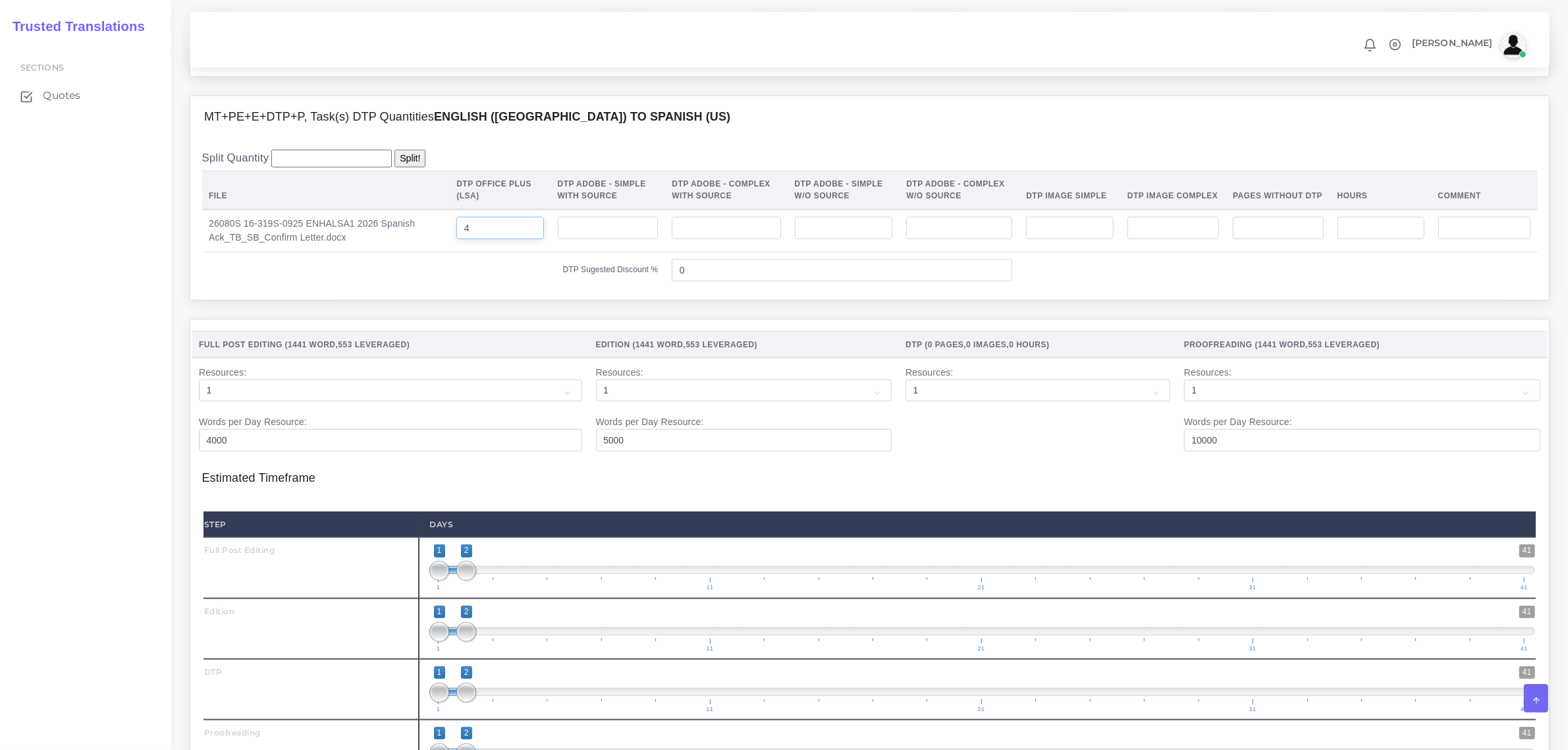
scroll to position [1317, 0]
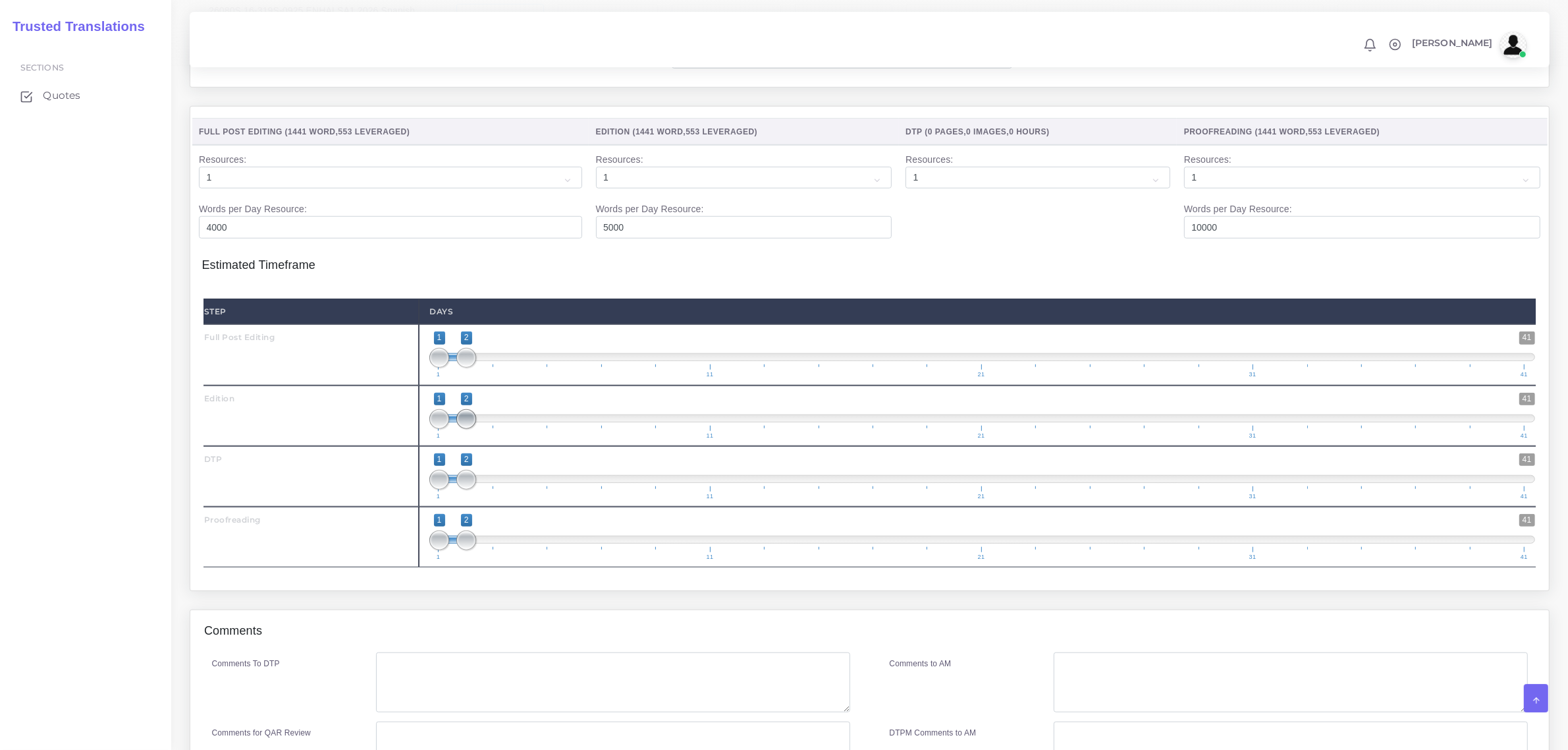
type input "4"
drag, startPoint x: 469, startPoint y: 446, endPoint x: 489, endPoint y: 446, distance: 20.0
click at [489, 429] on span at bounding box center [494, 419] width 20 height 20
type input "2;3"
drag, startPoint x: 445, startPoint y: 446, endPoint x: 463, endPoint y: 451, distance: 18.7
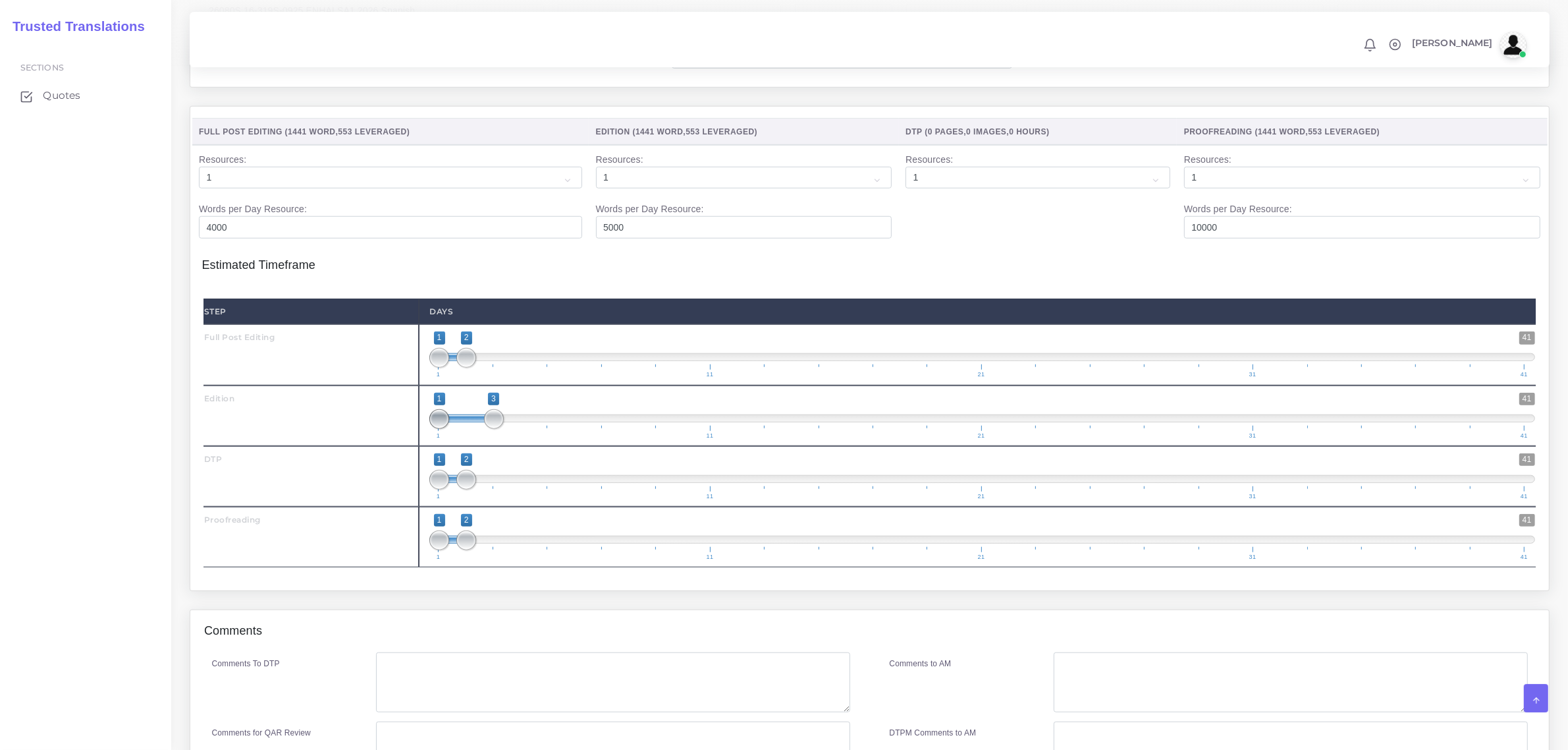
click at [449, 429] on span at bounding box center [439, 419] width 20 height 20
drag, startPoint x: 470, startPoint y: 486, endPoint x: 470, endPoint y: 496, distance: 10.0
click at [470, 496] on span "1 41 1 2 1 — 2 1 11 21 31 41" at bounding box center [982, 476] width 1106 height 46
drag, startPoint x: 471, startPoint y: 500, endPoint x: 494, endPoint y: 503, distance: 23.2
click at [494, 490] on span at bounding box center [494, 480] width 20 height 20
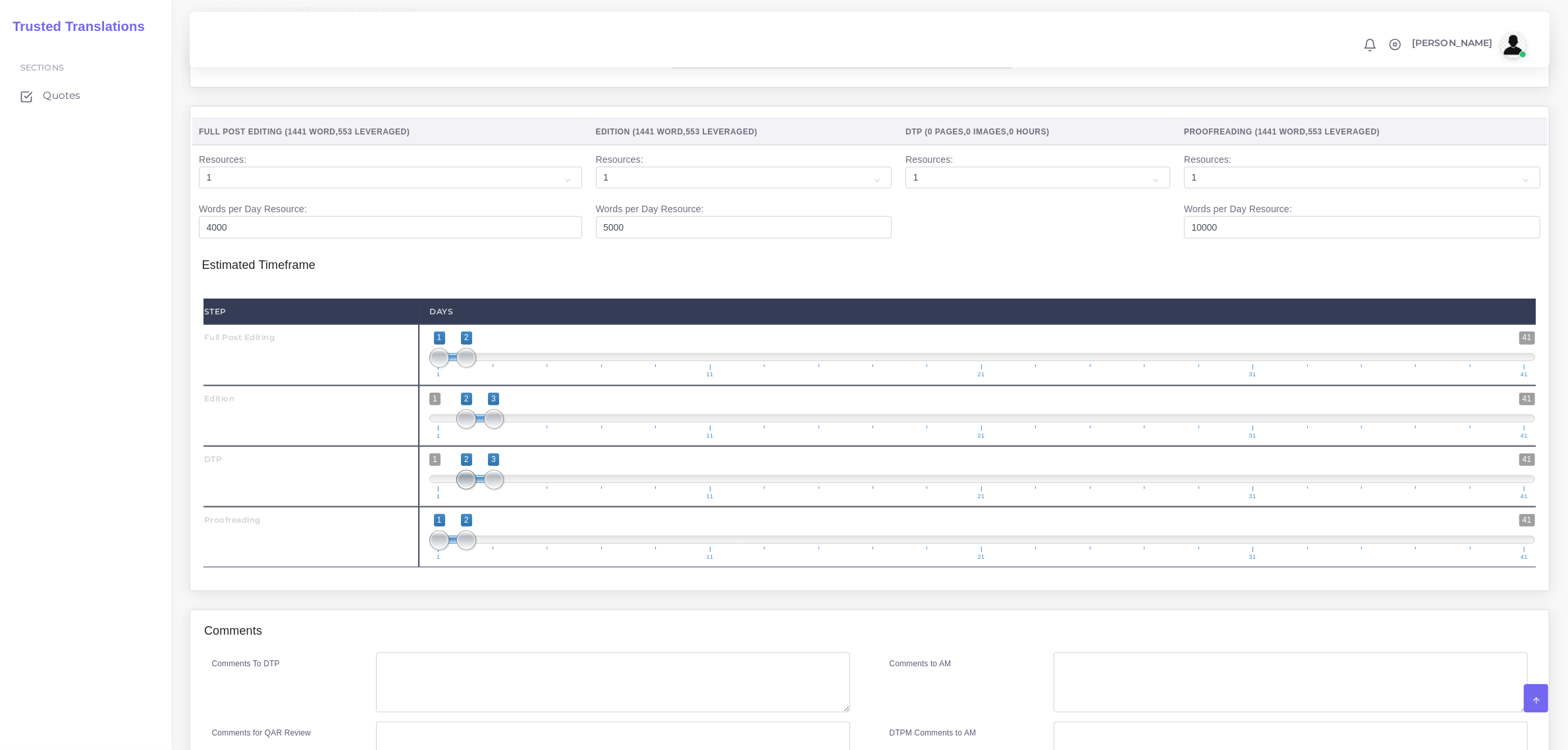
type input "3;3"
drag, startPoint x: 443, startPoint y: 506, endPoint x: 509, endPoint y: 495, distance: 66.9
click at [509, 495] on span "1 41 3 3 3 — 3 1 11 21 31 41" at bounding box center [982, 476] width 1106 height 46
drag, startPoint x: 469, startPoint y: 569, endPoint x: 460, endPoint y: 567, distance: 9.2
click at [515, 557] on span "1 41 1 4 1 — 4 1 11 21 31 41" at bounding box center [982, 536] width 1106 height 46
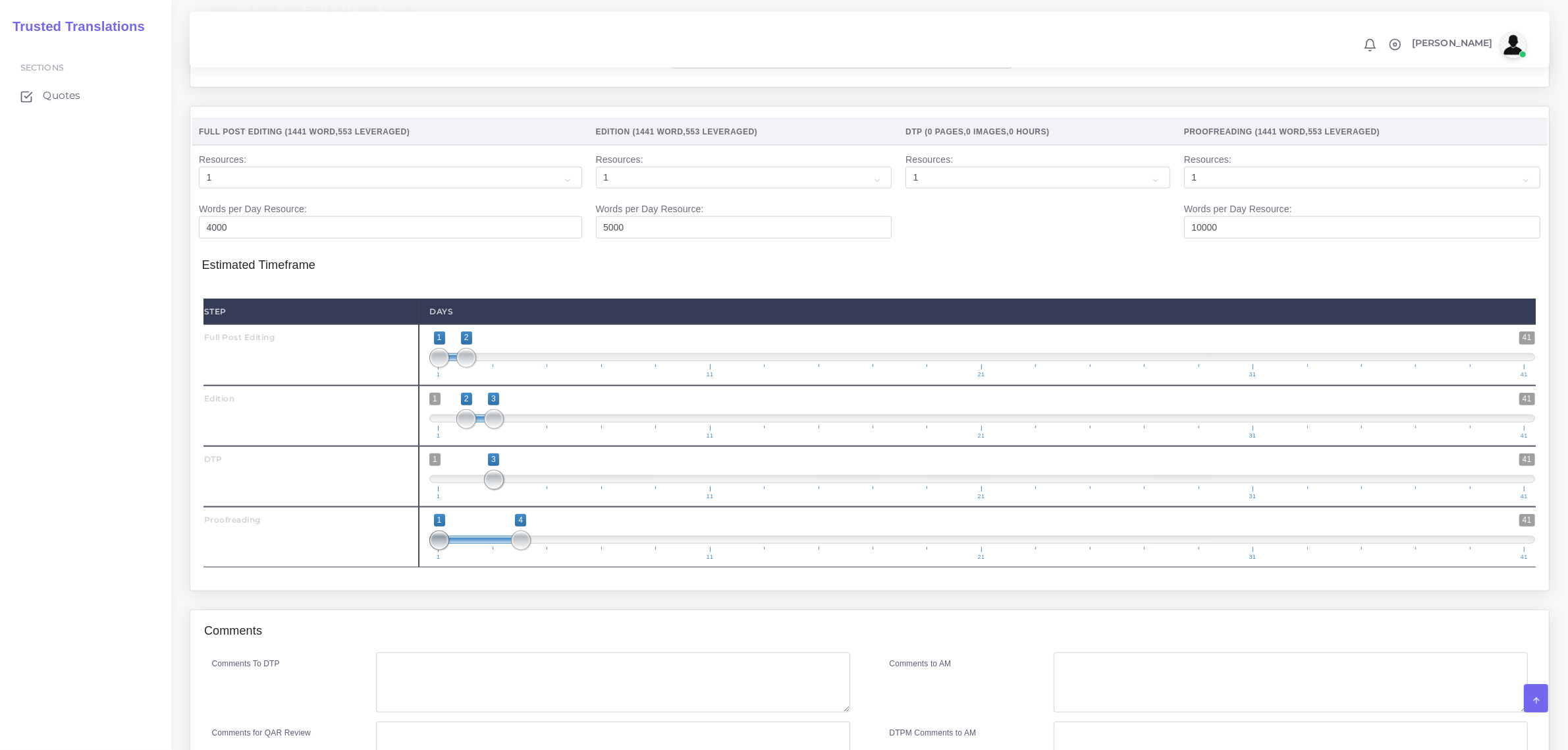
type input "3;4"
drag, startPoint x: 434, startPoint y: 570, endPoint x: 489, endPoint y: 567, distance: 55.1
click at [489, 550] on span at bounding box center [494, 541] width 20 height 20
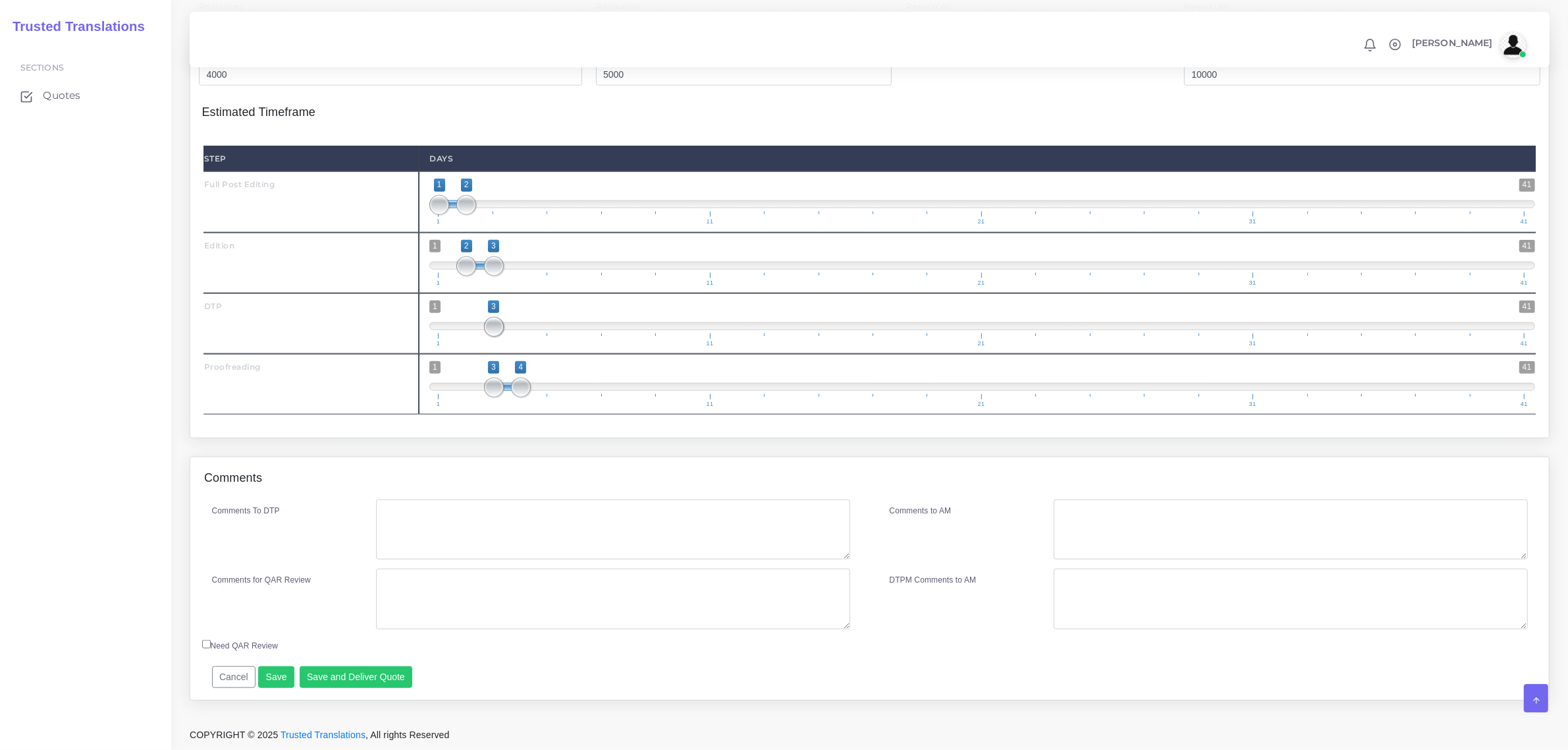
scroll to position [1500, 0]
click at [488, 535] on textarea "Comments To DTP" at bounding box center [613, 530] width 474 height 61
paste textarea "Emphasis on accuracy. Keep point size the same. Text can flow onto additional p…"
type textarea "DTP in Word Emphasis on accuracy. Keep point size the same. Text can flow onto …"
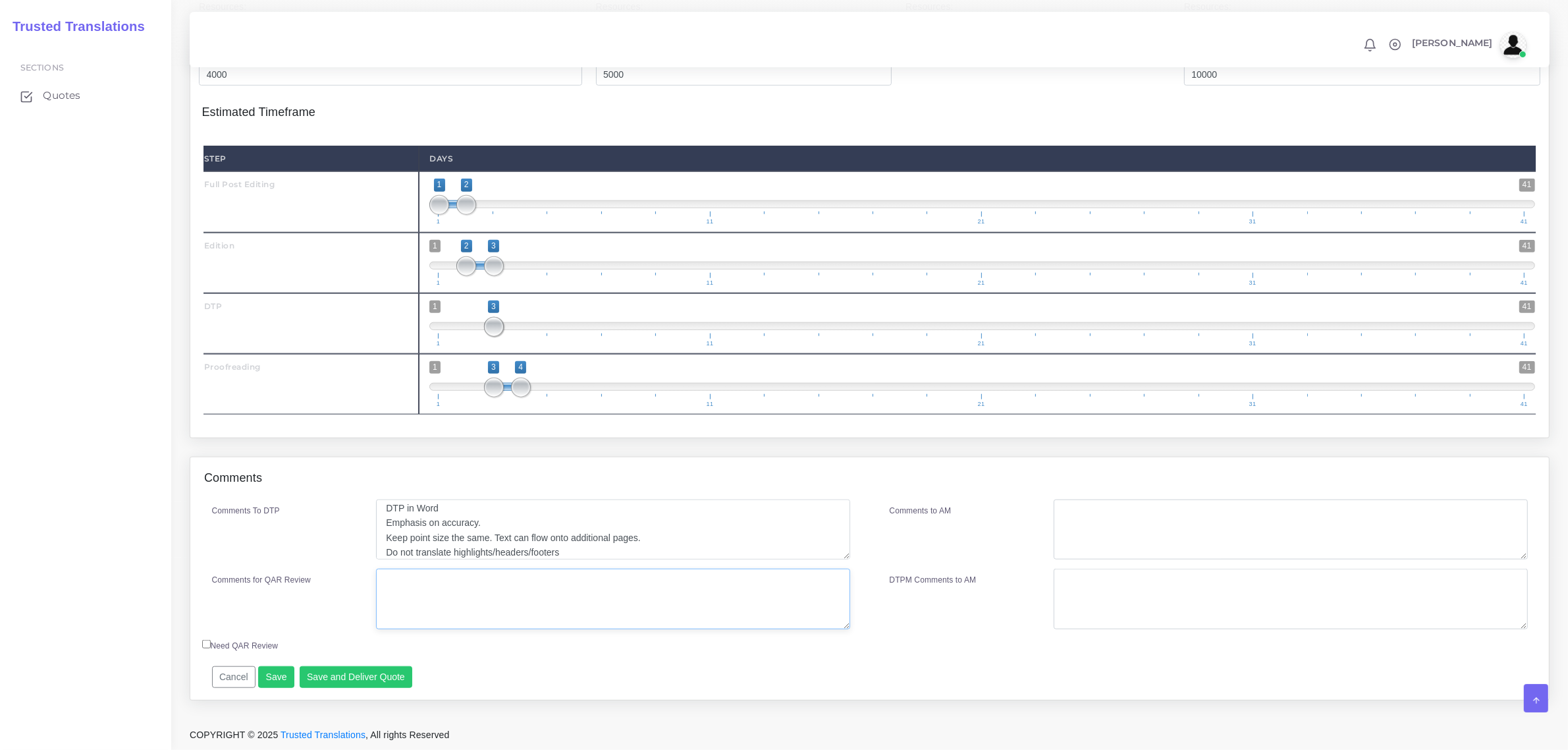
click at [484, 594] on textarea "Comments for QAR Review" at bounding box center [613, 599] width 474 height 61
drag, startPoint x: 543, startPoint y: 604, endPoint x: 330, endPoint y: 574, distance: 215.1
click at [330, 574] on div "Comments for QAR Review Full PE + ED + DTP + PRF" at bounding box center [531, 599] width 658 height 61
type textarea "Full PE + ED + DTP + PRF"
click at [1127, 538] on textarea "Comments to AM" at bounding box center [1291, 530] width 474 height 61
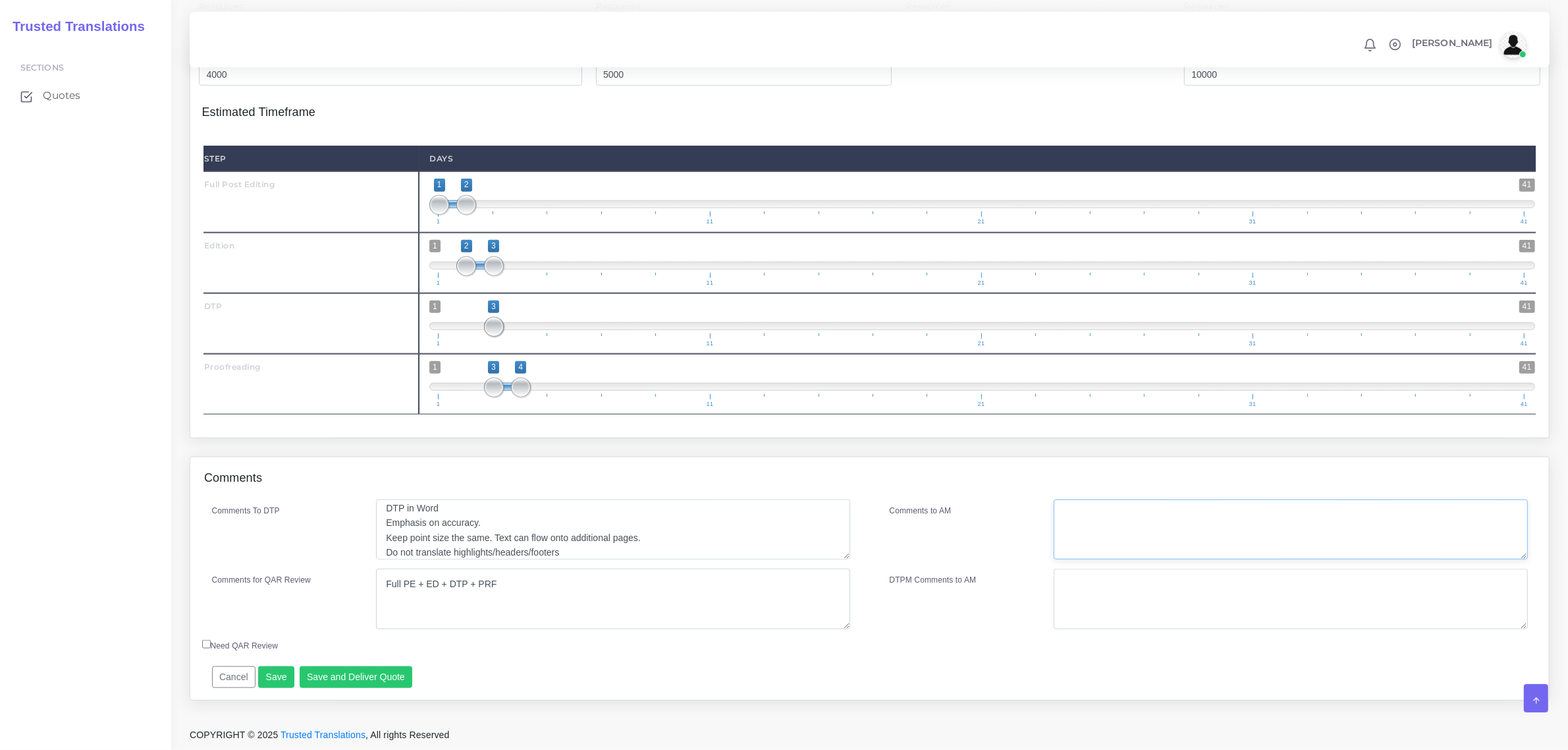
paste textarea "Full PE + ED + DTP + PRF"
type textarea "Full PE + ED + DTP + PRF"
click at [356, 680] on button "Save and Deliver Quote" at bounding box center [356, 677] width 113 height 23
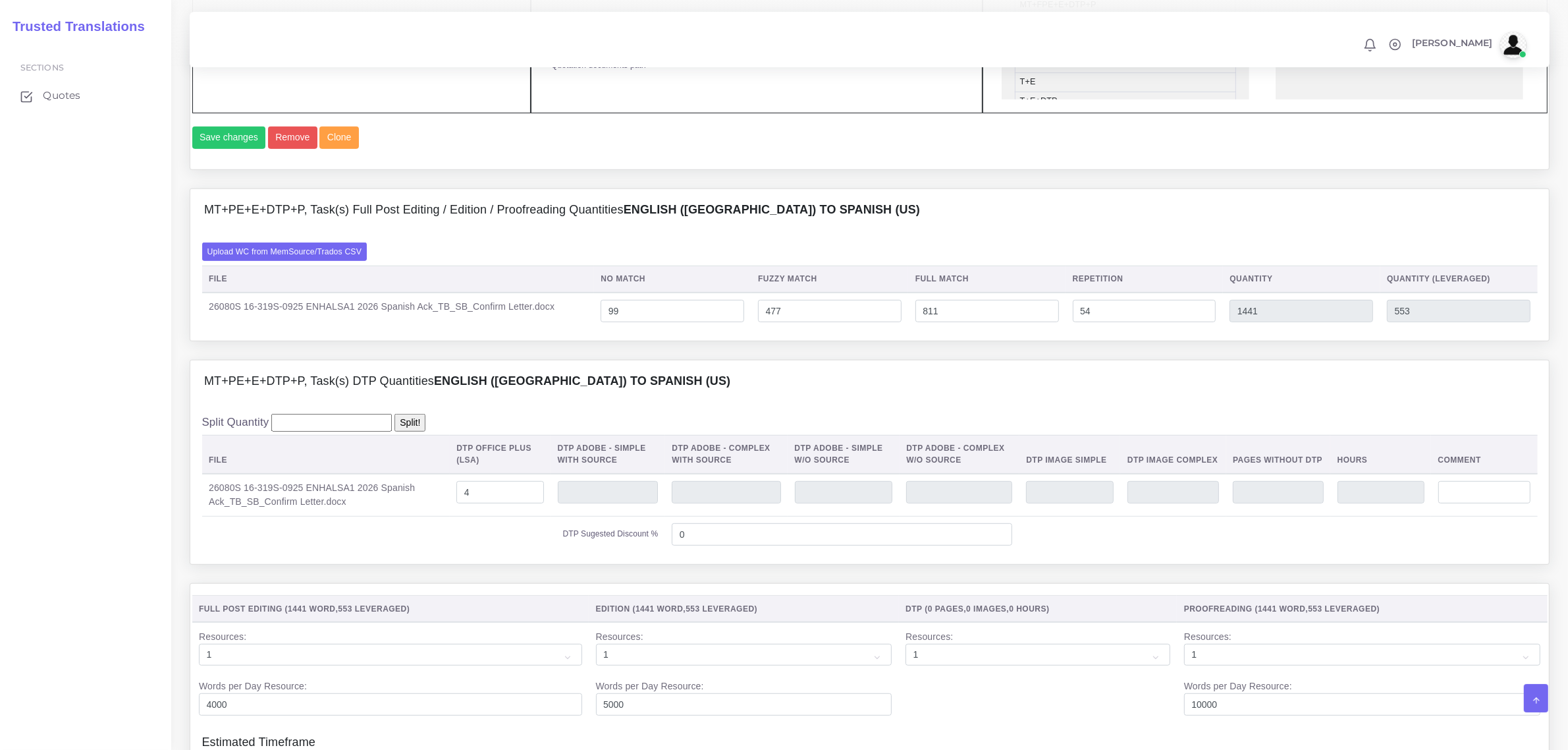
scroll to position [1071, 0]
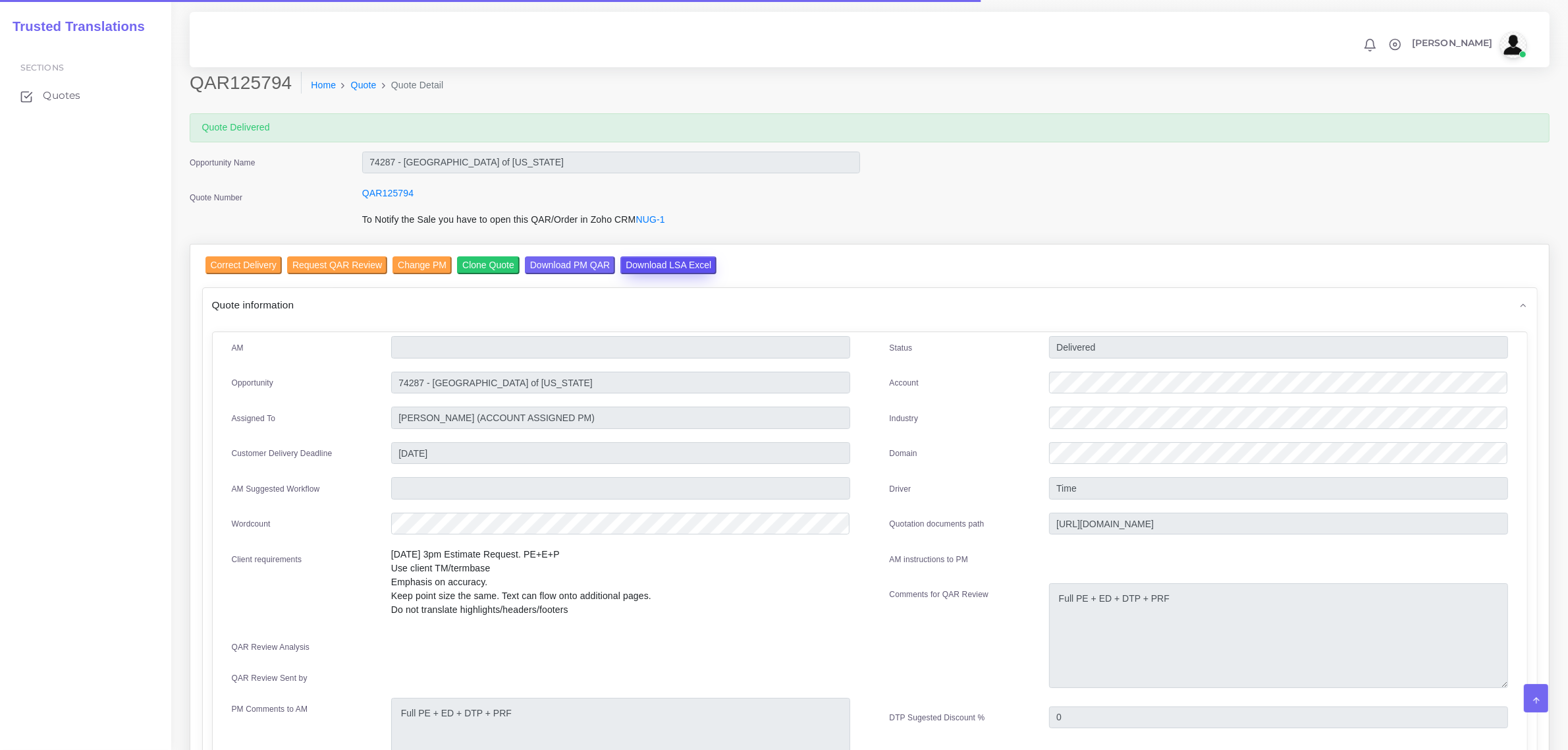
click at [661, 265] on input "Download LSA Excel" at bounding box center [668, 265] width 96 height 18
